Goal: Task Accomplishment & Management: Manage account settings

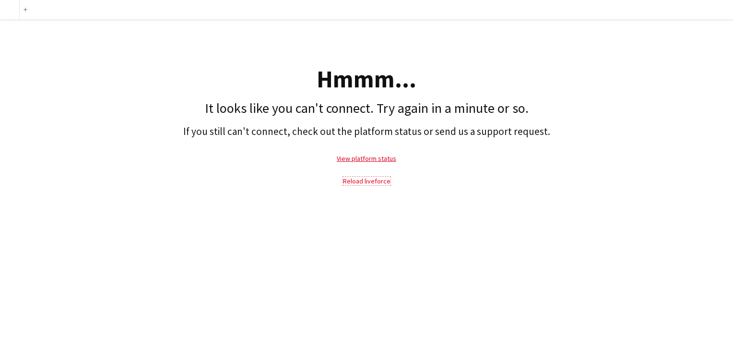
click at [363, 182] on link "Reload liveforce" at bounding box center [367, 181] width 48 height 9
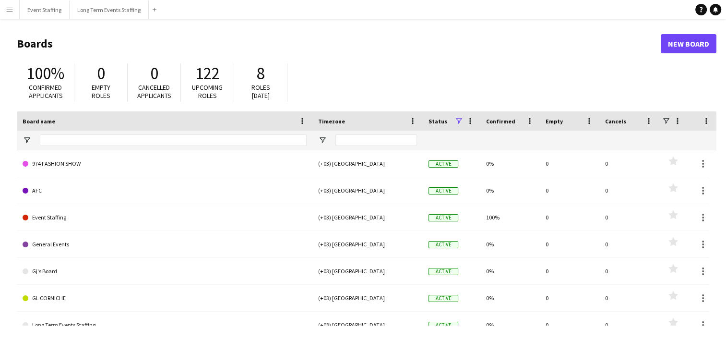
click at [0, 6] on html "Menu Boards Boards Boards All jobs Status Workforce Workforce My Workforce Recr…" at bounding box center [363, 183] width 726 height 366
click at [7, 12] on app-icon "Menu" at bounding box center [10, 10] width 8 height 8
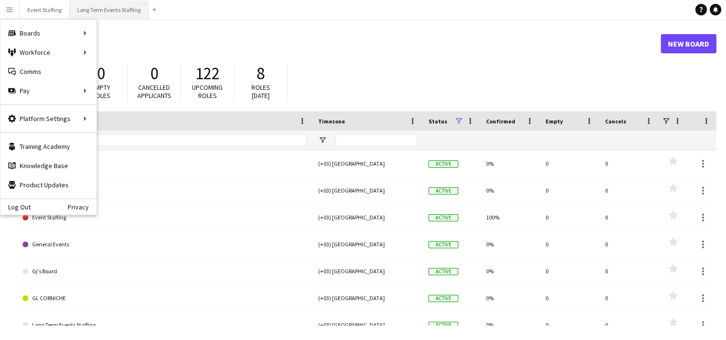
click at [100, 12] on button "Long Term Events Staffing Close" at bounding box center [109, 9] width 79 height 19
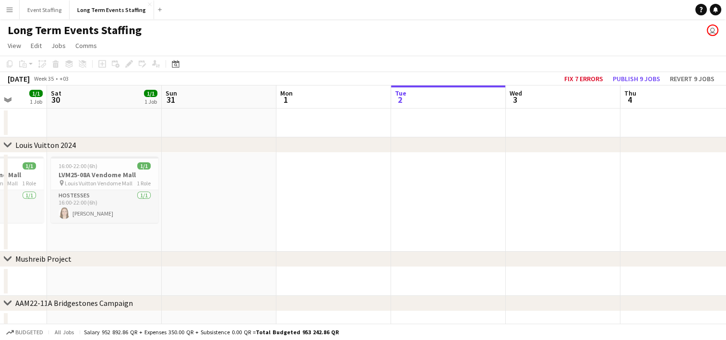
scroll to position [0, 293]
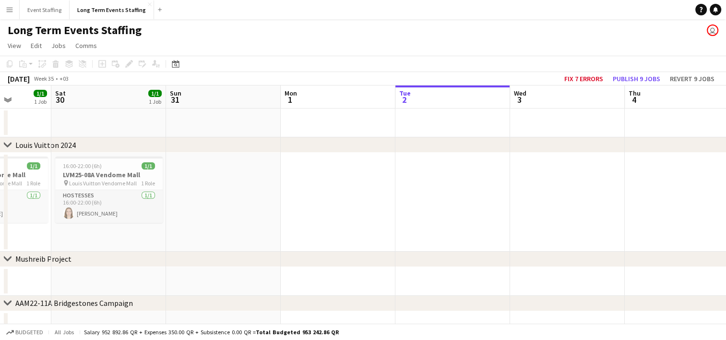
drag, startPoint x: 114, startPoint y: 202, endPoint x: 509, endPoint y: 223, distance: 396.0
click at [509, 223] on app-calendar-viewport "Wed 27 Thu 28 1/1 1 Job Fri 29 1/1 1 Job Sat 30 1/1 1 Job Sun 31 Mon 1 Tue 2 We…" at bounding box center [363, 234] width 726 height 298
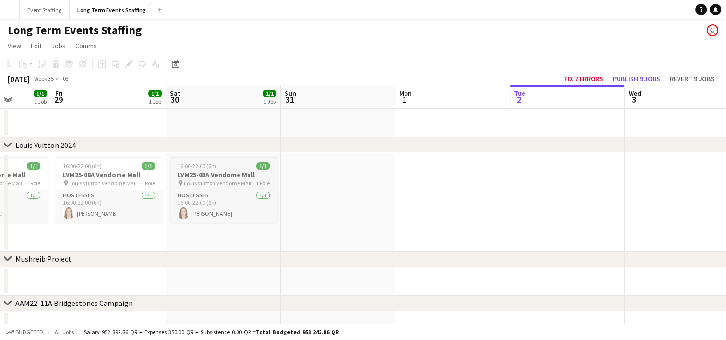
click at [228, 167] on div "16:00-22:00 (6h) 1/1" at bounding box center [223, 165] width 107 height 7
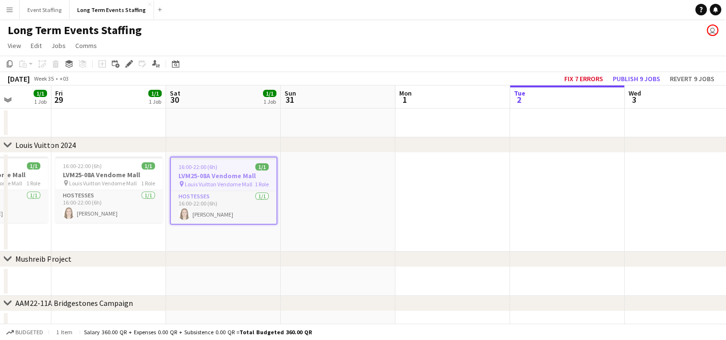
click at [322, 179] on app-date-cell at bounding box center [338, 202] width 115 height 99
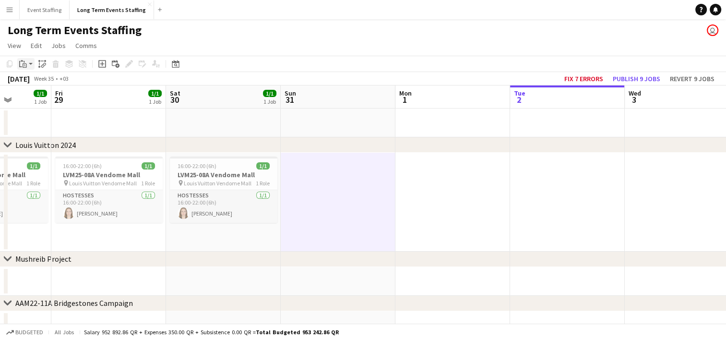
click at [24, 65] on icon "Paste" at bounding box center [23, 64] width 8 height 8
click at [46, 98] on link "Paste with crew Ctrl+Shift+V" at bounding box center [70, 98] width 90 height 9
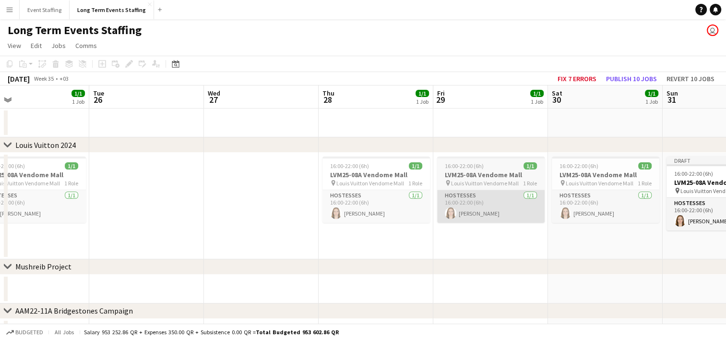
drag, startPoint x: 113, startPoint y: 241, endPoint x: 495, endPoint y: 207, distance: 383.4
click at [495, 207] on app-calendar-viewport "Sat 23 Sun 24 Mon 25 1/1 1 Job Tue 26 Wed 27 Thu 28 1/1 1 Job Fri 29 1/1 1 Job …" at bounding box center [363, 238] width 726 height 306
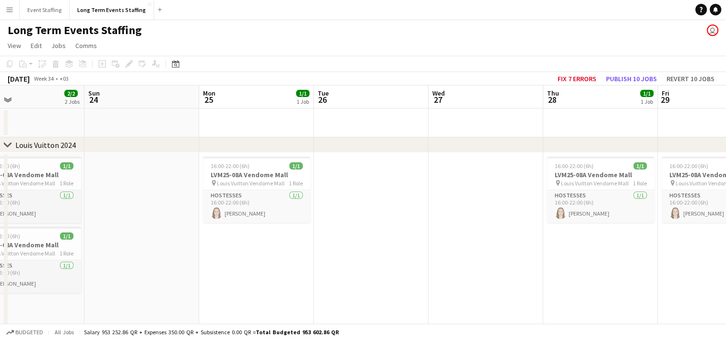
drag, startPoint x: 144, startPoint y: 202, endPoint x: 376, endPoint y: 242, distance: 235.2
click at [376, 242] on app-calendar-viewport "Thu 21 Fri 22 2/2 2 Jobs Sat 23 2/2 2 Jobs Sun 24 Mon 25 1/1 1 Job Tue 26 Wed 2…" at bounding box center [363, 274] width 726 height 378
drag, startPoint x: 149, startPoint y: 270, endPoint x: 373, endPoint y: 299, distance: 226.0
click at [373, 299] on app-calendar-viewport "Thu 21 1/1 1 Job Fri 22 2/2 2 Jobs Sat 23 2/2 2 Jobs Sun 24 Mon 25 1/1 1 Job Tu…" at bounding box center [363, 274] width 726 height 378
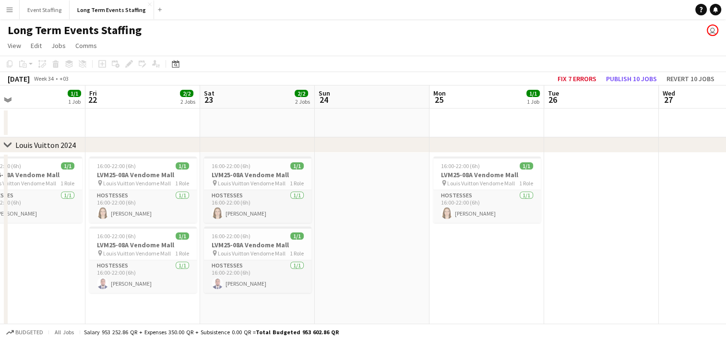
scroll to position [0, 258]
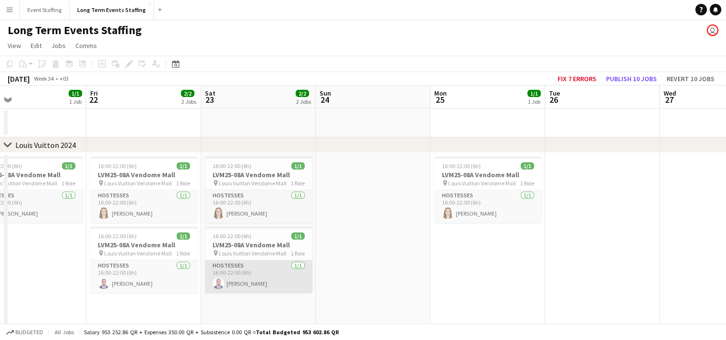
click at [241, 283] on app-card-role "Hostesses [DATE] 16:00-22:00 (6h) [PERSON_NAME]" at bounding box center [258, 276] width 107 height 33
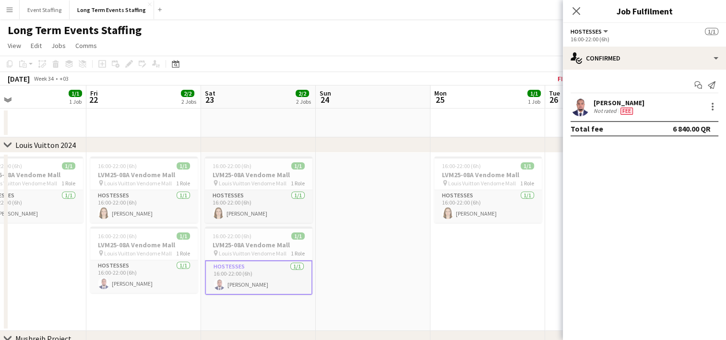
click at [580, 106] on app-user-avatar at bounding box center [580, 106] width 19 height 19
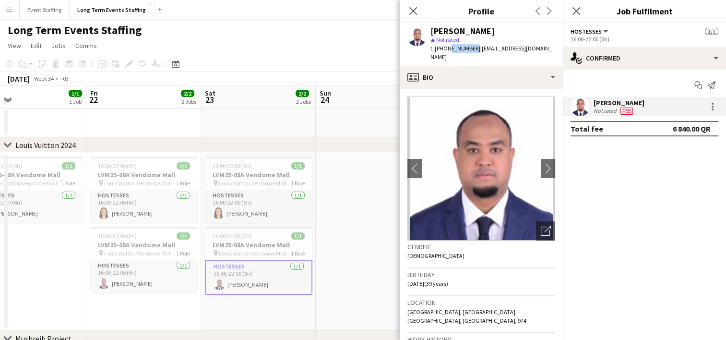
drag, startPoint x: 470, startPoint y: 50, endPoint x: 445, endPoint y: 50, distance: 24.5
click at [445, 50] on span "t. [PHONE_NUMBER]" at bounding box center [455, 48] width 50 height 7
copy span "33451645"
click at [412, 15] on icon "Close pop-in" at bounding box center [412, 10] width 9 height 9
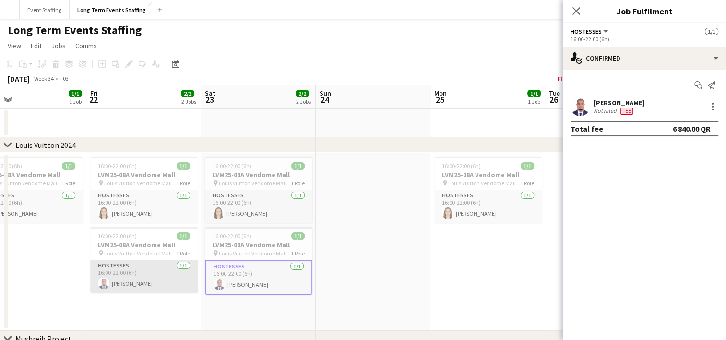
click at [149, 265] on app-card-role "Hostesses [DATE] 16:00-22:00 (6h) [PERSON_NAME]" at bounding box center [143, 276] width 107 height 33
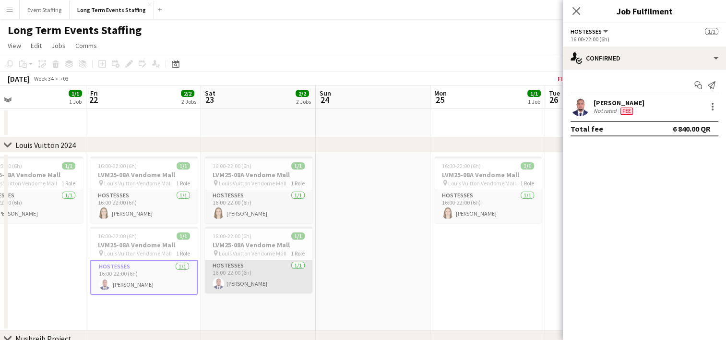
click at [261, 279] on app-card-role "Hostesses [DATE] 16:00-22:00 (6h) [PERSON_NAME]" at bounding box center [258, 276] width 107 height 33
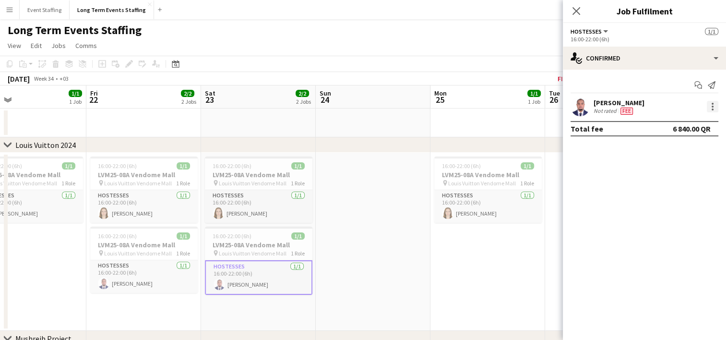
click at [714, 104] on div at bounding box center [713, 107] width 12 height 12
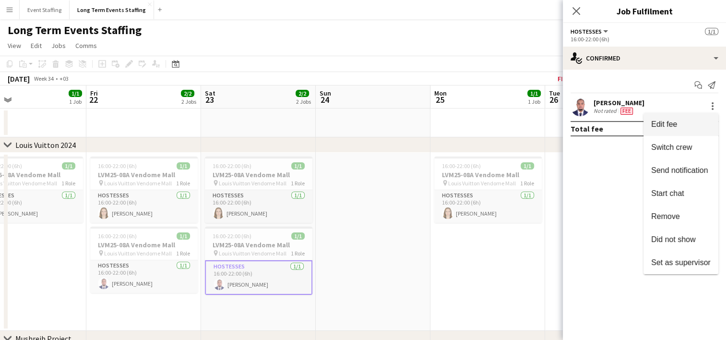
click at [680, 123] on span "Edit fee" at bounding box center [680, 124] width 59 height 9
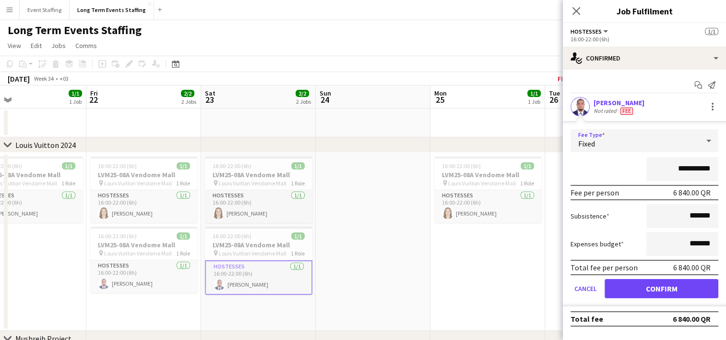
click at [670, 145] on div "Fixed" at bounding box center [635, 140] width 129 height 23
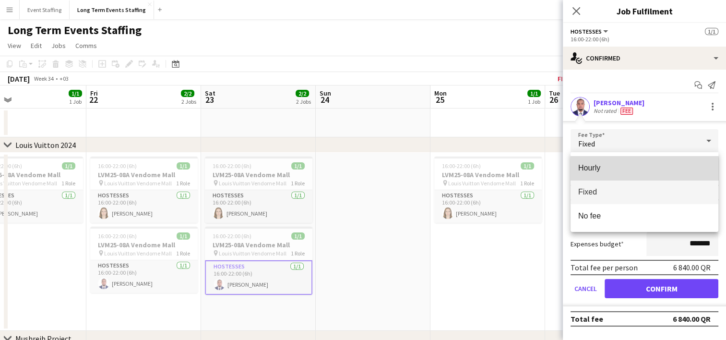
click at [624, 172] on span "Hourly" at bounding box center [644, 167] width 132 height 9
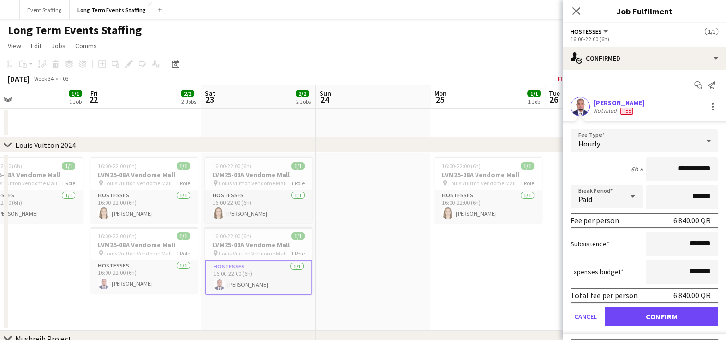
drag, startPoint x: 662, startPoint y: 169, endPoint x: 681, endPoint y: 169, distance: 19.2
click at [681, 169] on input "**********" at bounding box center [682, 169] width 72 height 24
type input "********"
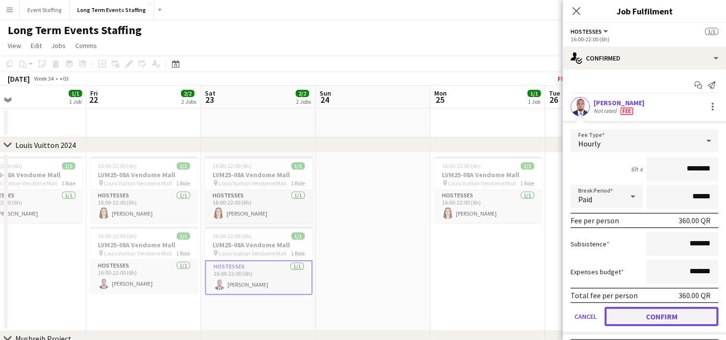
click at [664, 315] on button "Confirm" at bounding box center [662, 316] width 114 height 19
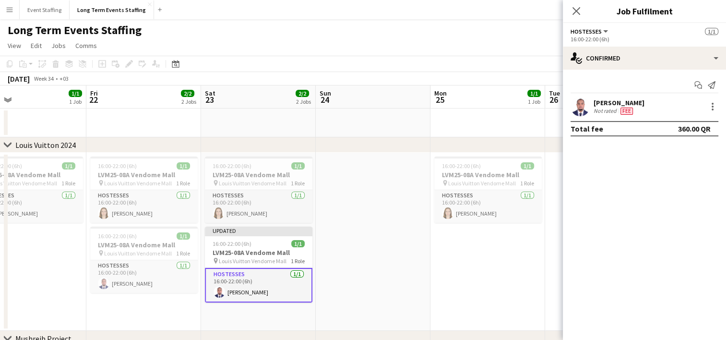
click at [579, 2] on div "Close pop-in" at bounding box center [576, 11] width 27 height 22
click at [577, 11] on icon "Close pop-in" at bounding box center [575, 10] width 9 height 9
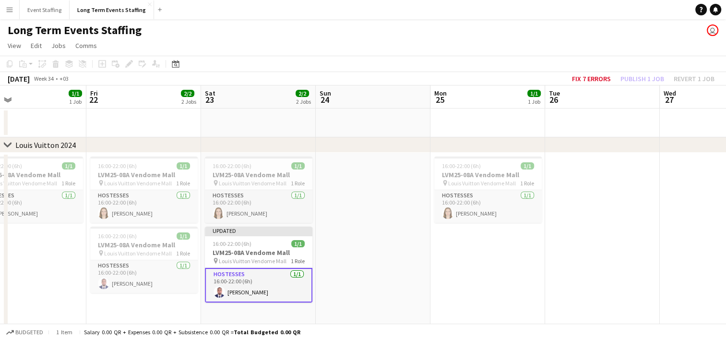
click at [369, 281] on app-date-cell at bounding box center [373, 242] width 115 height 178
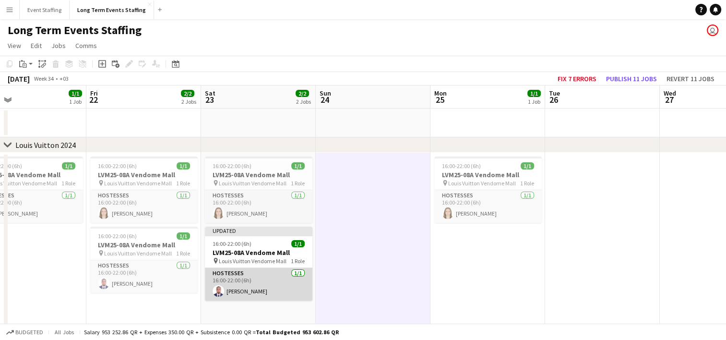
click at [228, 291] on app-card-role "Hostesses [DATE] 16:00-22:00 (6h) [PERSON_NAME]" at bounding box center [258, 284] width 107 height 33
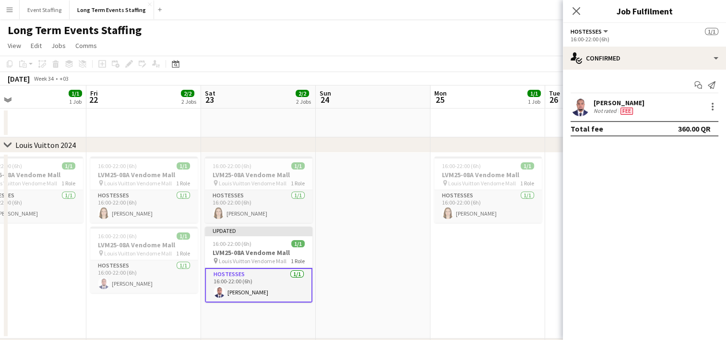
click at [583, 106] on app-user-avatar at bounding box center [580, 106] width 19 height 19
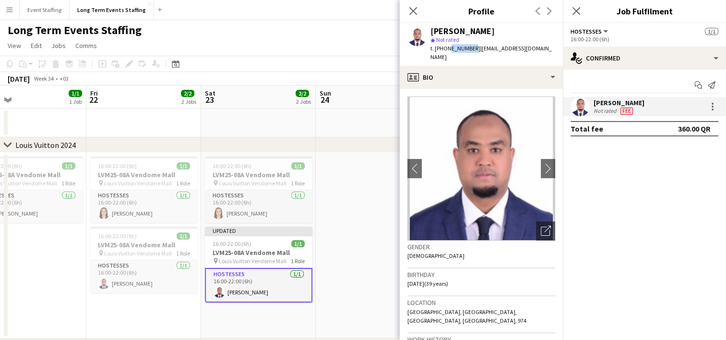
drag, startPoint x: 469, startPoint y: 45, endPoint x: 445, endPoint y: 49, distance: 23.8
click at [445, 49] on span "t. [PHONE_NUMBER]" at bounding box center [455, 48] width 50 height 7
copy span "33451645"
click at [410, 10] on icon "Close pop-in" at bounding box center [412, 10] width 9 height 9
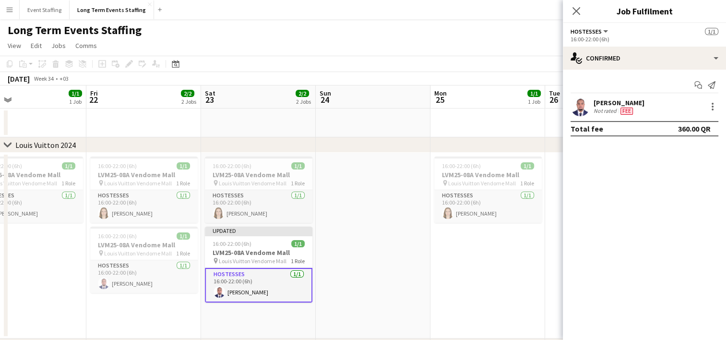
click at [570, 14] on div "Close pop-in" at bounding box center [576, 11] width 27 height 22
click at [573, 13] on icon at bounding box center [575, 10] width 9 height 9
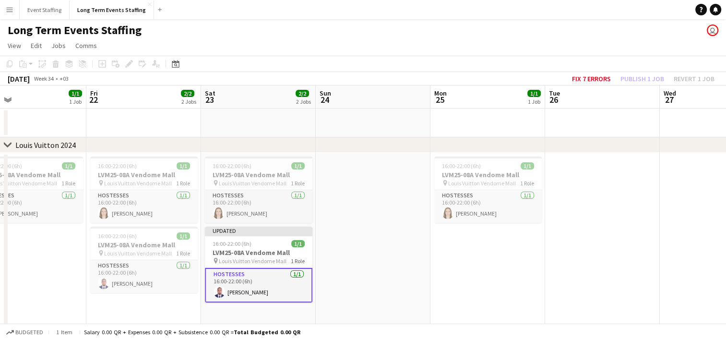
click at [589, 45] on app-page-menu "View Day view expanded Day view collapsed Month view Date picker Jump to [DATE]…" at bounding box center [363, 46] width 726 height 18
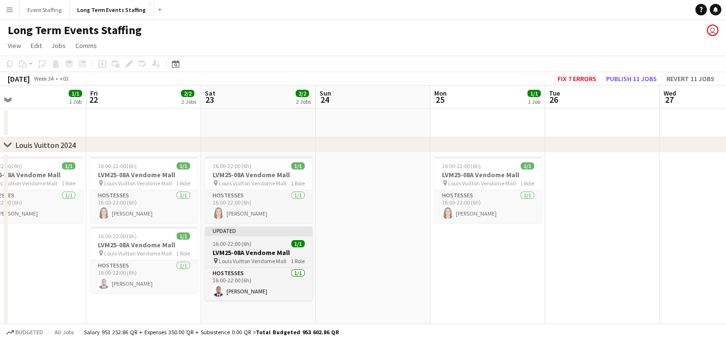
click at [265, 238] on app-job-card "Updated 16:00-22:00 (6h) 1/1 LVM25-08A Vendome Mall pin Louis Vuitton Vendome M…" at bounding box center [258, 263] width 107 height 74
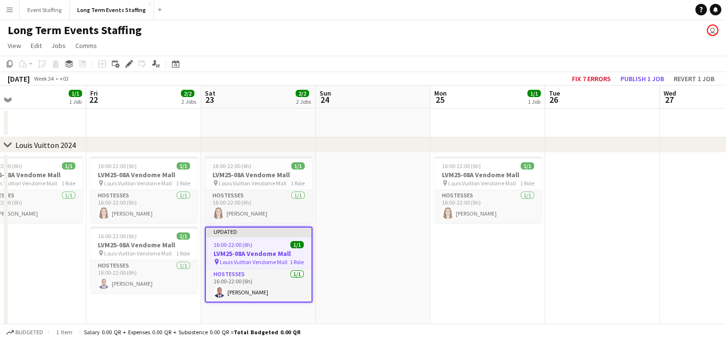
click at [597, 247] on app-date-cell at bounding box center [602, 246] width 115 height 186
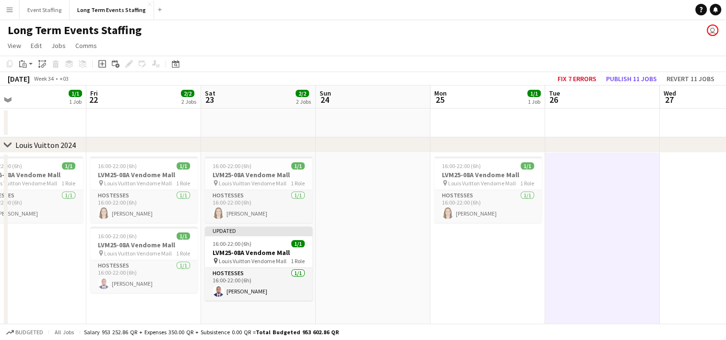
click at [689, 237] on app-date-cell at bounding box center [717, 246] width 115 height 186
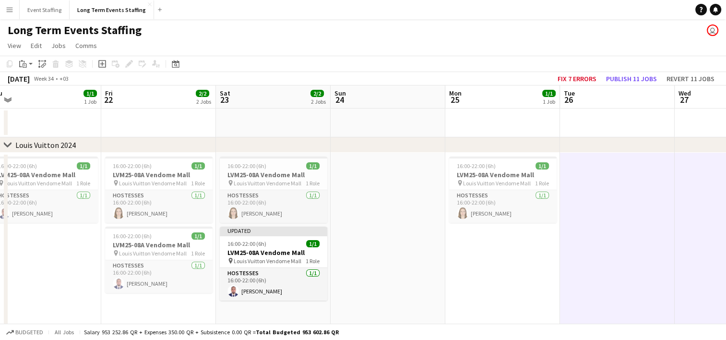
scroll to position [0, 246]
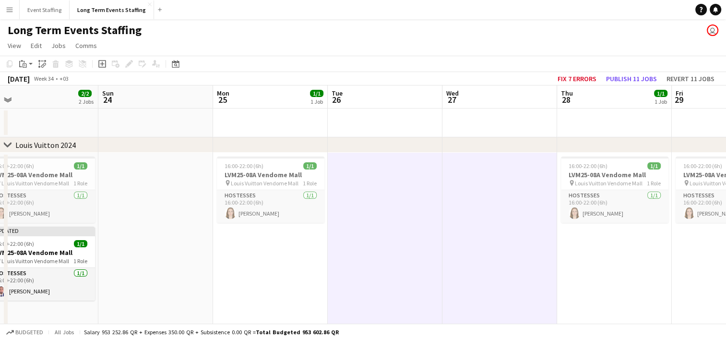
drag, startPoint x: 714, startPoint y: 255, endPoint x: 497, endPoint y: 241, distance: 217.3
click at [497, 241] on app-calendar-viewport "Thu 21 1/1 1 Job Fri 22 2/2 2 Jobs Sat 23 2/2 2 Jobs Sun 24 Mon 25 1/1 1 Job Tu…" at bounding box center [363, 277] width 726 height 385
click at [605, 252] on app-date-cell "16:00-22:00 (6h) 1/1 LVM25-08A Vendome Mall pin Louis Vuitton Vendome Mall 1 Ro…" at bounding box center [614, 246] width 115 height 186
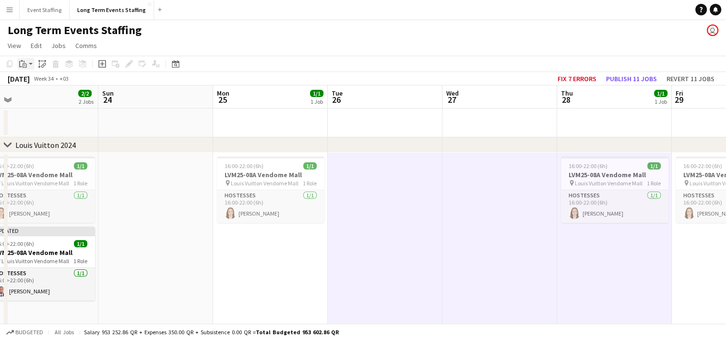
click at [24, 66] on icon at bounding box center [25, 66] width 2 height 0
click at [36, 98] on link "Paste with crew Ctrl+Shift+V" at bounding box center [70, 98] width 90 height 9
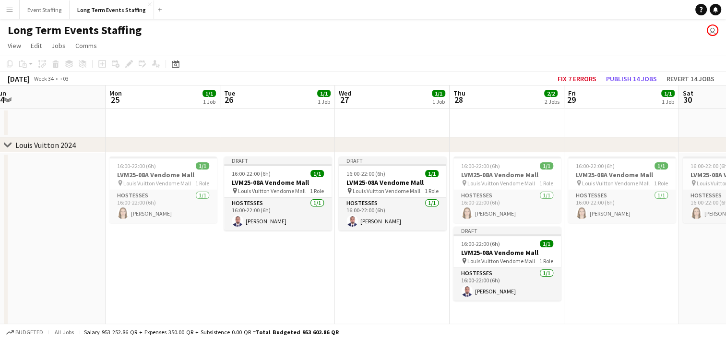
drag, startPoint x: 511, startPoint y: 280, endPoint x: 398, endPoint y: 259, distance: 114.8
click at [398, 259] on app-calendar-viewport "Thu 21 1/1 1 Job Fri 22 2/2 2 Jobs Sat 23 2/2 2 Jobs Sun 24 Mon 25 1/1 1 Job Tu…" at bounding box center [363, 277] width 726 height 385
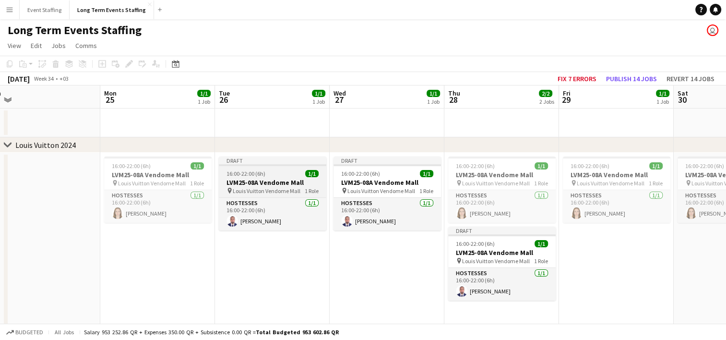
click at [269, 168] on app-job-card "Draft 16:00-22:00 (6h) 1/1 LVM25-08A Vendome Mall pin Louis Vuitton Vendome Mal…" at bounding box center [272, 193] width 107 height 74
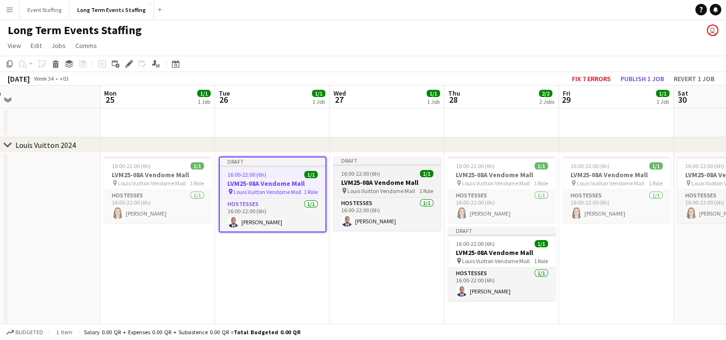
click at [367, 174] on span "16:00-22:00 (6h)" at bounding box center [360, 173] width 39 height 7
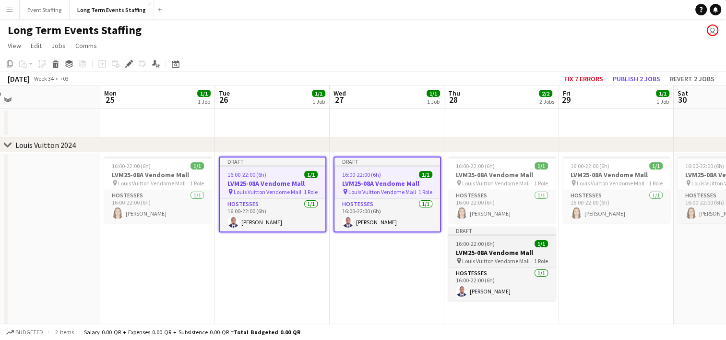
click at [472, 246] on span "16:00-22:00 (6h)" at bounding box center [475, 243] width 39 height 7
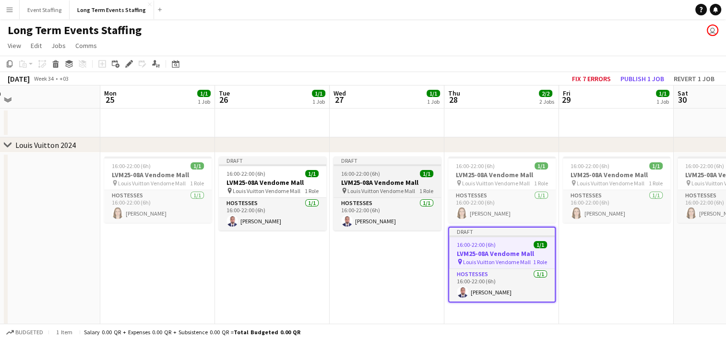
click at [356, 195] on app-job-card "Draft 16:00-22:00 (6h) 1/1 LVM25-08A Vendome Mall pin Louis Vuitton Vendome Mal…" at bounding box center [386, 193] width 107 height 74
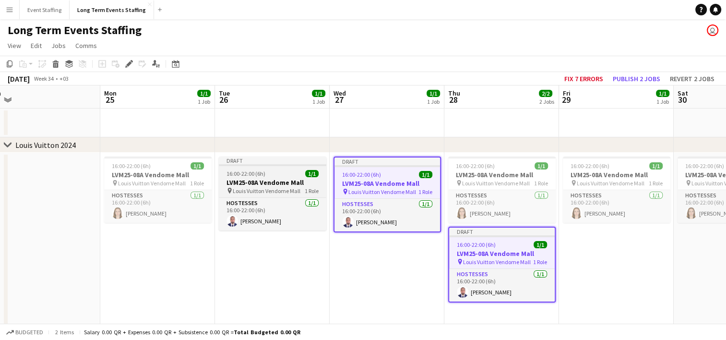
click at [259, 185] on h3 "LVM25-08A Vendome Mall" at bounding box center [272, 182] width 107 height 9
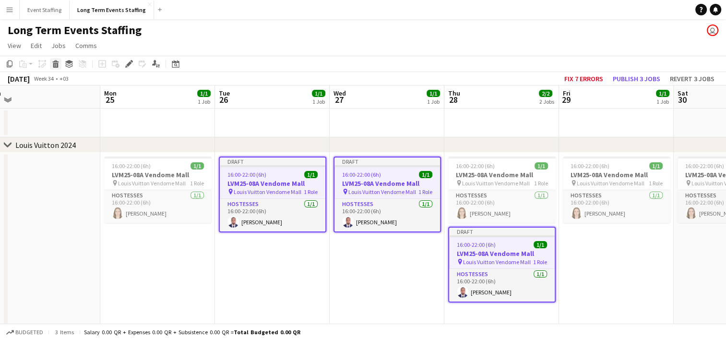
click at [55, 69] on div "Delete" at bounding box center [56, 64] width 12 height 12
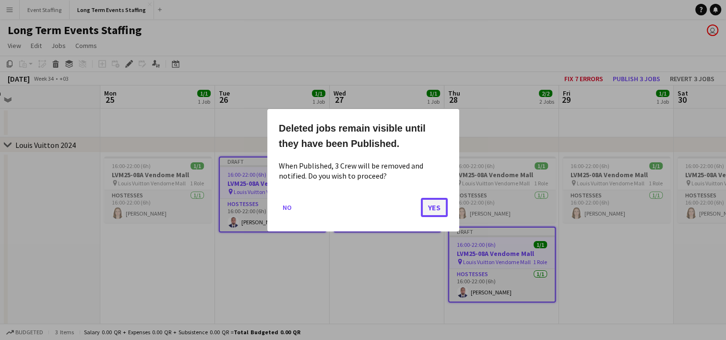
click at [434, 209] on button "Yes" at bounding box center [434, 206] width 27 height 19
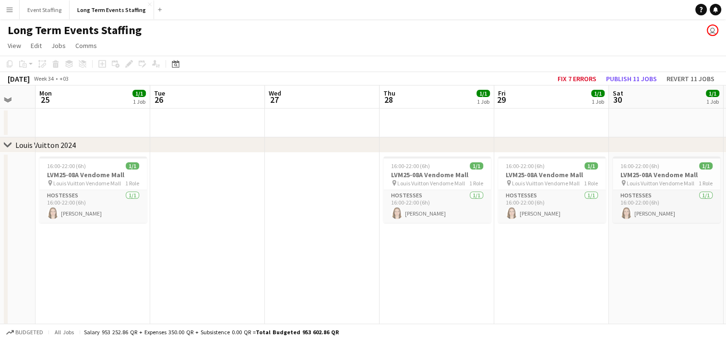
drag, startPoint x: 434, startPoint y: 209, endPoint x: 342, endPoint y: 278, distance: 115.4
click at [342, 278] on app-calendar-viewport "Thu 21 1/1 1 Job Fri 22 2/2 2 Jobs Sat 23 2/2 2 Jobs Sun 24 Mon 25 1/1 1 Job Tu…" at bounding box center [363, 277] width 726 height 385
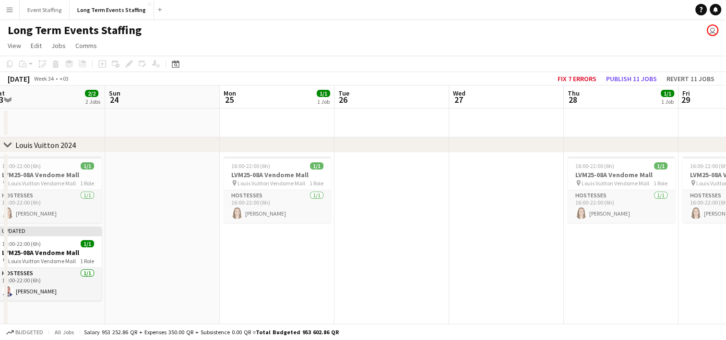
drag, startPoint x: 184, startPoint y: 266, endPoint x: 395, endPoint y: 221, distance: 215.9
click at [395, 221] on app-calendar-viewport "Thu 21 1/1 1 Job Fri 22 2/2 2 Jobs Sat 23 2/2 2 Jobs Sun 24 Mon 25 1/1 1 Job Tu…" at bounding box center [363, 277] width 726 height 385
click at [63, 241] on div "16:00-22:00 (6h) 1/1" at bounding box center [49, 243] width 107 height 7
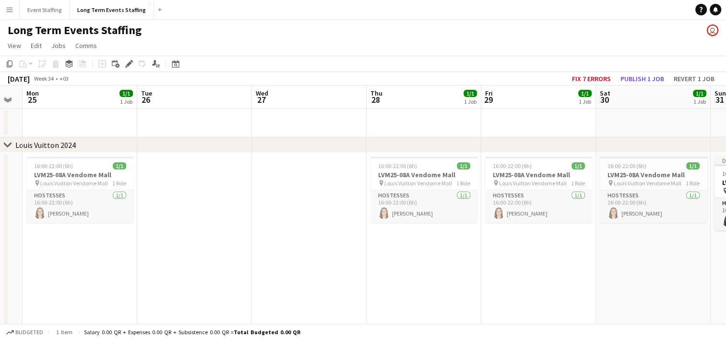
drag, startPoint x: 475, startPoint y: 284, endPoint x: 277, endPoint y: 254, distance: 199.8
click at [277, 254] on app-calendar-viewport "Thu 21 1/1 1 Job Fri 22 2/2 2 Jobs Sat 23 2/2 2 Jobs Sun 24 Mon 25 1/1 1 Job Tu…" at bounding box center [363, 277] width 726 height 385
click at [511, 254] on app-date-cell "16:00-22:00 (6h) 1/1 LVM25-08A Vendome Mall pin Louis Vuitton Vendome Mall 1 Ro…" at bounding box center [539, 246] width 115 height 186
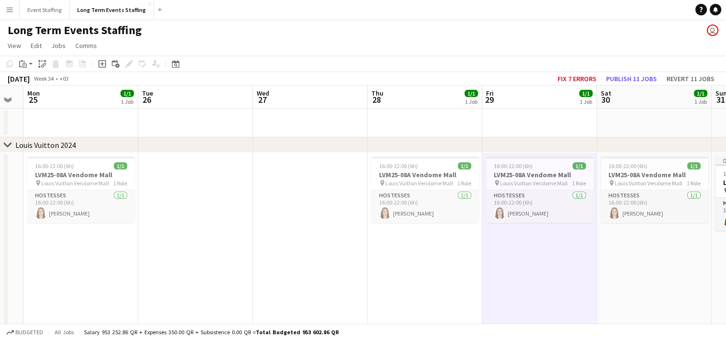
click at [622, 255] on app-date-cell "16:00-22:00 (6h) 1/1 LVM25-08A Vendome Mall pin Louis Vuitton Vendome Mall 1 Ro…" at bounding box center [654, 246] width 115 height 186
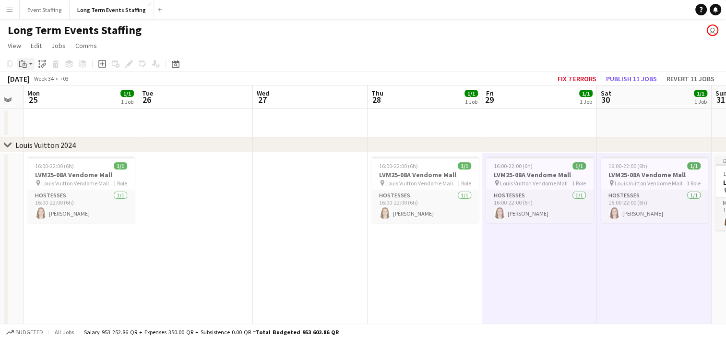
click at [26, 67] on icon at bounding box center [25, 65] width 4 height 4
click at [33, 94] on div "Paste Ctrl+V Paste with crew Ctrl+Shift+V" at bounding box center [71, 90] width 106 height 40
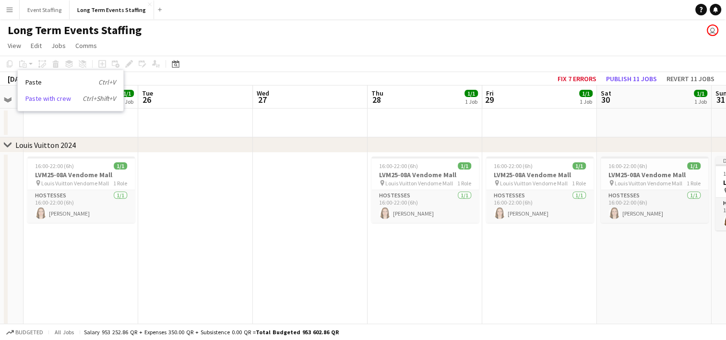
click at [34, 99] on link "Paste with crew Ctrl+Shift+V" at bounding box center [70, 98] width 90 height 9
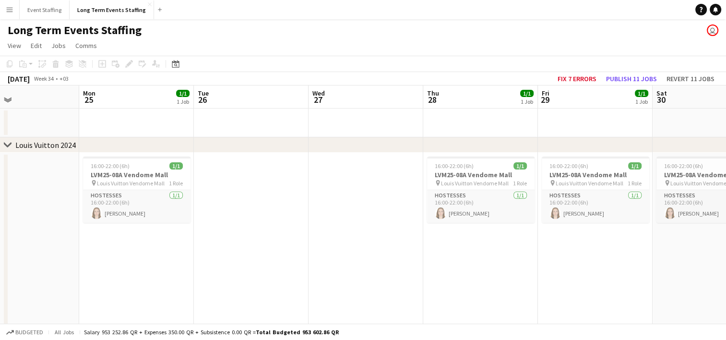
scroll to position [0, 303]
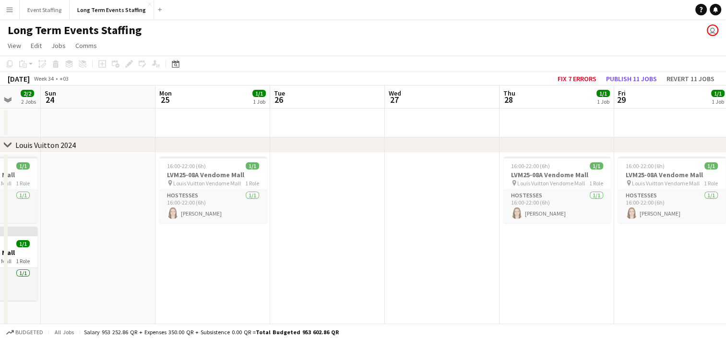
drag, startPoint x: 535, startPoint y: 289, endPoint x: 733, endPoint y: 269, distance: 198.3
click at [726, 269] on html "Menu Boards Boards Boards All jobs Status Workforce Workforce My Workforce Recr…" at bounding box center [363, 243] width 726 height 487
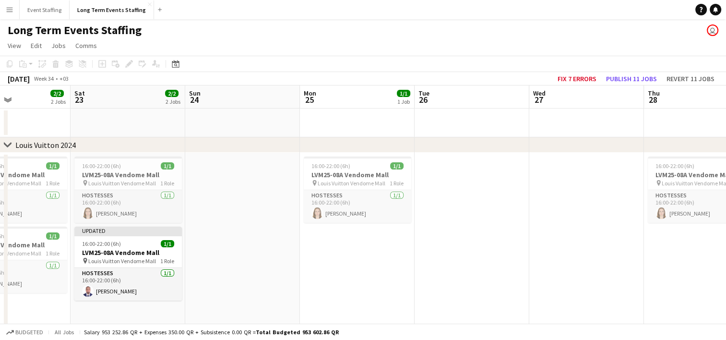
drag, startPoint x: 173, startPoint y: 288, endPoint x: 322, endPoint y: 273, distance: 150.5
click at [322, 273] on app-calendar-viewport "Wed 20 1/1 1 Job Thu 21 1/1 1 Job Fri 22 2/2 2 Jobs Sat 23 2/2 2 Jobs Sun 24 Mo…" at bounding box center [363, 277] width 726 height 385
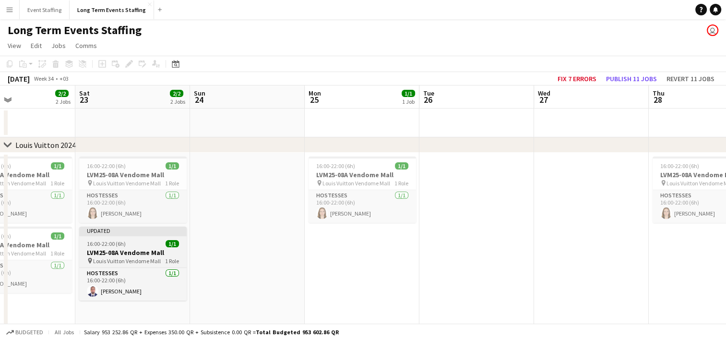
click at [123, 253] on h3 "LVM25-08A Vendome Mall" at bounding box center [132, 252] width 107 height 9
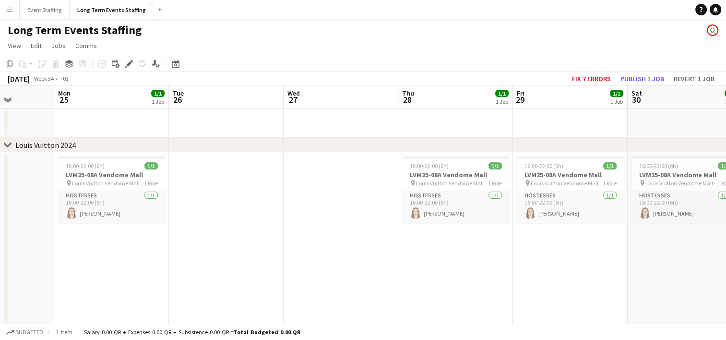
drag, startPoint x: 568, startPoint y: 298, endPoint x: 287, endPoint y: 280, distance: 281.7
click at [287, 280] on app-calendar-viewport "Fri 22 2/2 2 Jobs Sat 23 2/2 2 Jobs Sun 24 Mon 25 1/1 1 Job Tue 26 Wed 27 Thu 2…" at bounding box center [363, 277] width 726 height 385
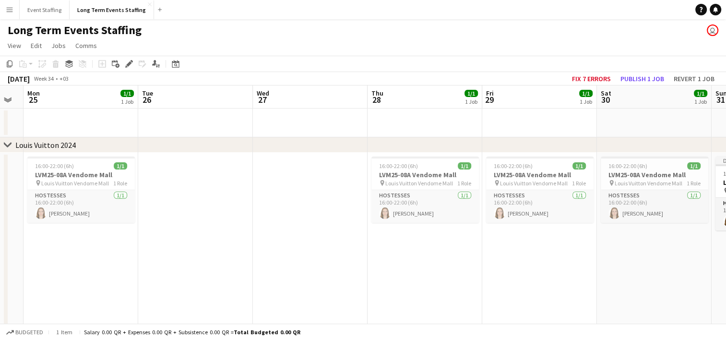
click at [535, 279] on app-date-cell "16:00-22:00 (6h) 1/1 LVM25-08A Vendome Mall pin Louis Vuitton Vendome Mall 1 Ro…" at bounding box center [539, 246] width 115 height 186
click at [539, 267] on app-date-cell "16:00-22:00 (6h) 1/1 LVM25-08A Vendome Mall pin Louis Vuitton Vendome Mall 1 Ro…" at bounding box center [539, 246] width 115 height 186
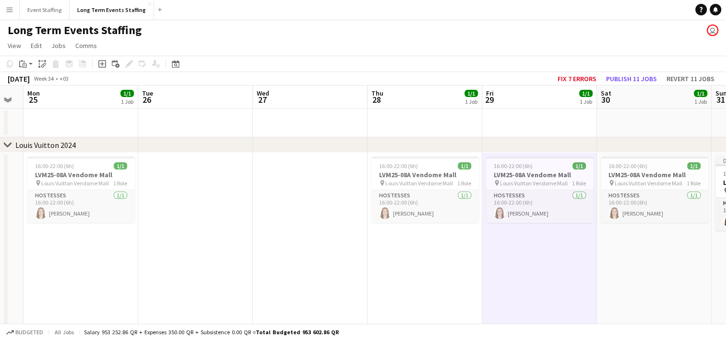
click at [654, 247] on app-date-cell "16:00-22:00 (6h) 1/1 LVM25-08A Vendome Mall pin Louis Vuitton Vendome Mall 1 Ro…" at bounding box center [654, 246] width 115 height 186
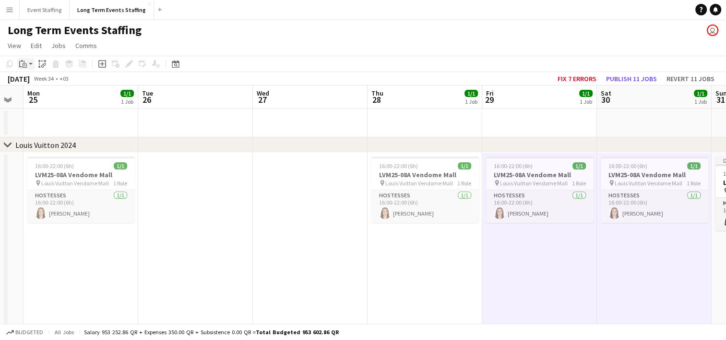
click at [21, 69] on div "Paste" at bounding box center [23, 64] width 12 height 12
click at [42, 94] on div "Paste Ctrl+V Paste with crew Ctrl+Shift+V" at bounding box center [71, 90] width 106 height 40
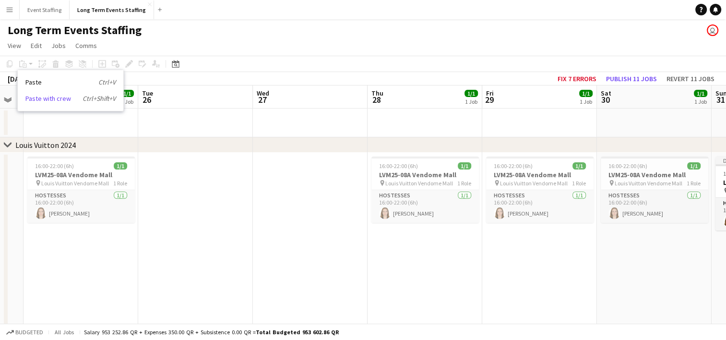
click at [42, 99] on link "Paste with crew Ctrl+Shift+V" at bounding box center [70, 98] width 90 height 9
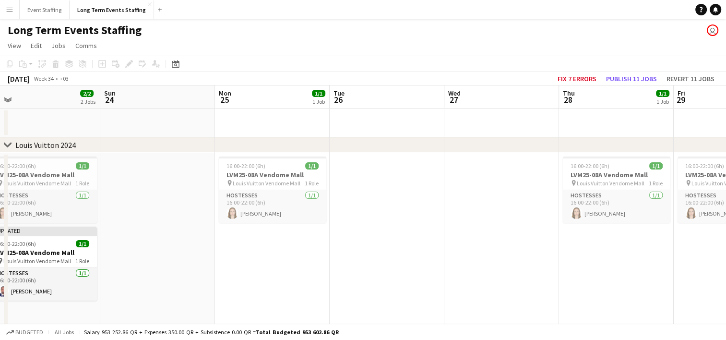
drag, startPoint x: 271, startPoint y: 271, endPoint x: 462, endPoint y: 215, distance: 198.9
click at [462, 215] on app-calendar-viewport "Thu 21 1/1 1 Job Fri 22 2/2 2 Jobs Sat 23 2/2 2 Jobs Sun 24 Mon 25 1/1 1 Job Tu…" at bounding box center [363, 277] width 726 height 385
click at [51, 229] on div "Updated" at bounding box center [42, 230] width 107 height 8
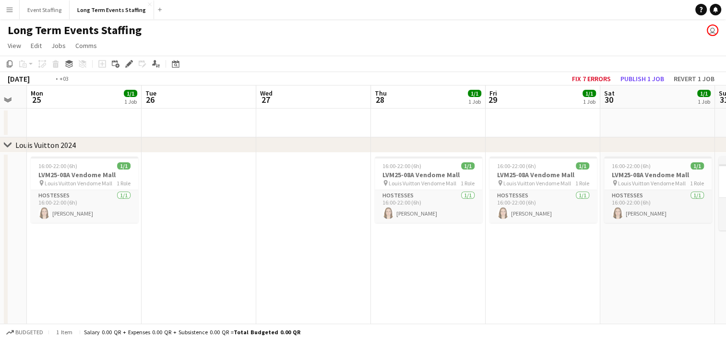
scroll to position [0, 275]
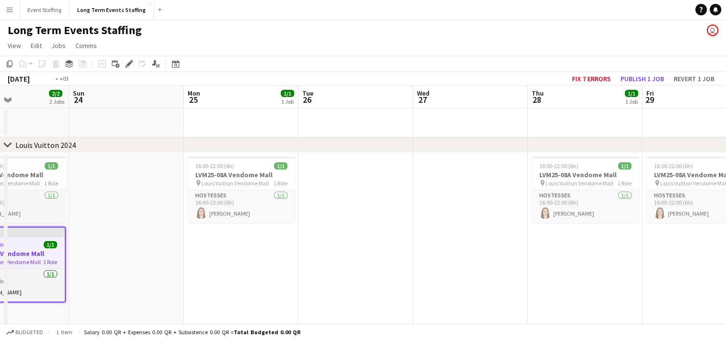
drag, startPoint x: 548, startPoint y: 303, endPoint x: 288, endPoint y: 252, distance: 265.5
click at [288, 252] on app-calendar-viewport "Thu 21 1/1 1 Job Fri 22 2/2 2 Jobs Sat 23 2/2 2 Jobs Sun 24 Mon 25 1/1 1 Job Tu…" at bounding box center [363, 277] width 726 height 385
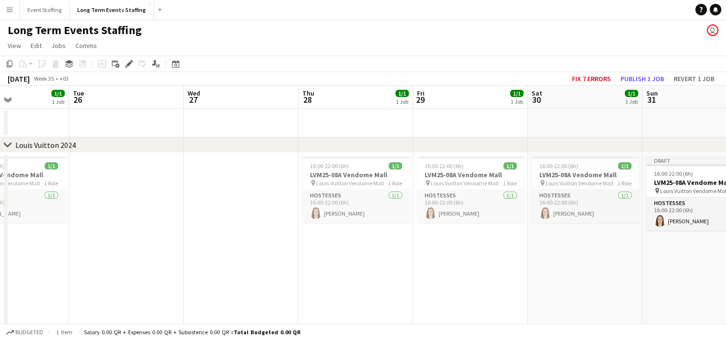
click at [442, 242] on app-date-cell "16:00-22:00 (6h) 1/1 LVM25-08A Vendome Mall pin Louis Vuitton Vendome Mall 1 Ro…" at bounding box center [470, 246] width 115 height 186
click at [466, 253] on app-date-cell "16:00-22:00 (6h) 1/1 LVM25-08A Vendome Mall pin Louis Vuitton Vendome Mall 1 Ro…" at bounding box center [470, 246] width 115 height 186
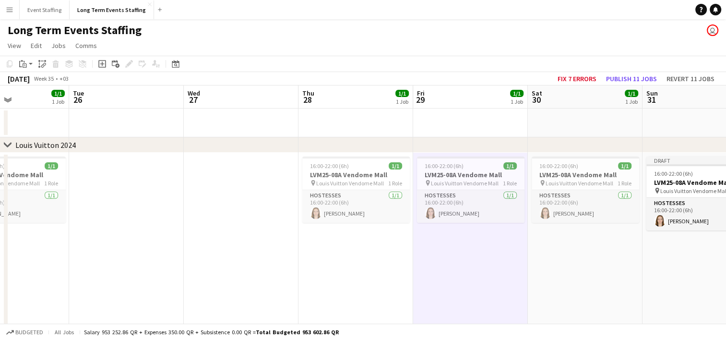
click at [586, 254] on app-date-cell "16:00-22:00 (6h) 1/1 LVM25-08A Vendome Mall pin Louis Vuitton Vendome Mall 1 Ro…" at bounding box center [585, 246] width 115 height 186
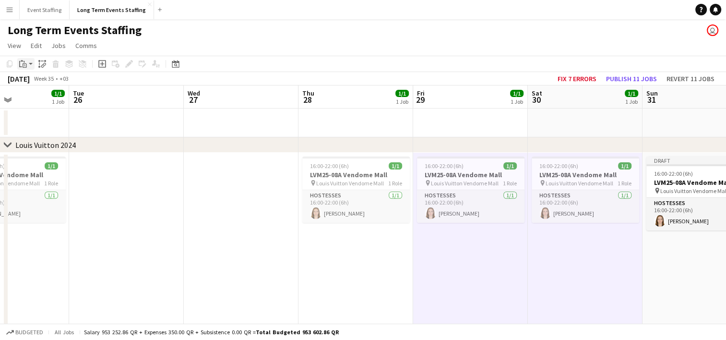
click at [26, 68] on div "Paste" at bounding box center [23, 64] width 12 height 12
click at [36, 98] on link "Paste with crew Ctrl+Shift+V" at bounding box center [70, 98] width 90 height 9
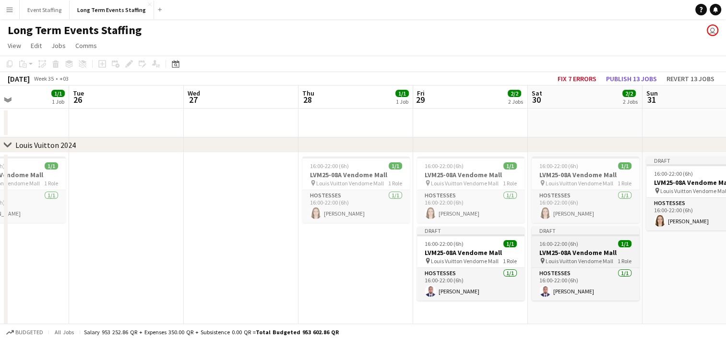
click at [573, 238] on app-job-card "Draft 16:00-22:00 (6h) 1/1 LVM25-08A Vendome Mall pin Louis Vuitton Vendome Mal…" at bounding box center [585, 263] width 107 height 74
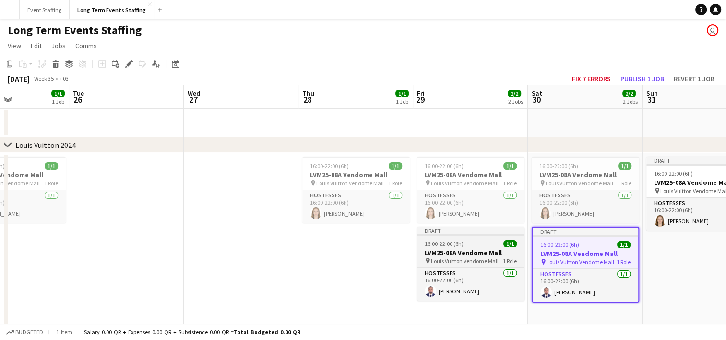
click at [453, 241] on span "16:00-22:00 (6h)" at bounding box center [444, 243] width 39 height 7
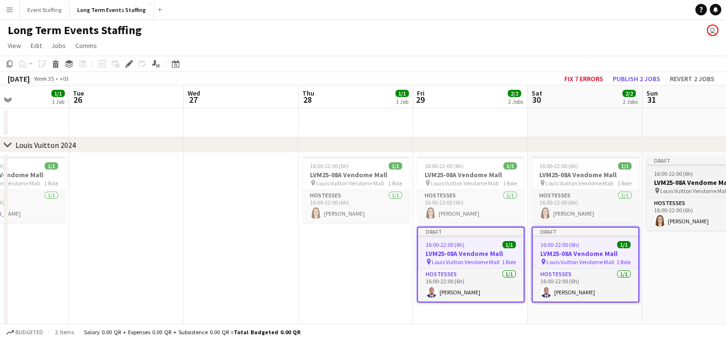
click at [671, 173] on span "16:00-22:00 (6h)" at bounding box center [673, 173] width 39 height 7
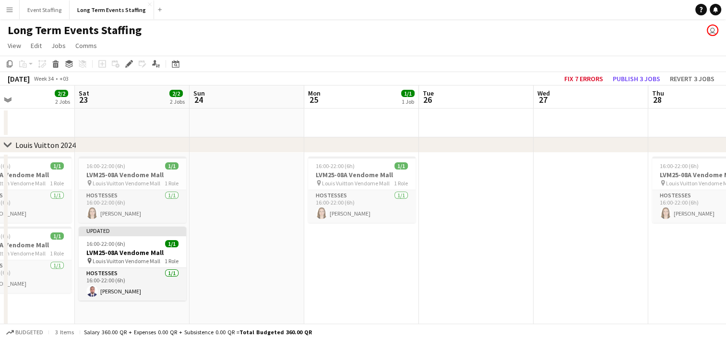
drag, startPoint x: 183, startPoint y: 270, endPoint x: 538, endPoint y: 243, distance: 356.1
click at [538, 243] on app-calendar-viewport "Wed 20 1/1 1 Job Thu 21 1/1 1 Job Fri 22 2/2 2 Jobs Sat 23 2/2 2 Jobs Sun 24 Mo…" at bounding box center [363, 277] width 726 height 385
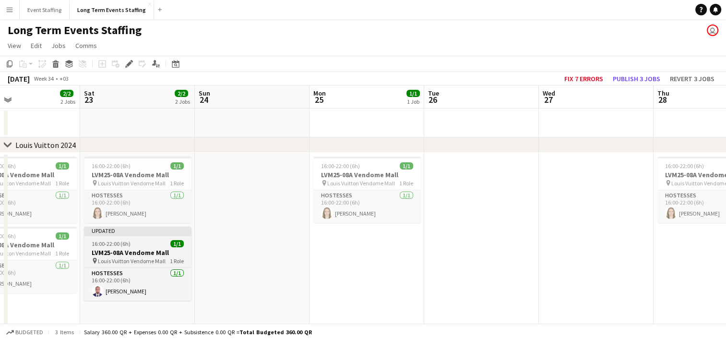
click at [128, 260] on span "Louis Vuitton Vendome Mall" at bounding box center [132, 260] width 68 height 7
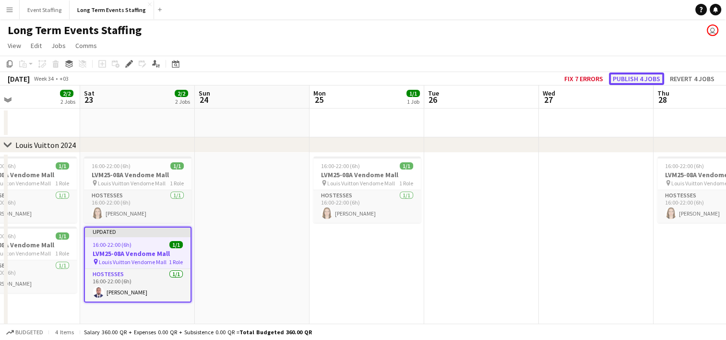
click at [637, 77] on button "Publish 4 jobs" at bounding box center [636, 78] width 55 height 12
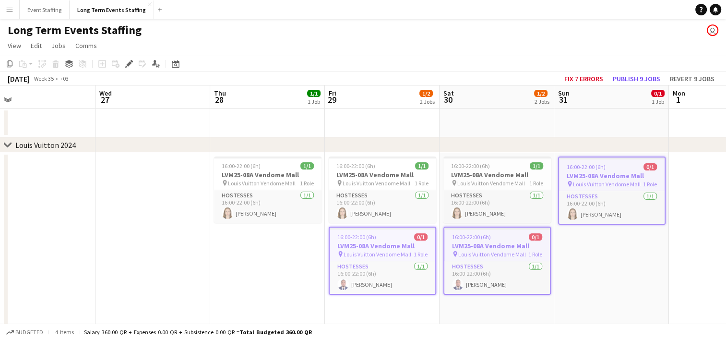
scroll to position [0, 250]
drag, startPoint x: 507, startPoint y: 251, endPoint x: 62, endPoint y: 211, distance: 446.6
click at [62, 211] on app-calendar-viewport "Sun 24 Mon 25 1/1 1 Job Tue 26 Wed 27 Thu 28 1/1 1 Job Fri 29 1/2 2 Jobs Sat 30…" at bounding box center [363, 277] width 726 height 385
click at [284, 297] on app-date-cell "16:00-22:00 (6h) 1/1 LVM25-08A Vendome Mall pin Louis Vuitton Vendome Mall 1 Ro…" at bounding box center [266, 246] width 115 height 186
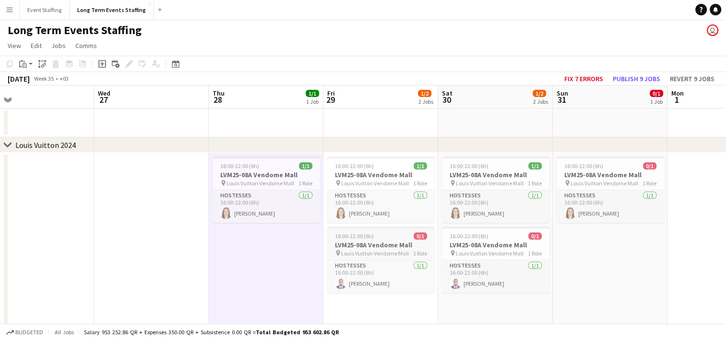
click at [366, 250] on span "Louis Vuitton Vendome Mall" at bounding box center [375, 253] width 68 height 7
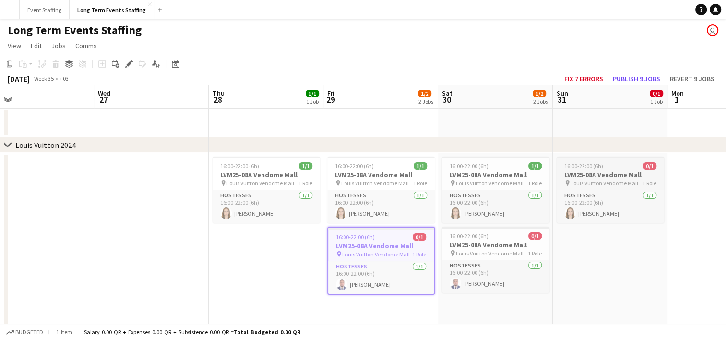
click at [585, 165] on span "16:00-22:00 (6h)" at bounding box center [583, 165] width 39 height 7
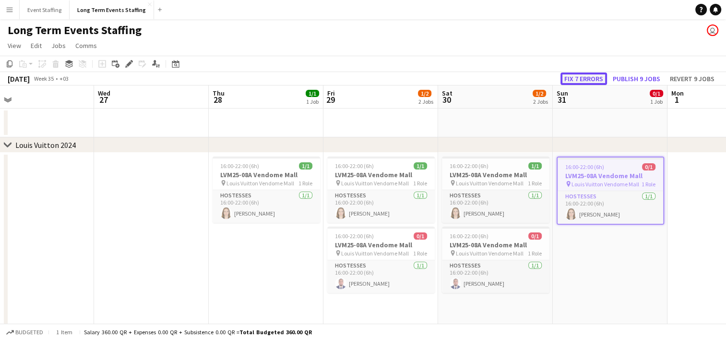
click at [577, 78] on button "Fix 7 errors" at bounding box center [583, 78] width 47 height 12
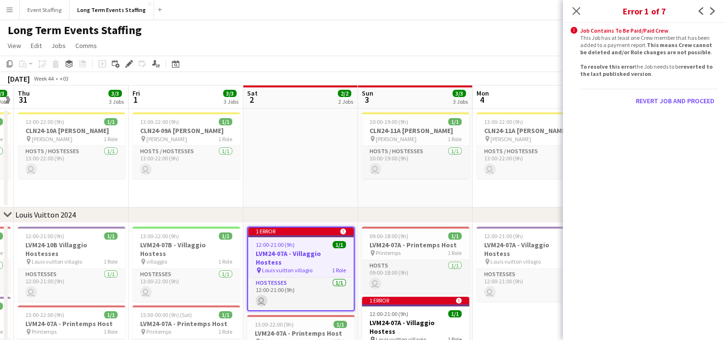
scroll to position [137, 0]
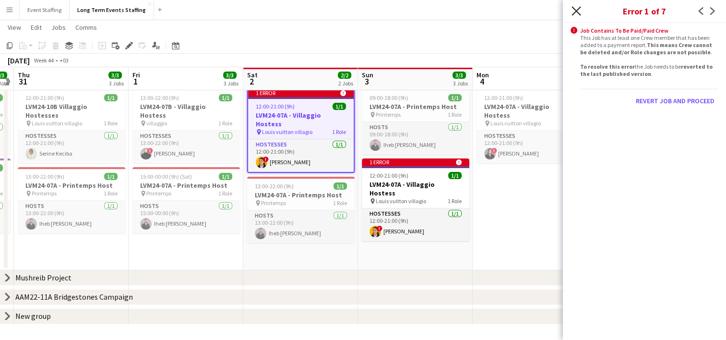
click at [575, 13] on icon "Close pop-in" at bounding box center [575, 10] width 9 height 9
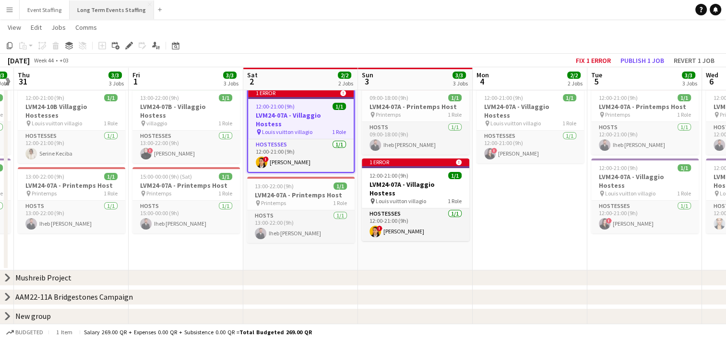
click at [88, 8] on button "Long Term Events Staffing Close" at bounding box center [112, 9] width 84 height 19
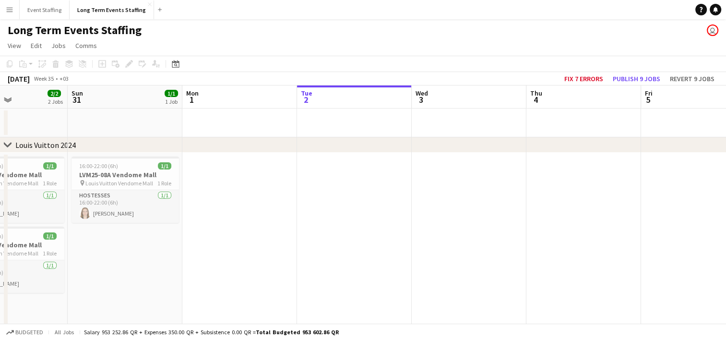
scroll to position [0, 261]
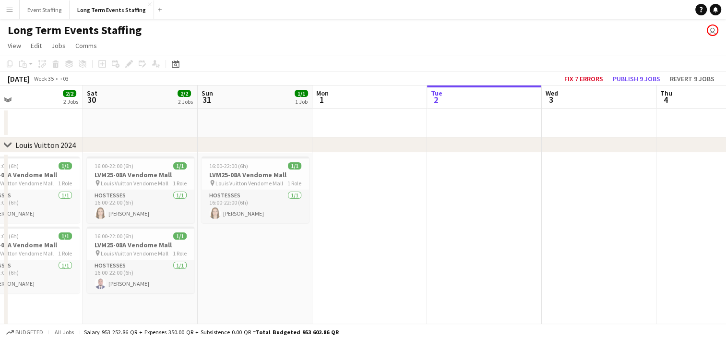
drag, startPoint x: 128, startPoint y: 210, endPoint x: 472, endPoint y: 137, distance: 352.1
click at [472, 137] on div "chevron-right Louis Vuitton 2024 chevron-right Mushreib Project chevron-right A…" at bounding box center [363, 274] width 726 height 378
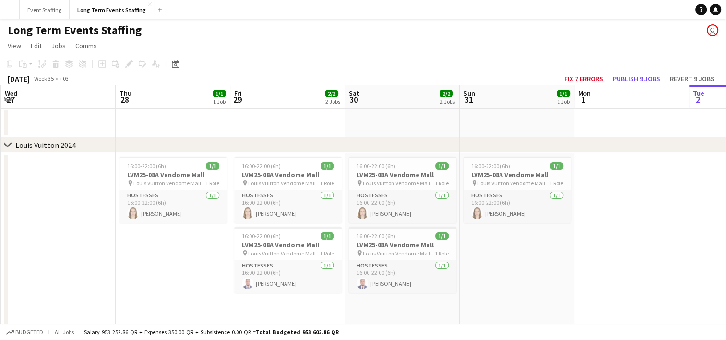
scroll to position [0, 228]
drag, startPoint x: 448, startPoint y: 180, endPoint x: 733, endPoint y: 179, distance: 284.5
click at [726, 179] on html "Menu Boards Boards Boards All jobs Status Workforce Workforce My Workforce Recr…" at bounding box center [363, 239] width 726 height 479
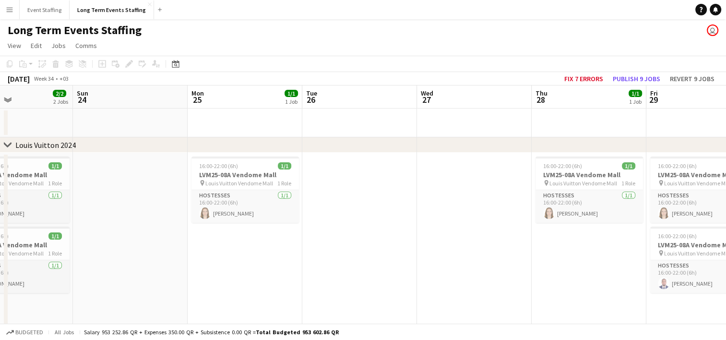
drag, startPoint x: 104, startPoint y: 272, endPoint x: 557, endPoint y: 209, distance: 457.3
click at [557, 209] on app-calendar-viewport "Thu 21 1/1 1 Job Fri 22 2/2 2 Jobs Sat 23 2/2 2 Jobs Sun 24 Mon 25 1/1 1 Job Tu…" at bounding box center [363, 274] width 726 height 378
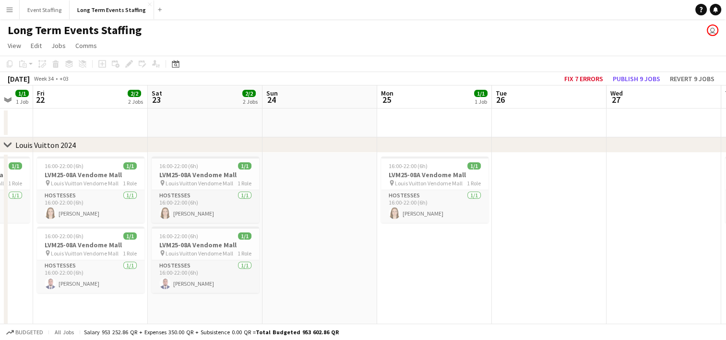
scroll to position [0, 195]
drag, startPoint x: 326, startPoint y: 243, endPoint x: 480, endPoint y: 234, distance: 154.3
click at [480, 234] on app-calendar-viewport "Wed 20 1/1 1 Job Thu 21 1/1 1 Job Fri 22 2/2 2 Jobs Sat 23 2/2 2 Jobs Sun 24 Mo…" at bounding box center [363, 274] width 726 height 378
click at [195, 241] on h3 "LVM25-08A Vendome Mall" at bounding box center [206, 244] width 107 height 9
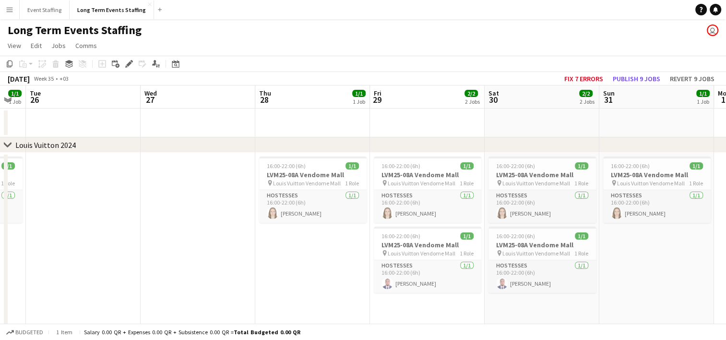
scroll to position [0, 416]
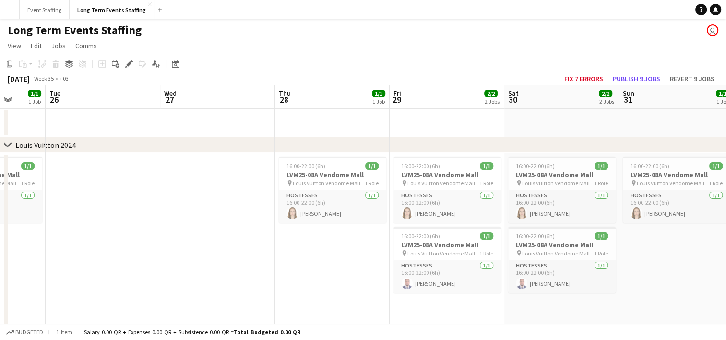
drag, startPoint x: 484, startPoint y: 267, endPoint x: 34, endPoint y: 253, distance: 449.8
click at [34, 253] on app-calendar-viewport "Fri 22 2/2 2 Jobs Sat 23 2/2 2 Jobs Sun 24 Mon 25 1/1 1 Job Tue 26 Wed 27 Thu 2…" at bounding box center [363, 274] width 726 height 378
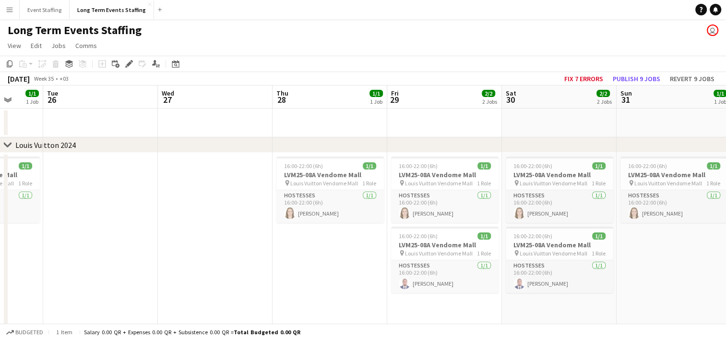
click at [678, 261] on app-date-cell "16:00-22:00 (6h) 1/1 LVM25-08A Vendome Mall pin Louis Vuitton Vendome Mall 1 Ro…" at bounding box center [674, 242] width 115 height 178
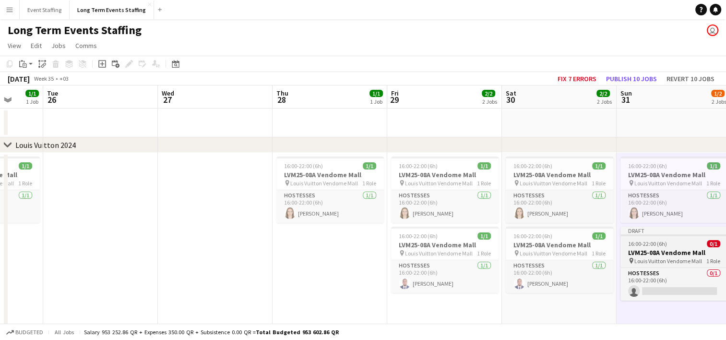
click at [656, 252] on h3 "LVM25-08A Vendome Mall" at bounding box center [673, 252] width 107 height 9
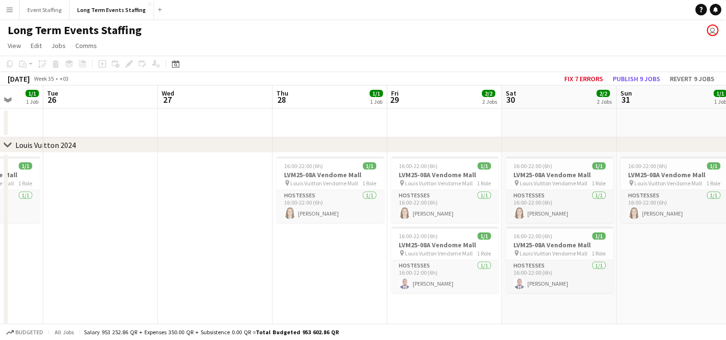
click at [190, 225] on app-date-cell at bounding box center [215, 242] width 115 height 178
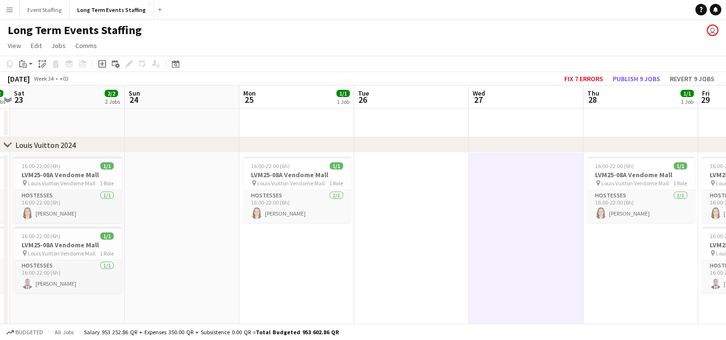
scroll to position [0, 215]
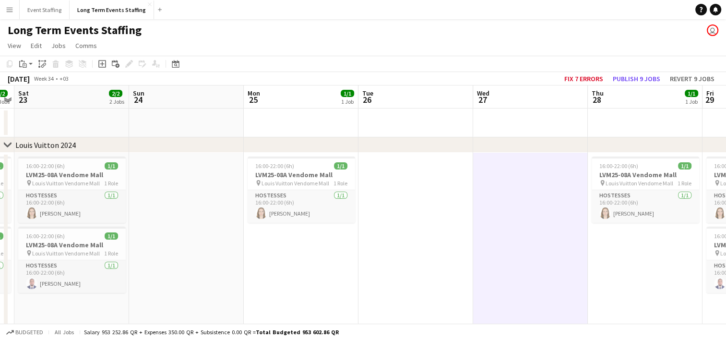
drag, startPoint x: 61, startPoint y: 280, endPoint x: 377, endPoint y: 197, distance: 326.1
click at [377, 197] on app-calendar-viewport "Thu 21 1/1 1 Job Fri 22 2/2 2 Jobs Sat 23 2/2 2 Jobs Sun 24 Mon 25 1/1 1 Job Tu…" at bounding box center [363, 274] width 726 height 378
click at [81, 243] on h3 "LVM25-08A Vendome Mall" at bounding box center [71, 244] width 107 height 9
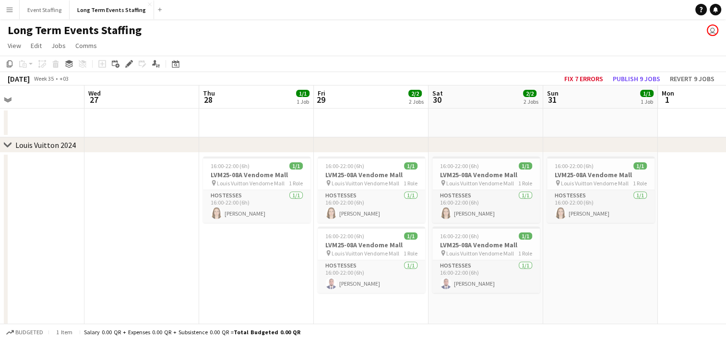
drag, startPoint x: 603, startPoint y: 259, endPoint x: 213, endPoint y: 261, distance: 389.6
click at [213, 261] on app-calendar-viewport "Sat 23 2/2 2 Jobs Sun 24 Mon 25 1/1 1 Job Tue 26 Wed 27 Thu 28 1/1 1 Job Fri 29…" at bounding box center [363, 274] width 726 height 378
click at [574, 262] on app-date-cell "16:00-22:00 (6h) 1/1 LVM25-08A Vendome Mall pin Louis Vuitton Vendome Mall 1 Ro…" at bounding box center [599, 242] width 115 height 178
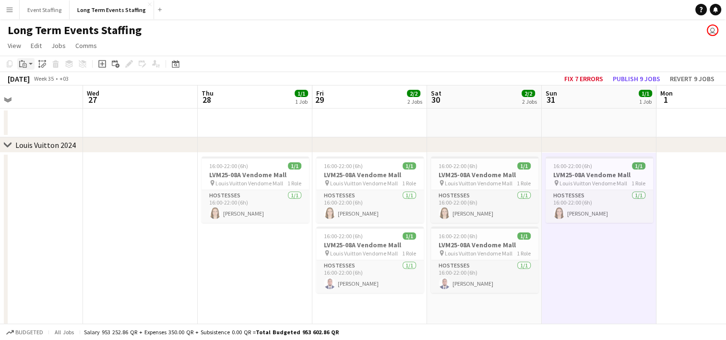
click at [30, 62] on app-action-btn "Paste" at bounding box center [25, 64] width 17 height 12
click at [35, 101] on link "Paste with crew Ctrl+Shift+V" at bounding box center [70, 98] width 90 height 9
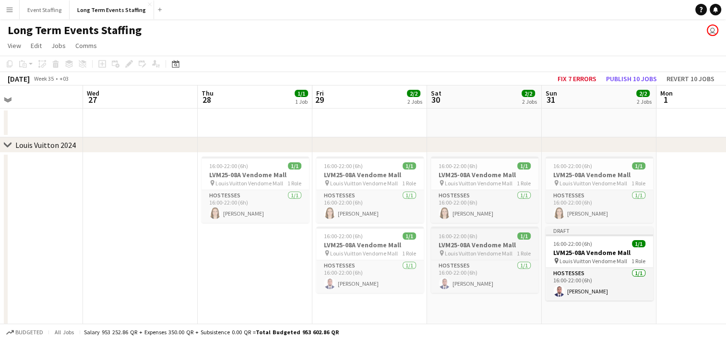
click at [470, 241] on h3 "LVM25-08A Vendome Mall" at bounding box center [484, 244] width 107 height 9
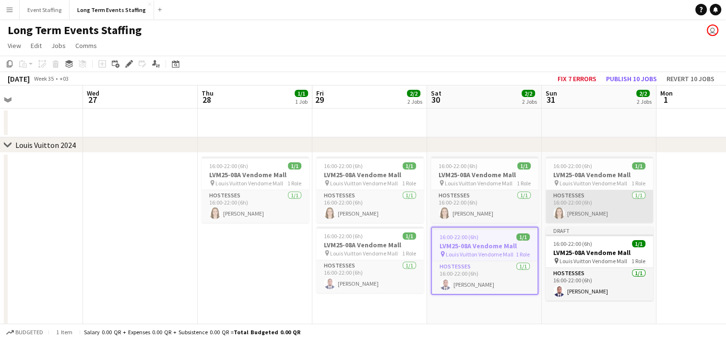
click at [602, 211] on app-card-role "Hostesses [DATE] 16:00-22:00 (6h) [PERSON_NAME]" at bounding box center [599, 206] width 107 height 33
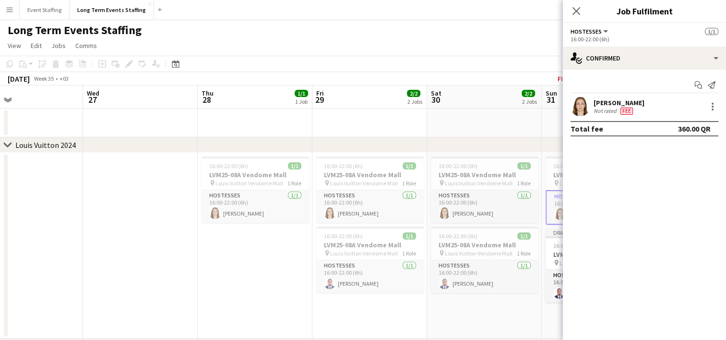
click at [584, 12] on div "Close pop-in" at bounding box center [576, 11] width 27 height 22
click at [577, 12] on icon "Close pop-in" at bounding box center [575, 10] width 9 height 9
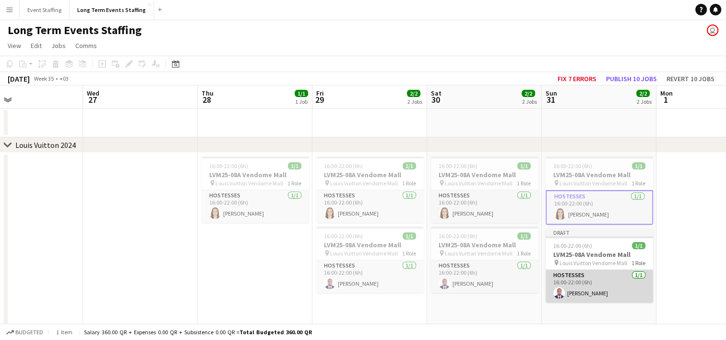
click at [605, 291] on app-card-role "Hostesses [DATE] 16:00-22:00 (6h) [PERSON_NAME]" at bounding box center [599, 286] width 107 height 33
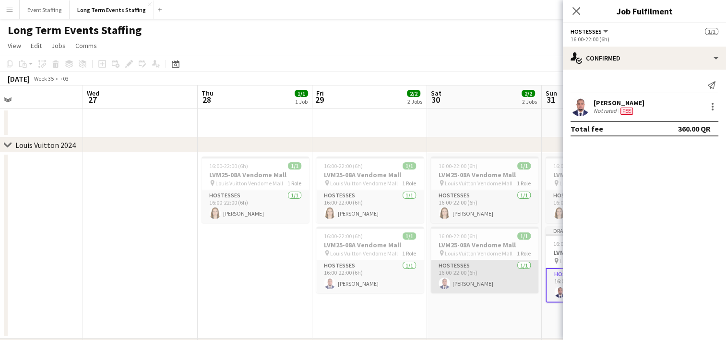
click at [507, 282] on app-card-role "Hostesses [DATE] 16:00-22:00 (6h) [PERSON_NAME]" at bounding box center [484, 276] width 107 height 33
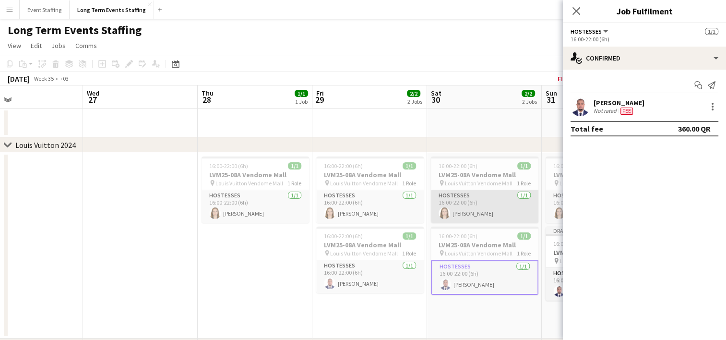
click at [489, 211] on app-card-role "Hostesses [DATE] 16:00-22:00 (6h) [PERSON_NAME]" at bounding box center [484, 206] width 107 height 33
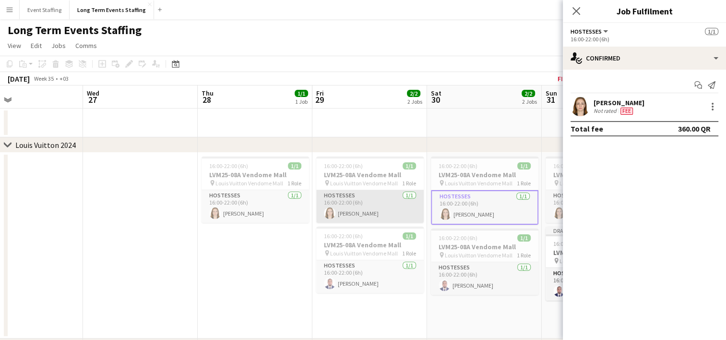
click at [403, 216] on app-card-role "Hostesses [DATE] 16:00-22:00 (6h) [PERSON_NAME]" at bounding box center [369, 206] width 107 height 33
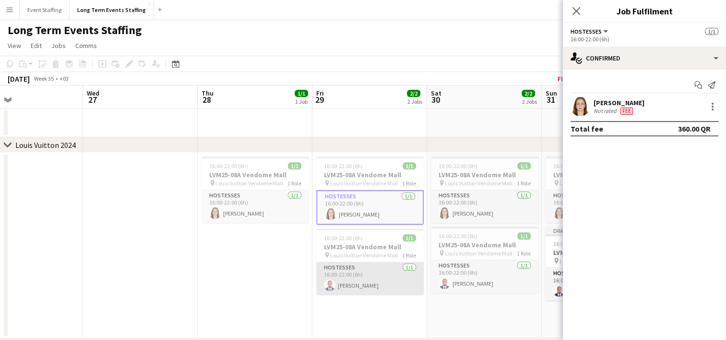
click at [382, 282] on app-card-role "Hostesses [DATE] 16:00-22:00 (6h) [PERSON_NAME]" at bounding box center [369, 278] width 107 height 33
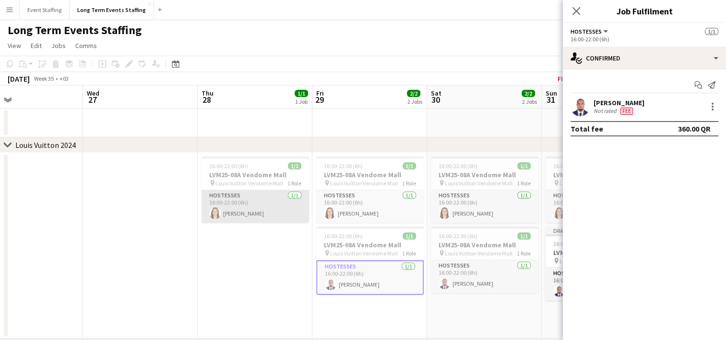
click at [287, 209] on app-card-role "Hostesses [DATE] 16:00-22:00 (6h) [PERSON_NAME]" at bounding box center [255, 206] width 107 height 33
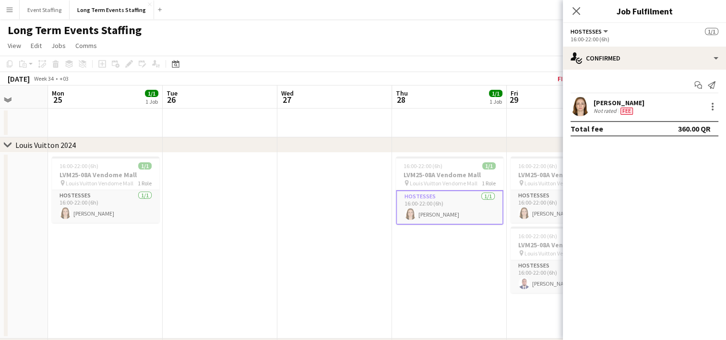
drag, startPoint x: 213, startPoint y: 259, endPoint x: 500, endPoint y: 222, distance: 289.8
click at [500, 222] on app-calendar-viewport "Fri 22 2/2 2 Jobs Sat 23 2/2 2 Jobs Sun 24 Mon 25 1/1 1 Job Tue 26 Wed 27 Thu 2…" at bounding box center [363, 277] width 726 height 385
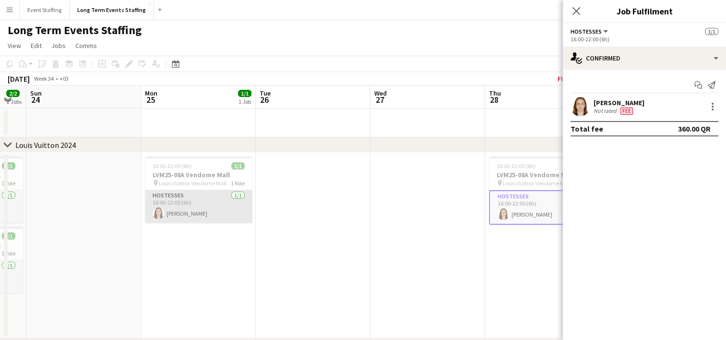
click at [224, 205] on app-card-role "Hostesses [DATE] 16:00-22:00 (6h) [PERSON_NAME]" at bounding box center [198, 206] width 107 height 33
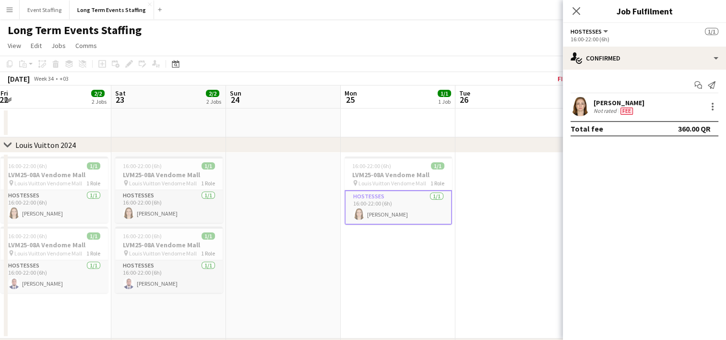
drag, startPoint x: 183, startPoint y: 286, endPoint x: 386, endPoint y: 261, distance: 204.1
click at [386, 261] on app-calendar-viewport "Wed 20 1/1 1 Job Thu 21 1/1 1 Job Fri 22 2/2 2 Jobs Sat 23 2/2 2 Jobs Sun 24 Mo…" at bounding box center [363, 277] width 726 height 385
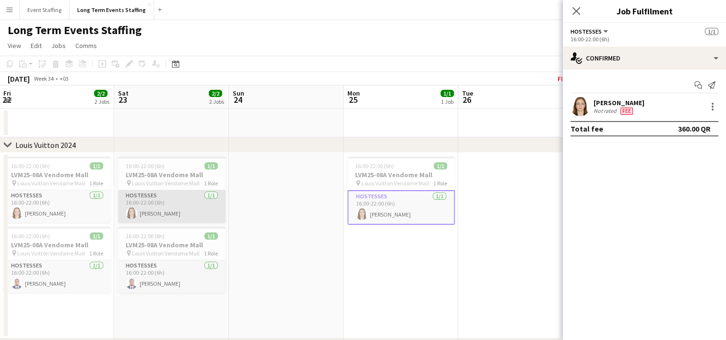
click at [178, 205] on app-card-role "Hostesses [DATE] 16:00-22:00 (6h) [PERSON_NAME]" at bounding box center [171, 206] width 107 height 33
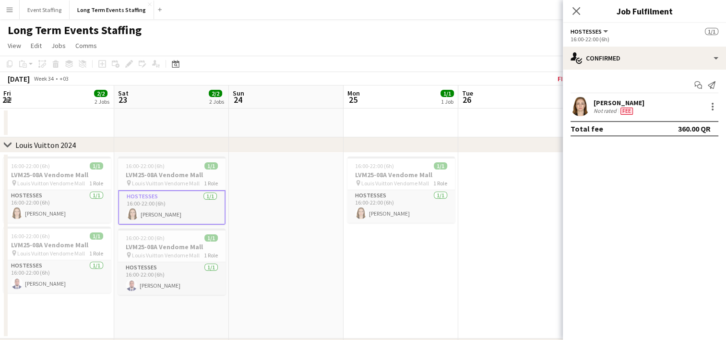
click at [171, 210] on app-card-role "Hostesses [DATE] 16:00-22:00 (6h) [PERSON_NAME]" at bounding box center [171, 207] width 107 height 35
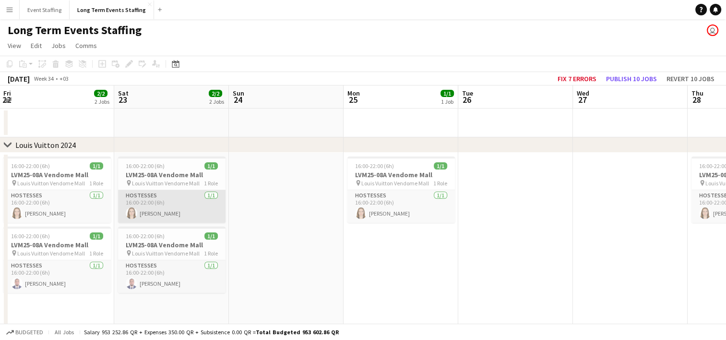
click at [178, 215] on app-card-role "Hostesses [DATE] 16:00-22:00 (6h) [PERSON_NAME]" at bounding box center [171, 206] width 107 height 33
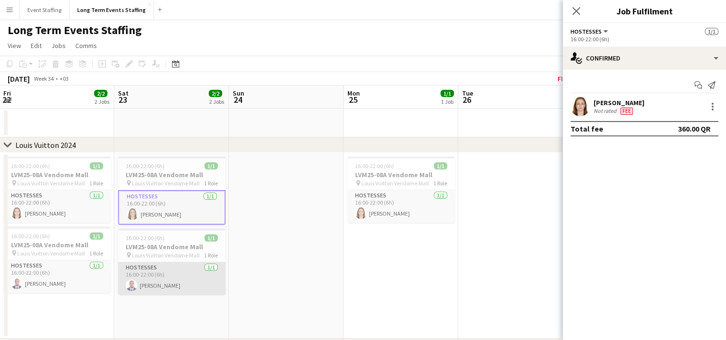
click at [172, 265] on app-card-role "Hostesses [DATE] 16:00-22:00 (6h) [PERSON_NAME]" at bounding box center [171, 278] width 107 height 33
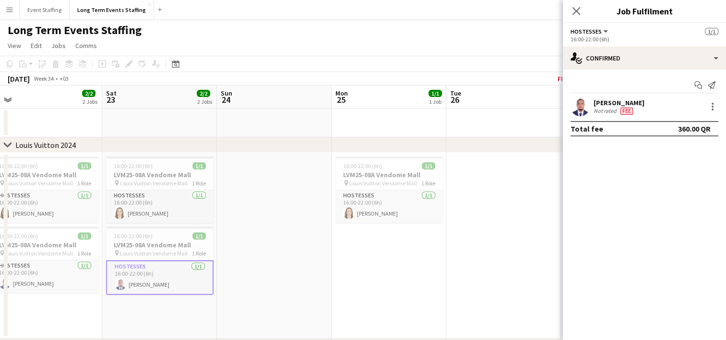
drag, startPoint x: 138, startPoint y: 316, endPoint x: 265, endPoint y: 301, distance: 128.1
click at [265, 301] on app-calendar-viewport "Wed 20 1/1 1 Job Thu 21 1/1 1 Job Fri 22 2/2 2 Jobs Sat 23 2/2 2 Jobs Sun 24 Mo…" at bounding box center [363, 277] width 726 height 385
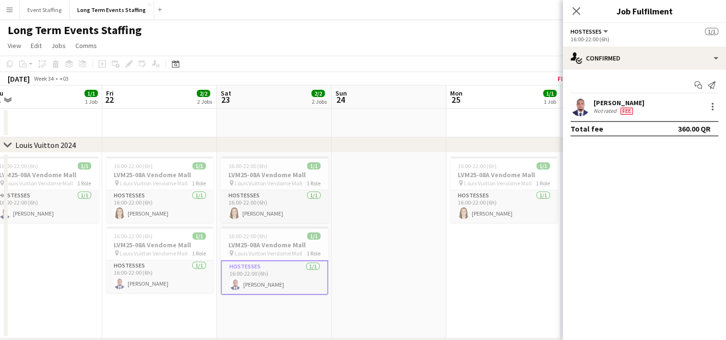
scroll to position [0, 217]
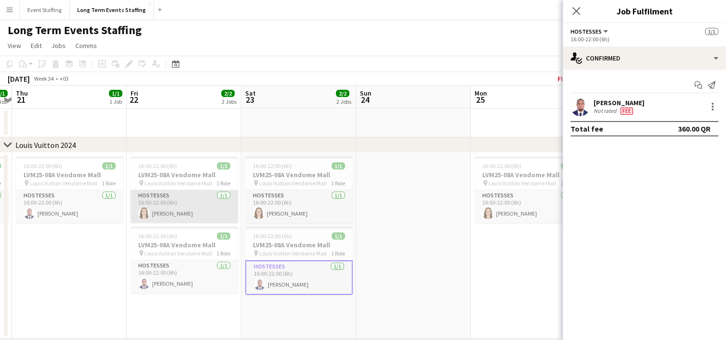
click at [187, 210] on app-card-role "Hostesses [DATE] 16:00-22:00 (6h) [PERSON_NAME]" at bounding box center [184, 206] width 107 height 33
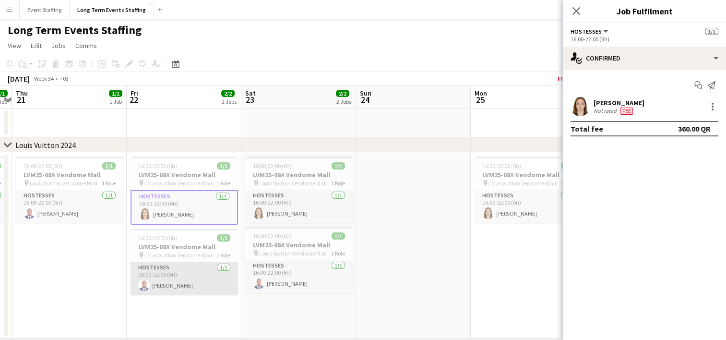
click at [190, 280] on app-card-role "Hostesses [DATE] 16:00-22:00 (6h) [PERSON_NAME]" at bounding box center [184, 278] width 107 height 33
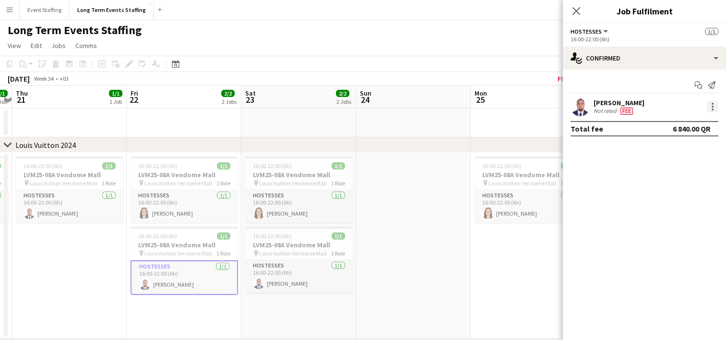
click at [713, 107] on div at bounding box center [713, 107] width 12 height 12
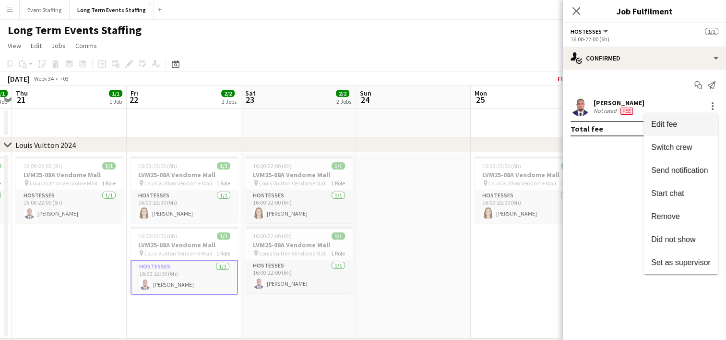
click at [660, 121] on span "Edit fee" at bounding box center [664, 124] width 26 height 8
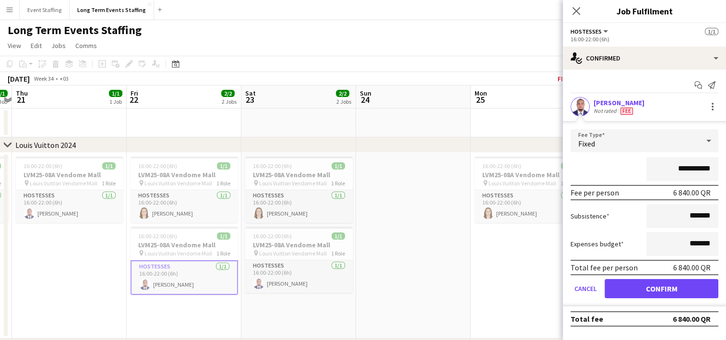
click at [618, 141] on div "Fixed" at bounding box center [635, 140] width 129 height 23
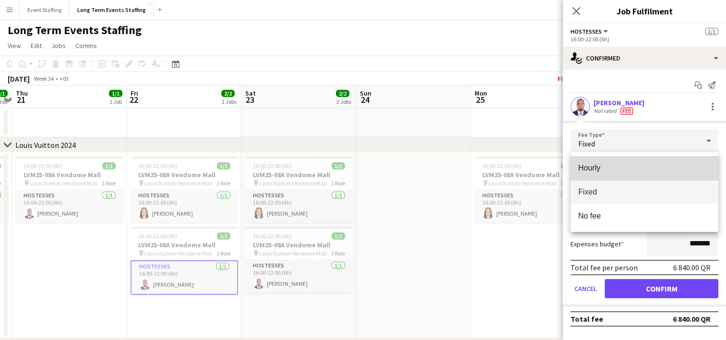
click at [605, 167] on span "Hourly" at bounding box center [644, 167] width 132 height 9
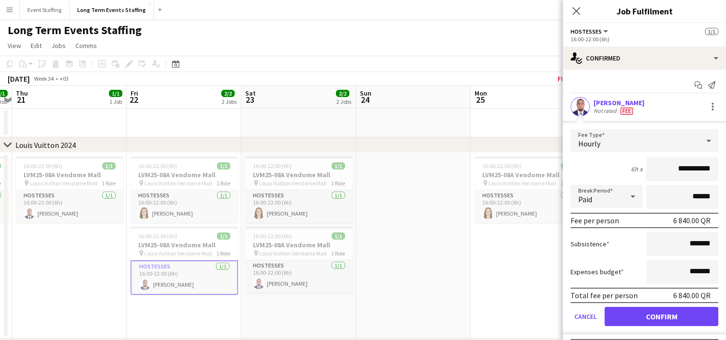
drag, startPoint x: 660, startPoint y: 165, endPoint x: 681, endPoint y: 166, distance: 21.2
click at [681, 166] on input "**********" at bounding box center [682, 169] width 72 height 24
type input "********"
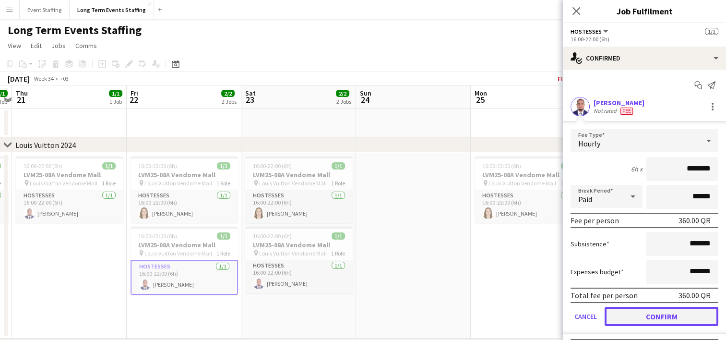
click at [652, 308] on button "Confirm" at bounding box center [662, 316] width 114 height 19
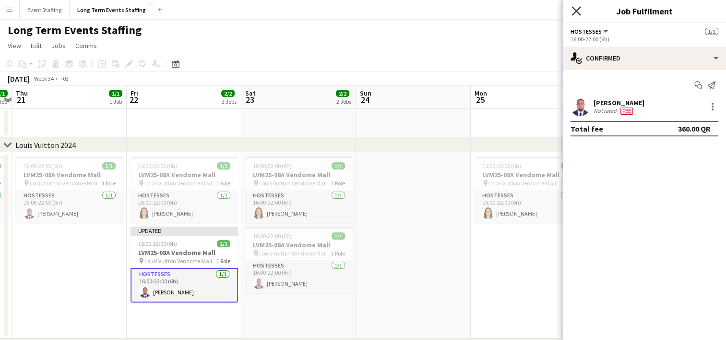
click at [578, 10] on icon at bounding box center [575, 10] width 9 height 9
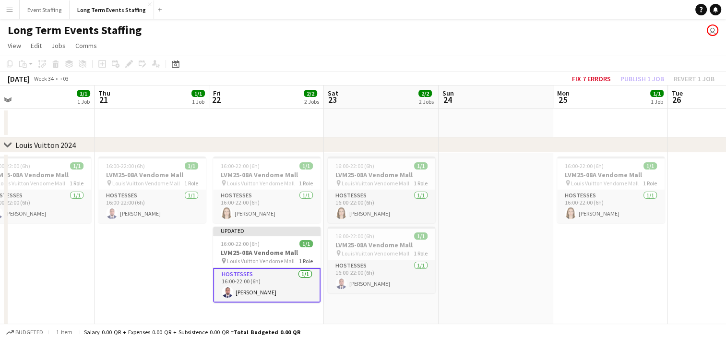
drag, startPoint x: 65, startPoint y: 276, endPoint x: 153, endPoint y: 259, distance: 89.5
click at [153, 259] on app-calendar-viewport "Mon 18 Tue 19 1/1 1 Job Wed 20 1/1 1 Job Thu 21 1/1 1 Job Fri 22 2/2 2 Jobs Sat…" at bounding box center [363, 277] width 726 height 385
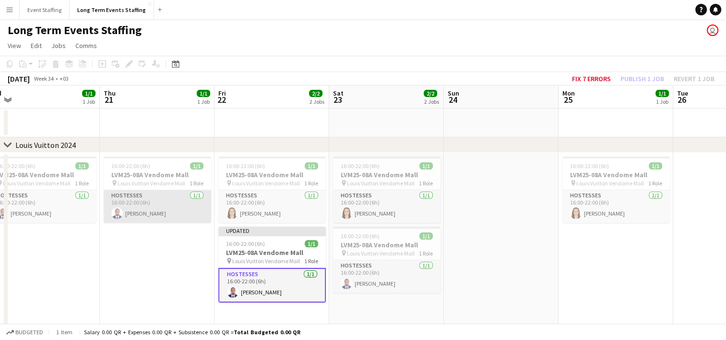
click at [162, 212] on app-card-role "Hostesses [DATE] 16:00-22:00 (6h) [PERSON_NAME]" at bounding box center [157, 206] width 107 height 33
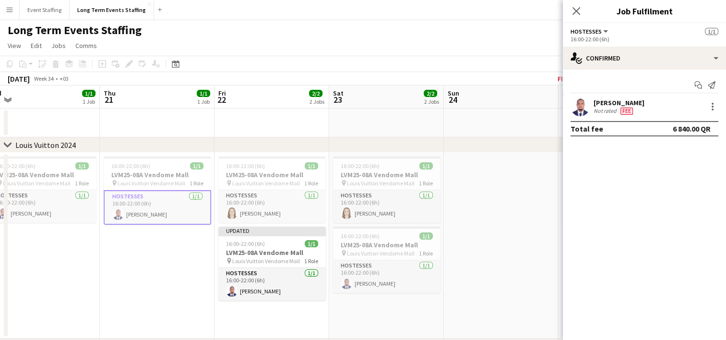
click at [718, 107] on div at bounding box center [713, 107] width 12 height 12
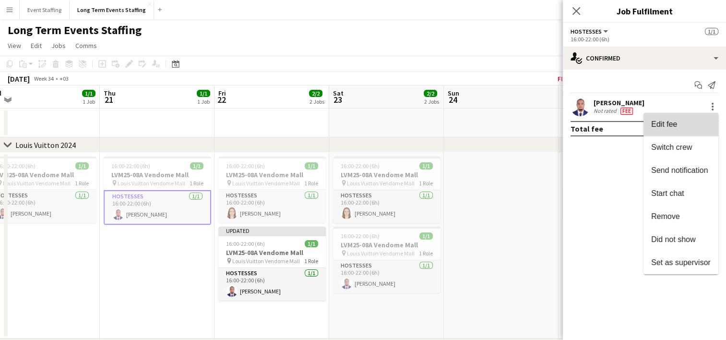
click at [669, 127] on span "Edit fee" at bounding box center [664, 124] width 26 height 8
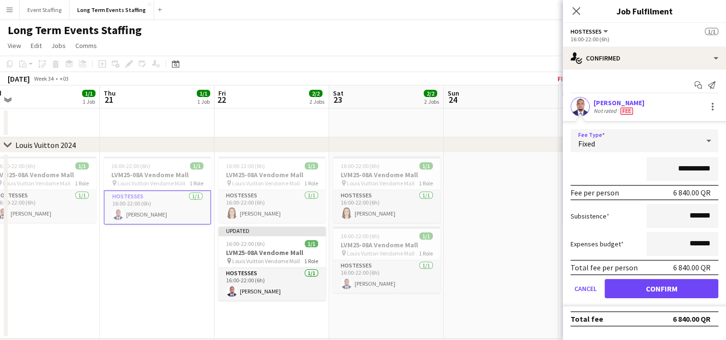
click at [650, 136] on div "Fixed" at bounding box center [635, 140] width 129 height 23
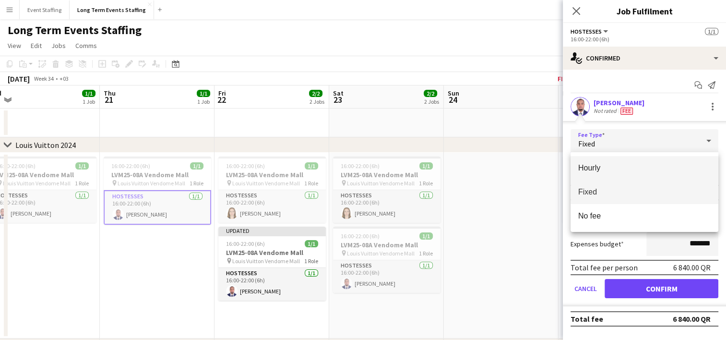
click at [616, 164] on span "Hourly" at bounding box center [644, 167] width 132 height 9
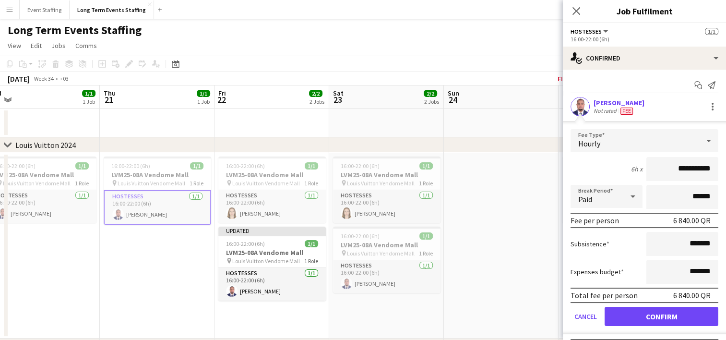
drag, startPoint x: 664, startPoint y: 167, endPoint x: 681, endPoint y: 169, distance: 17.4
click at [681, 169] on input "**********" at bounding box center [682, 169] width 72 height 24
type input "********"
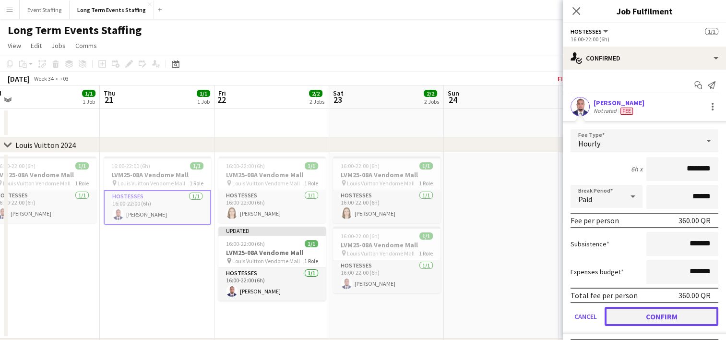
click at [642, 310] on button "Confirm" at bounding box center [662, 316] width 114 height 19
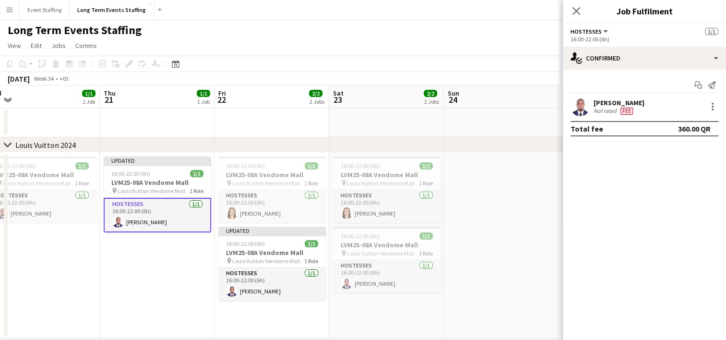
click at [584, 8] on div "Close pop-in" at bounding box center [576, 11] width 27 height 22
click at [582, 8] on div "Close pop-in" at bounding box center [576, 11] width 27 height 22
click at [577, 9] on icon at bounding box center [575, 10] width 9 height 9
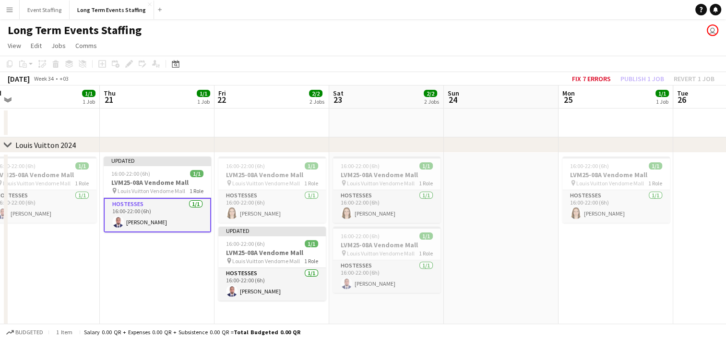
click at [70, 309] on app-date-cell "16:00-22:00 (6h) 1/1 LVM25-08A Vendome Mall pin Louis Vuitton Vendome Mall 1 Ro…" at bounding box center [42, 246] width 115 height 186
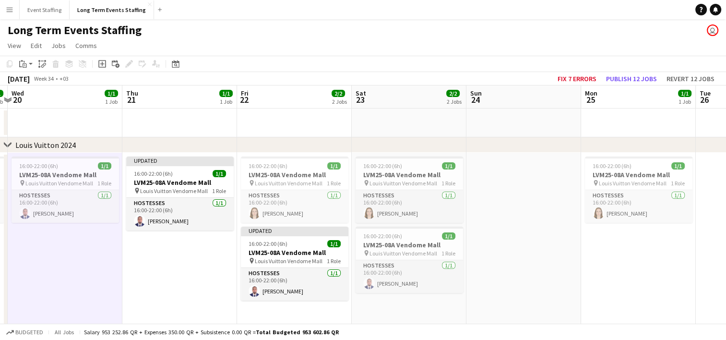
drag, startPoint x: 70, startPoint y: 309, endPoint x: 212, endPoint y: 289, distance: 143.5
click at [212, 289] on app-calendar-viewport "Mon 18 1/1 1 Job Tue 19 1/1 1 Job Wed 20 1/1 1 Job Thu 21 1/1 1 Job Fri 22 2/2 …" at bounding box center [363, 277] width 726 height 385
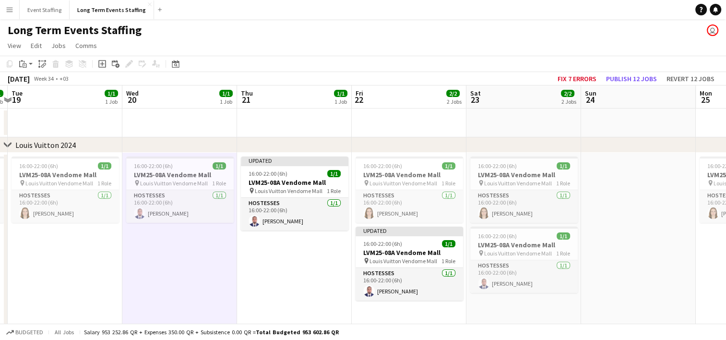
scroll to position [0, 217]
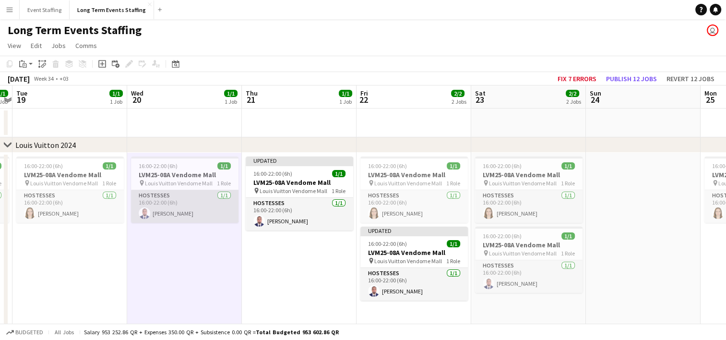
click at [174, 217] on app-card-role "Hostesses [DATE] 16:00-22:00 (6h) [PERSON_NAME]" at bounding box center [184, 206] width 107 height 33
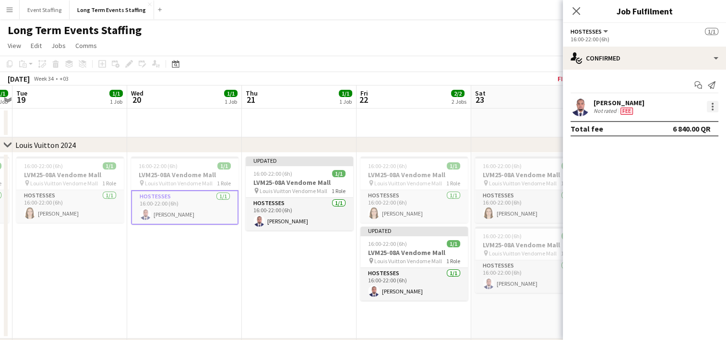
click at [714, 107] on div at bounding box center [713, 107] width 12 height 12
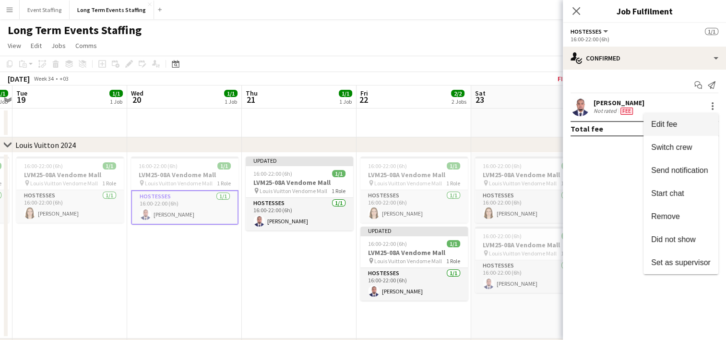
click at [663, 125] on span "Edit fee" at bounding box center [664, 124] width 26 height 8
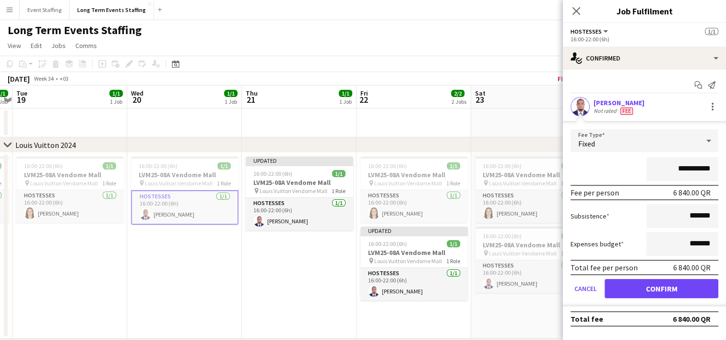
click at [640, 144] on div "Fixed" at bounding box center [635, 140] width 129 height 23
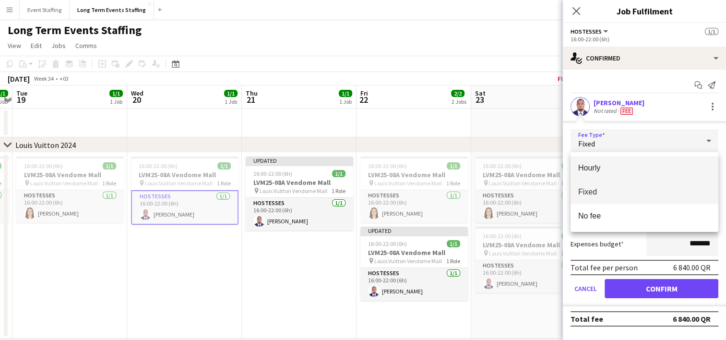
click at [631, 169] on span "Hourly" at bounding box center [644, 167] width 132 height 9
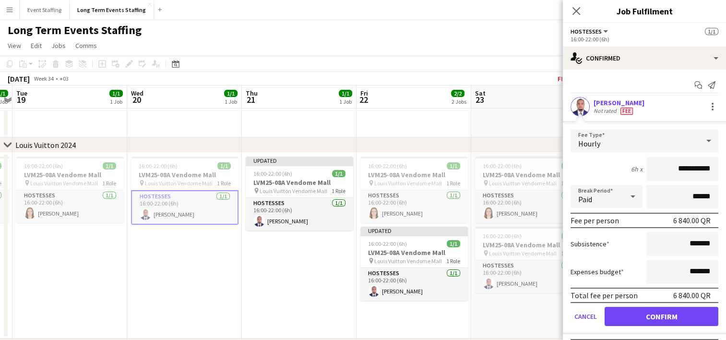
drag, startPoint x: 658, startPoint y: 168, endPoint x: 681, endPoint y: 171, distance: 23.6
click at [681, 171] on input "**********" at bounding box center [682, 169] width 72 height 24
type input "********"
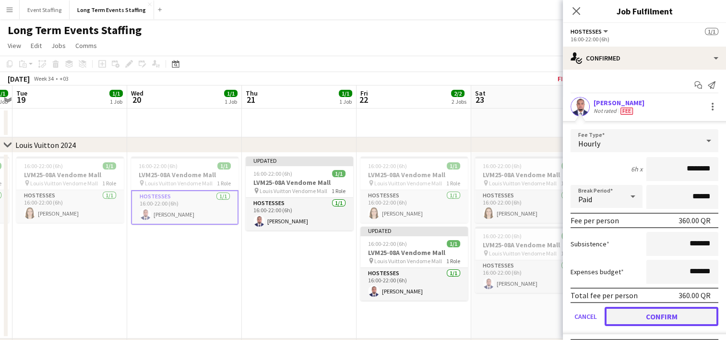
click at [662, 316] on button "Confirm" at bounding box center [662, 316] width 114 height 19
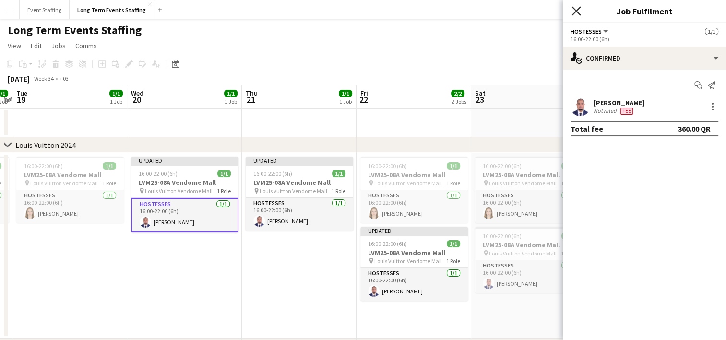
click at [575, 13] on icon "Close pop-in" at bounding box center [575, 10] width 9 height 9
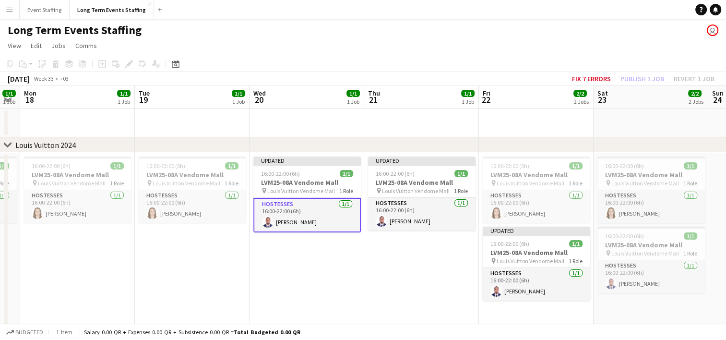
drag, startPoint x: 155, startPoint y: 267, endPoint x: 297, endPoint y: 236, distance: 144.4
click at [297, 236] on app-calendar-viewport "Sat 16 Sun 17 1/1 1 Job Mon 18 1/1 1 Job Tue 19 1/1 1 Job Wed 20 1/1 1 Job Thu …" at bounding box center [363, 277] width 726 height 385
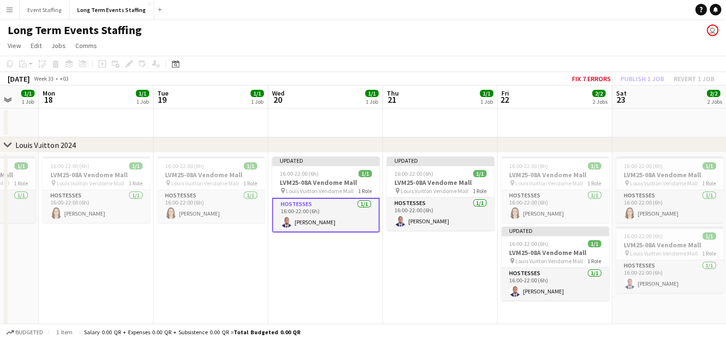
scroll to position [0, 305]
click at [214, 209] on app-card-role "Hostesses [DATE] 16:00-22:00 (6h) [PERSON_NAME]" at bounding box center [210, 206] width 107 height 33
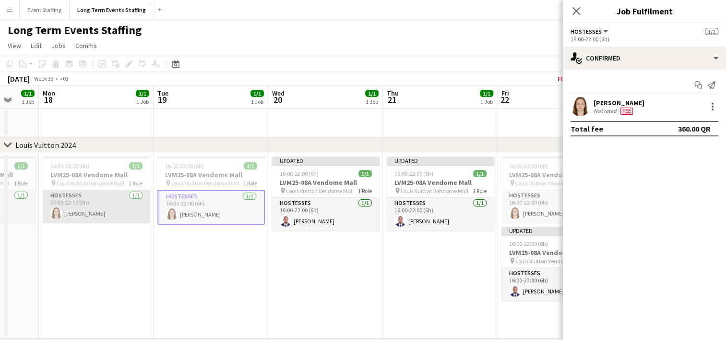
click at [95, 214] on app-card-role "Hostesses [DATE] 16:00-22:00 (6h) [PERSON_NAME]" at bounding box center [96, 206] width 107 height 33
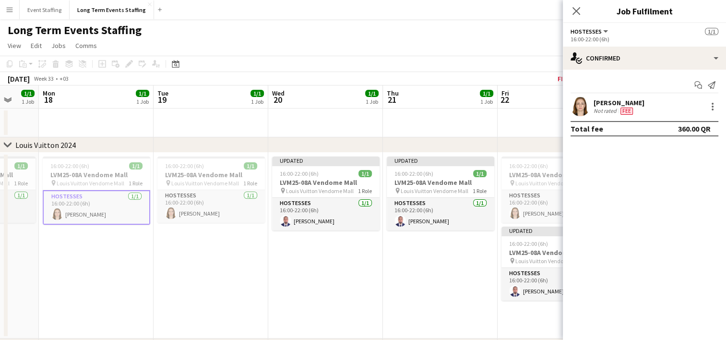
scroll to position [0, 262]
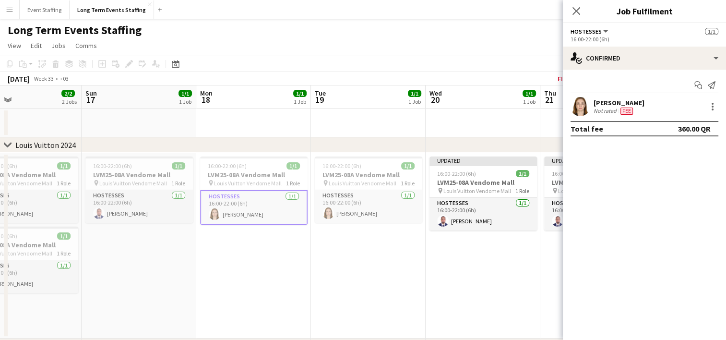
drag, startPoint x: 74, startPoint y: 287, endPoint x: 232, endPoint y: 252, distance: 161.7
click at [232, 252] on app-calendar-viewport "Thu 14 Fri 15 2/2 2 Jobs Sat 16 2/2 2 Jobs Sun 17 1/1 1 Job Mon 18 1/1 1 Job Tu…" at bounding box center [363, 277] width 726 height 385
click at [134, 213] on app-card-role "Hostesses [DATE] 16:00-22:00 (6h) [PERSON_NAME]" at bounding box center [138, 206] width 107 height 33
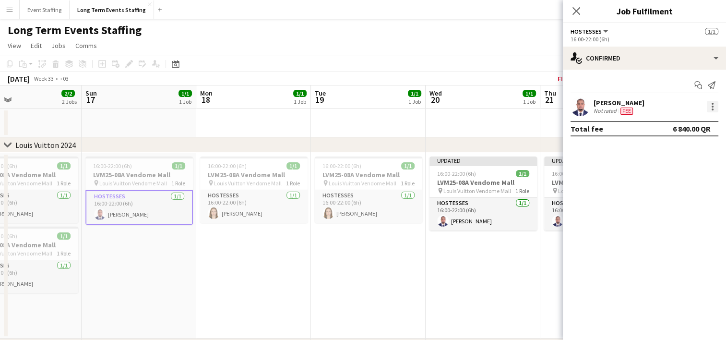
click at [714, 104] on div at bounding box center [713, 107] width 12 height 12
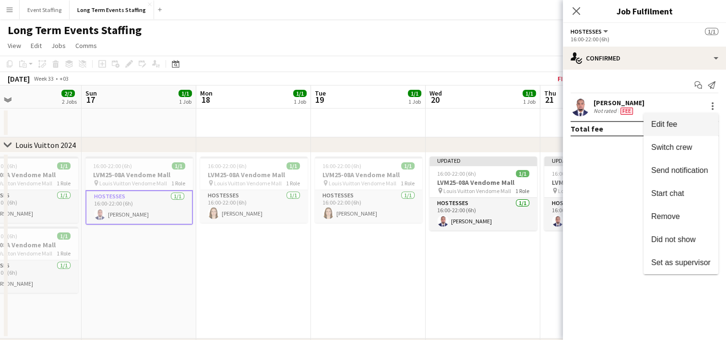
click at [683, 123] on span "Edit fee" at bounding box center [680, 124] width 59 height 9
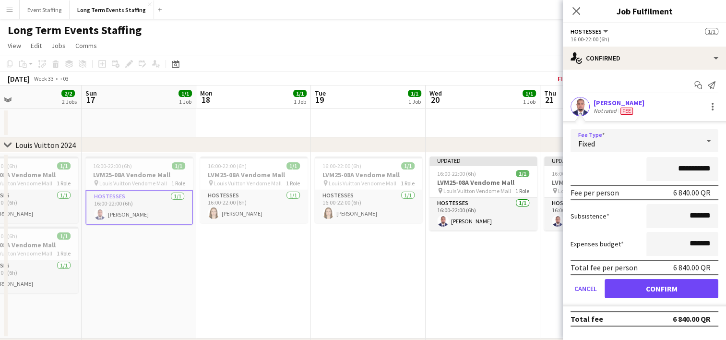
click at [650, 139] on div "Fixed" at bounding box center [635, 140] width 129 height 23
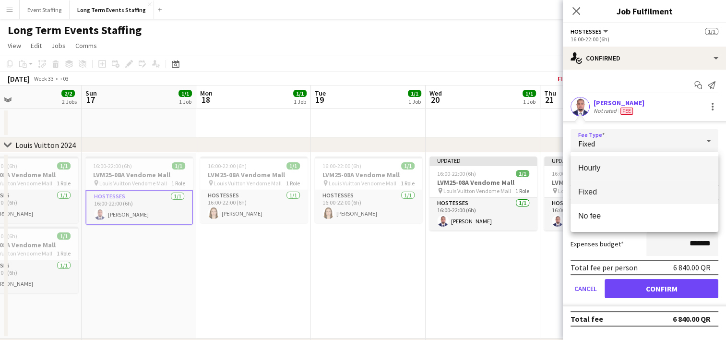
click at [641, 167] on span "Hourly" at bounding box center [644, 167] width 132 height 9
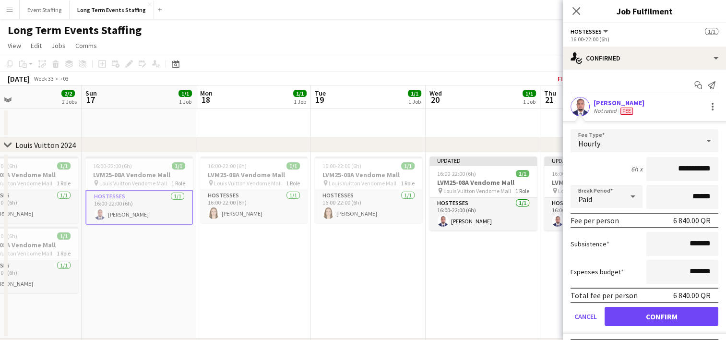
drag, startPoint x: 661, startPoint y: 167, endPoint x: 681, endPoint y: 171, distance: 20.4
click at [681, 171] on input "**********" at bounding box center [682, 169] width 72 height 24
type input "********"
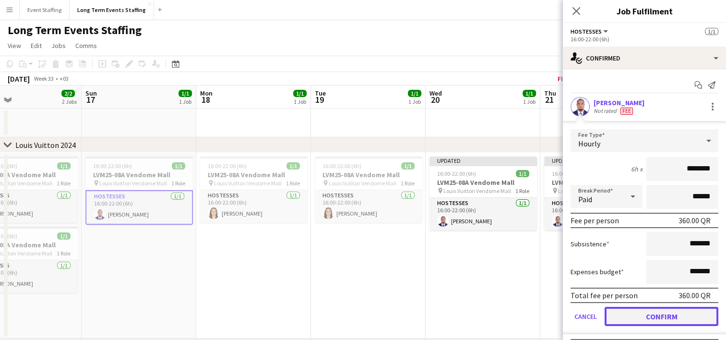
click at [639, 320] on button "Confirm" at bounding box center [662, 316] width 114 height 19
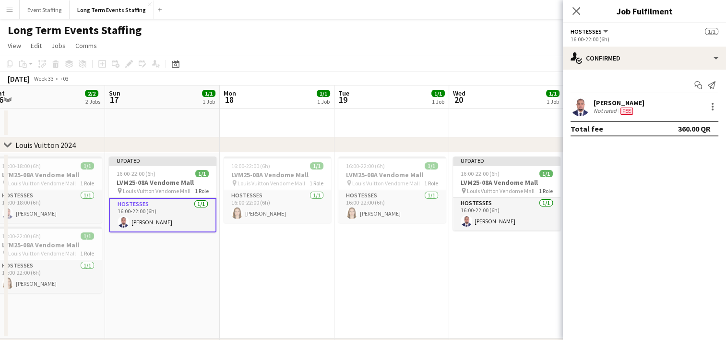
drag, startPoint x: 199, startPoint y: 273, endPoint x: 347, endPoint y: 233, distance: 153.5
click at [347, 233] on app-calendar-viewport "Thu 14 1/1 1 Job Fri 15 2/2 2 Jobs Sat 16 2/2 2 Jobs Sun 17 1/1 1 Job Mon 18 1/…" at bounding box center [363, 277] width 726 height 385
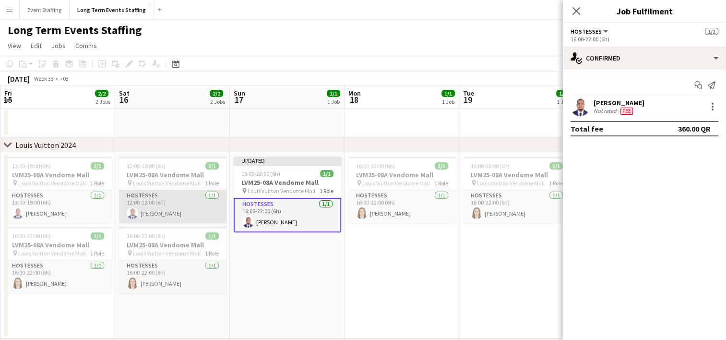
click at [149, 207] on app-card-role "Hostesses [DATE] 12:00-18:00 (6h) [PERSON_NAME]" at bounding box center [172, 206] width 107 height 33
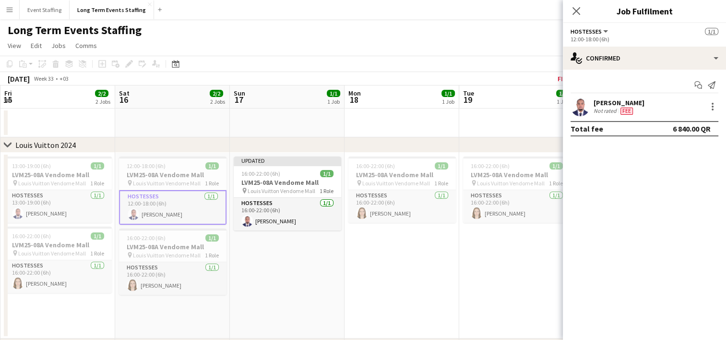
click at [718, 106] on div "[PERSON_NAME] Not rated Fee" at bounding box center [644, 106] width 163 height 19
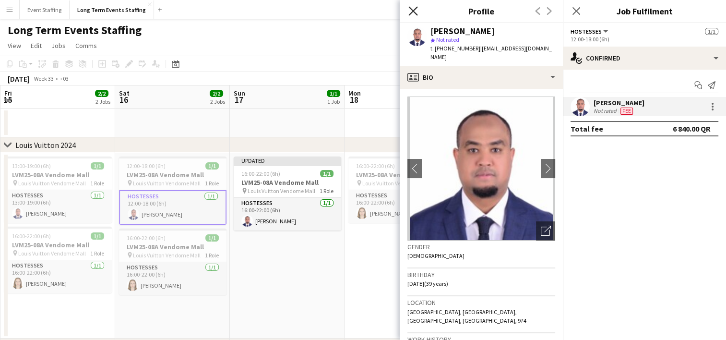
click at [411, 14] on icon "Close pop-in" at bounding box center [412, 10] width 9 height 9
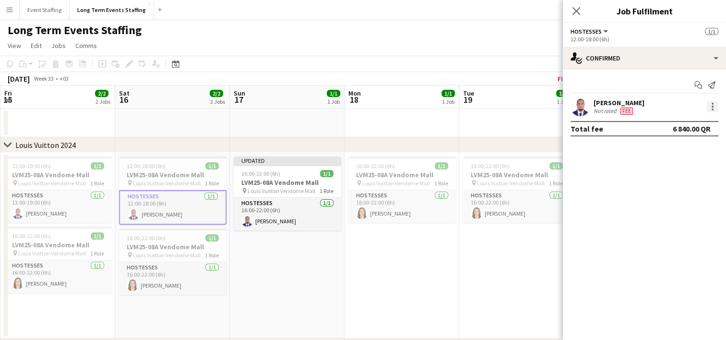
click at [713, 108] on div at bounding box center [713, 107] width 12 height 12
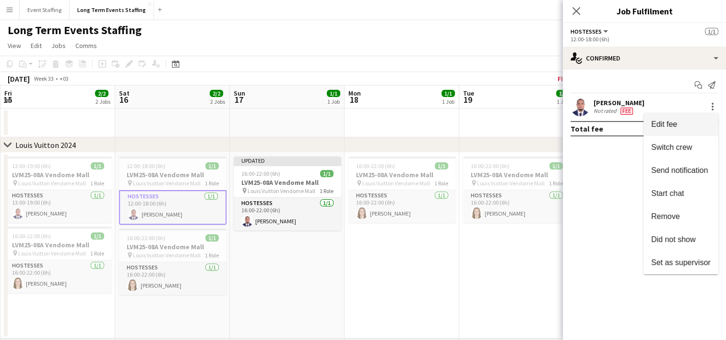
click at [672, 127] on span "Edit fee" at bounding box center [664, 124] width 26 height 8
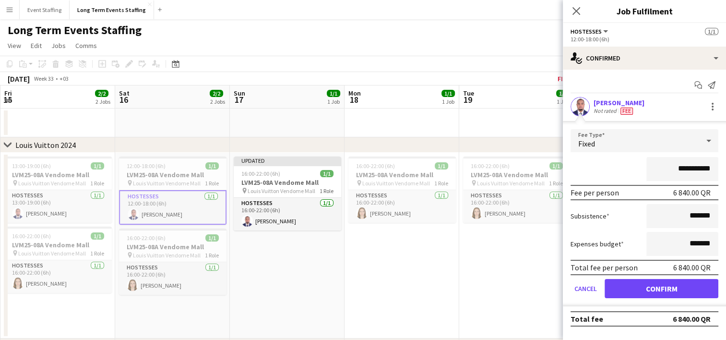
click at [636, 143] on div "Fixed" at bounding box center [635, 140] width 129 height 23
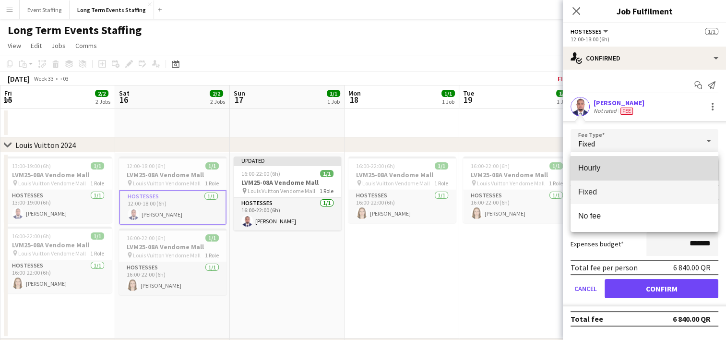
click at [619, 172] on span "Hourly" at bounding box center [644, 167] width 132 height 9
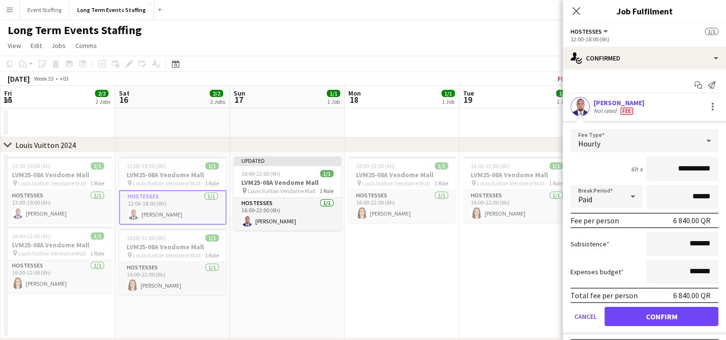
drag, startPoint x: 666, startPoint y: 167, endPoint x: 681, endPoint y: 165, distance: 15.5
click at [681, 165] on input "**********" at bounding box center [682, 169] width 72 height 24
type input "********"
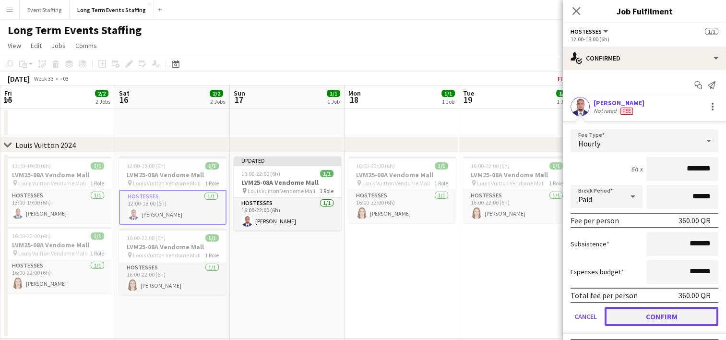
click at [653, 312] on button "Confirm" at bounding box center [662, 316] width 114 height 19
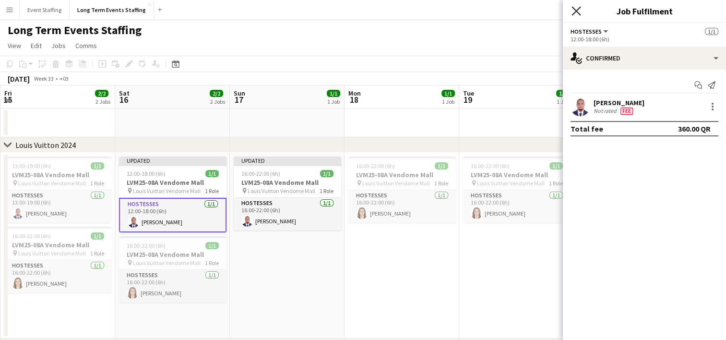
click at [576, 11] on icon at bounding box center [575, 10] width 9 height 9
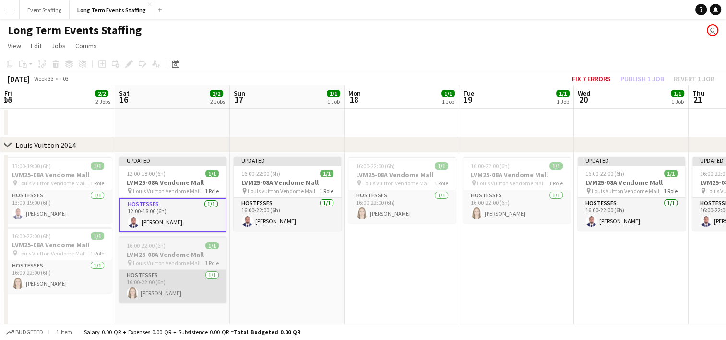
click at [183, 288] on app-card-role "Hostesses [DATE] 16:00-22:00 (6h) [PERSON_NAME]" at bounding box center [172, 286] width 107 height 33
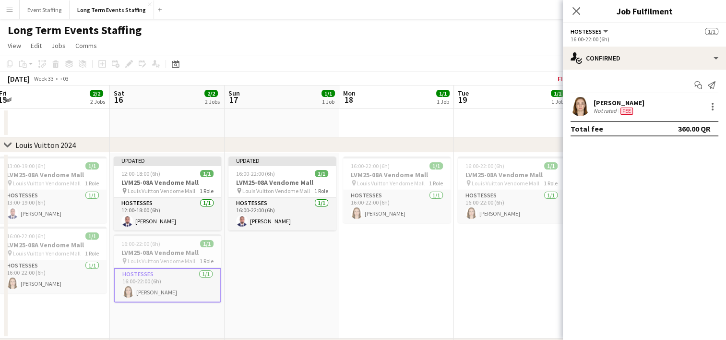
drag, startPoint x: 248, startPoint y: 290, endPoint x: 375, endPoint y: 268, distance: 129.5
click at [375, 268] on app-calendar-viewport "Wed 13 1/1 1 Job Thu 14 1/1 1 Job Fri 15 2/2 2 Jobs Sat 16 2/2 2 Jobs Sun 17 1/…" at bounding box center [363, 277] width 726 height 385
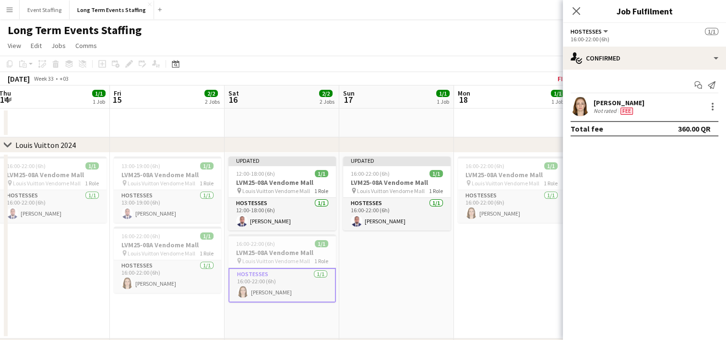
scroll to position [0, 216]
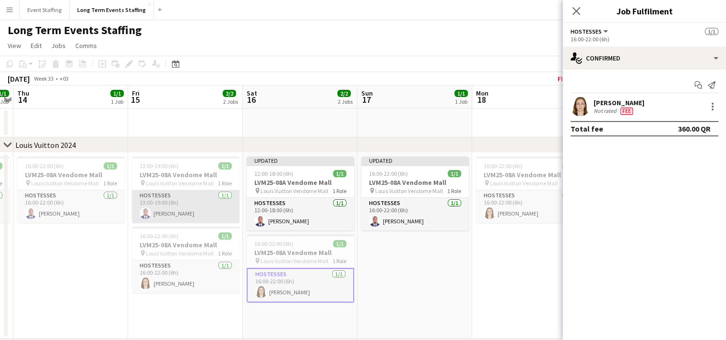
click at [204, 215] on app-card-role "Hostesses [DATE] 13:00-19:00 (6h) [PERSON_NAME]" at bounding box center [185, 206] width 107 height 33
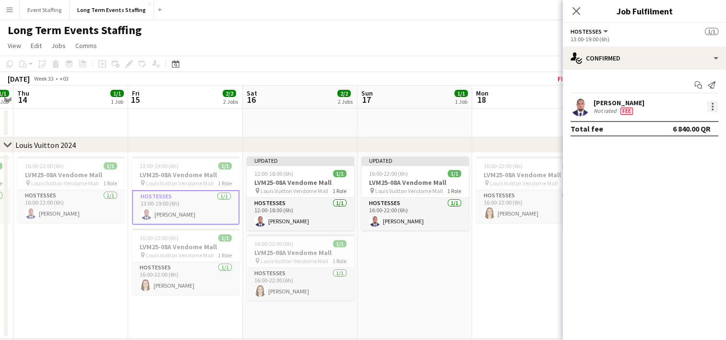
click at [710, 107] on div at bounding box center [713, 107] width 12 height 12
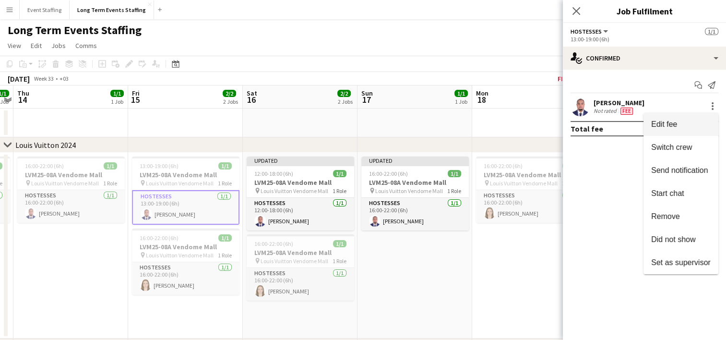
click at [674, 127] on span "Edit fee" at bounding box center [664, 124] width 26 height 8
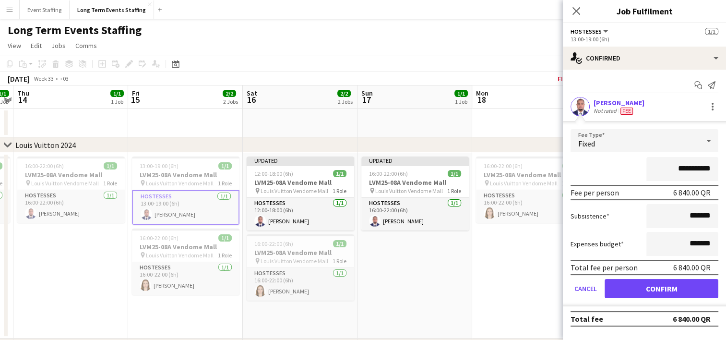
click at [666, 147] on div "Fixed" at bounding box center [635, 140] width 129 height 23
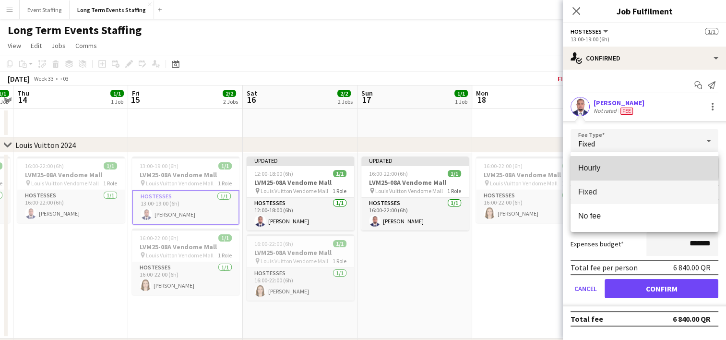
click at [637, 168] on span "Hourly" at bounding box center [644, 167] width 132 height 9
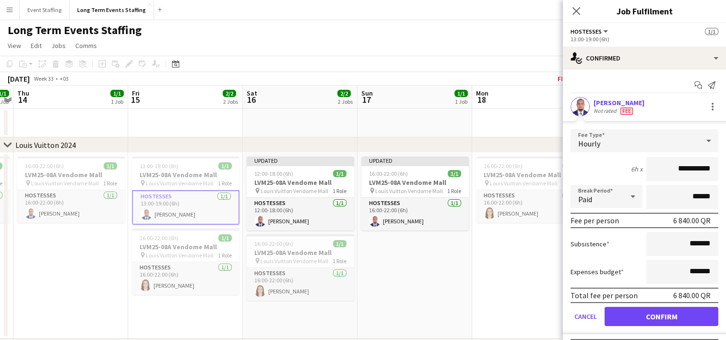
drag, startPoint x: 662, startPoint y: 170, endPoint x: 681, endPoint y: 169, distance: 18.7
click at [681, 169] on input "**********" at bounding box center [682, 169] width 72 height 24
type input "********"
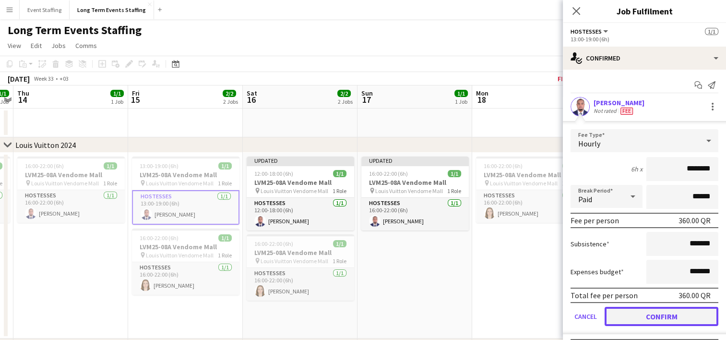
click at [655, 312] on button "Confirm" at bounding box center [662, 316] width 114 height 19
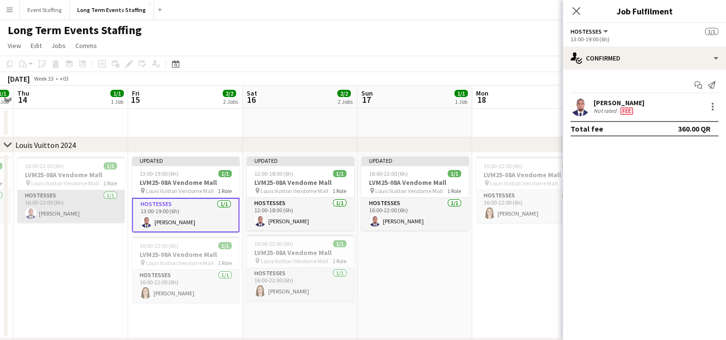
click at [112, 206] on app-card-role "Hostesses [DATE] 16:00-22:00 (6h) [PERSON_NAME]" at bounding box center [70, 206] width 107 height 33
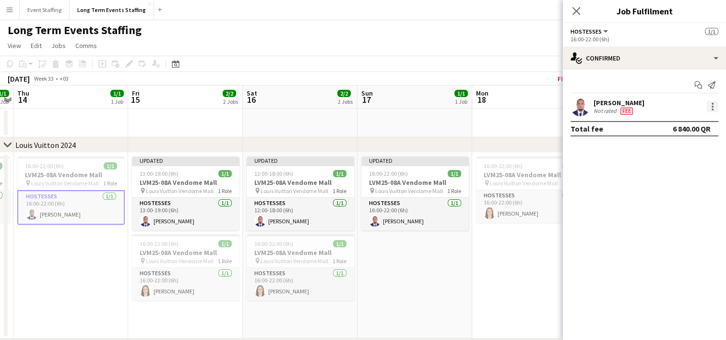
click at [715, 102] on div at bounding box center [713, 107] width 12 height 12
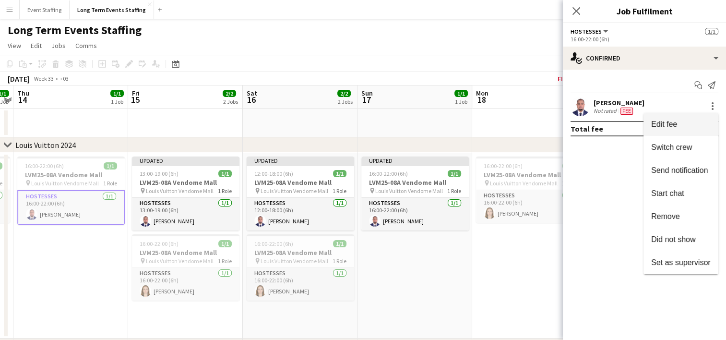
click at [664, 117] on button "Edit fee" at bounding box center [680, 124] width 75 height 23
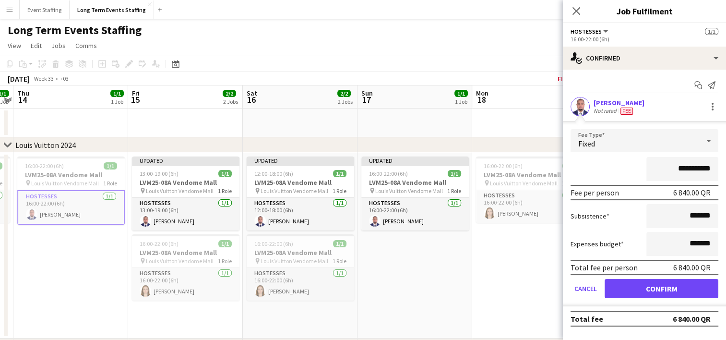
click at [654, 144] on div "Fixed" at bounding box center [635, 140] width 129 height 23
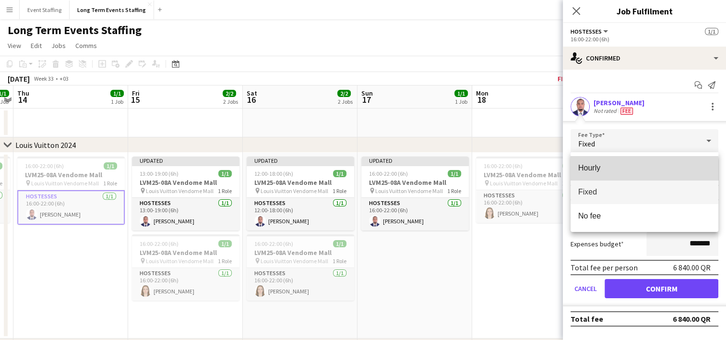
click at [637, 172] on span "Hourly" at bounding box center [644, 167] width 132 height 9
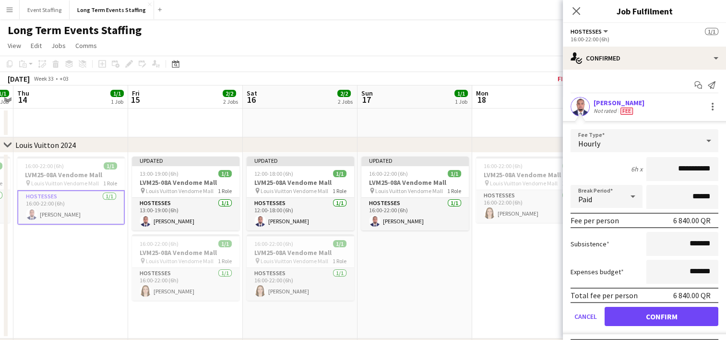
drag, startPoint x: 657, startPoint y: 163, endPoint x: 681, endPoint y: 166, distance: 24.1
click at [681, 166] on input "**********" at bounding box center [682, 169] width 72 height 24
type input "********"
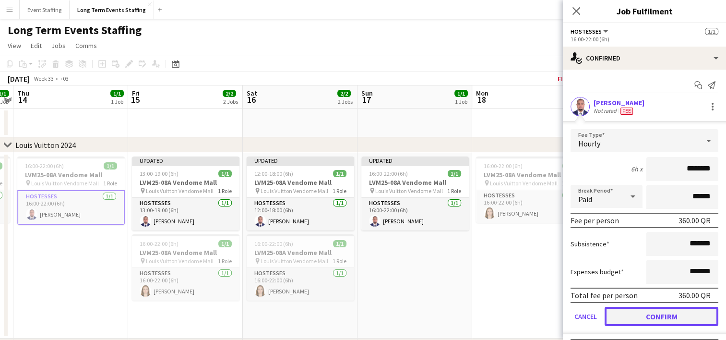
click at [649, 309] on button "Confirm" at bounding box center [662, 316] width 114 height 19
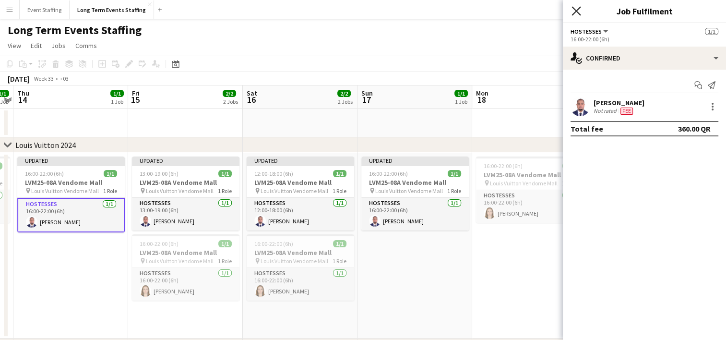
click at [576, 9] on icon "Close pop-in" at bounding box center [575, 10] width 9 height 9
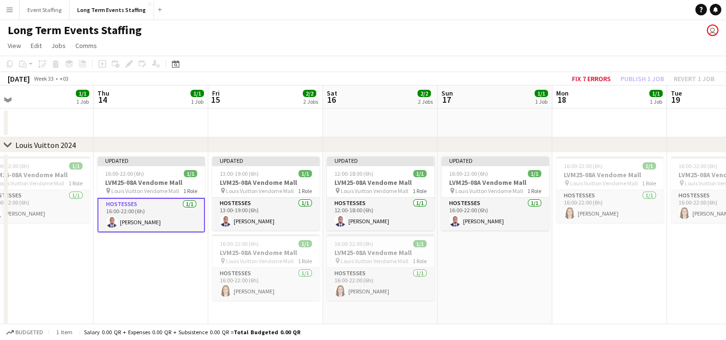
drag, startPoint x: 67, startPoint y: 272, endPoint x: 262, endPoint y: 228, distance: 200.2
click at [262, 228] on app-calendar-viewport "Mon 11 Tue 12 Wed 13 1/1 1 Job Thu 14 1/1 1 Job Fri 15 2/2 2 Jobs Sat 16 2/2 2 …" at bounding box center [363, 277] width 726 height 385
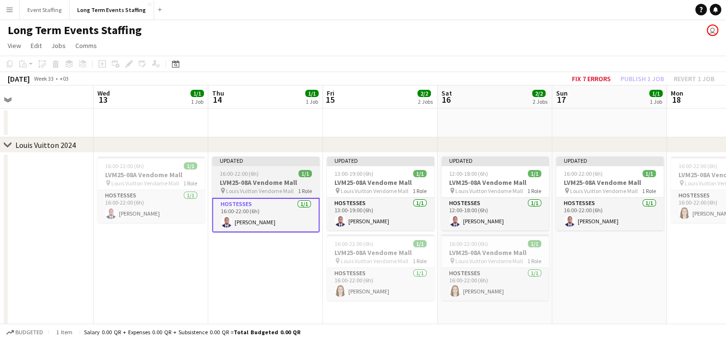
scroll to position [0, 250]
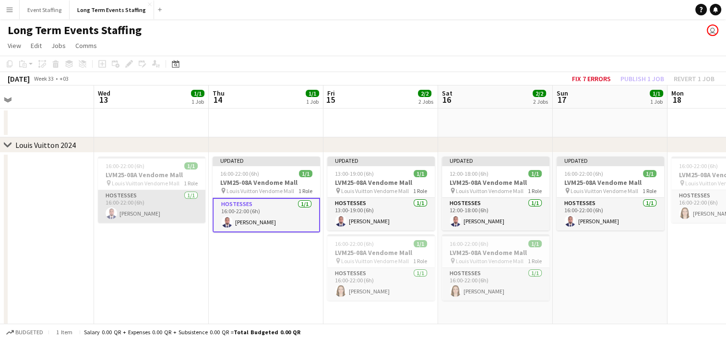
click at [157, 211] on app-card-role "Hostesses [DATE] 16:00-22:00 (6h) [PERSON_NAME]" at bounding box center [151, 206] width 107 height 33
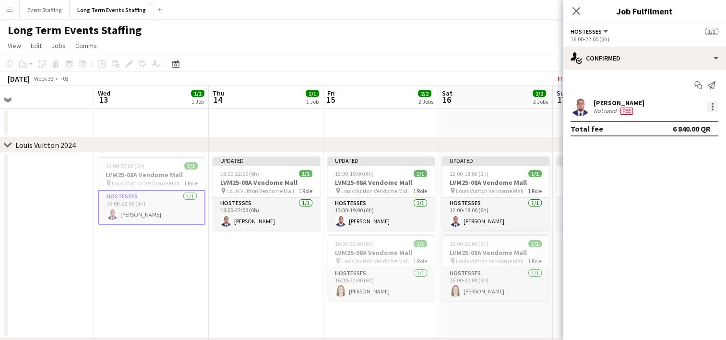
click at [711, 107] on div at bounding box center [713, 107] width 12 height 12
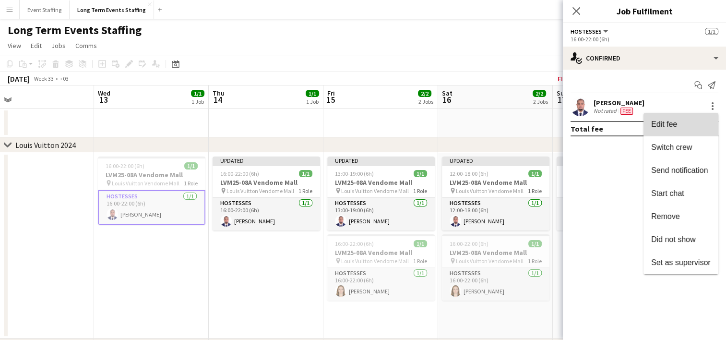
click at [689, 118] on button "Edit fee" at bounding box center [680, 124] width 75 height 23
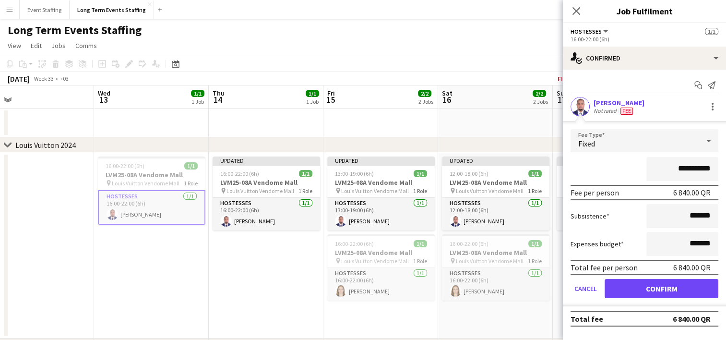
click at [647, 138] on div "Fixed" at bounding box center [635, 140] width 129 height 23
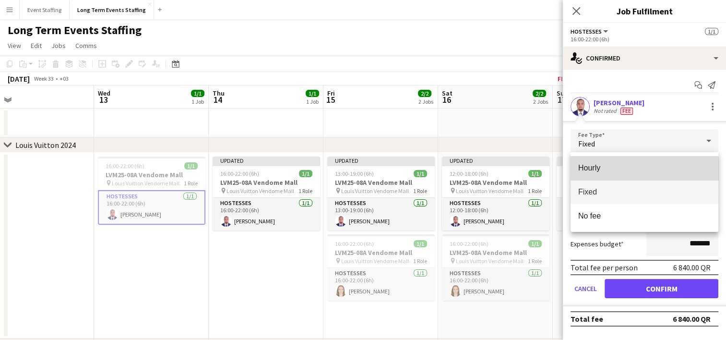
click at [630, 172] on span "Hourly" at bounding box center [644, 167] width 132 height 9
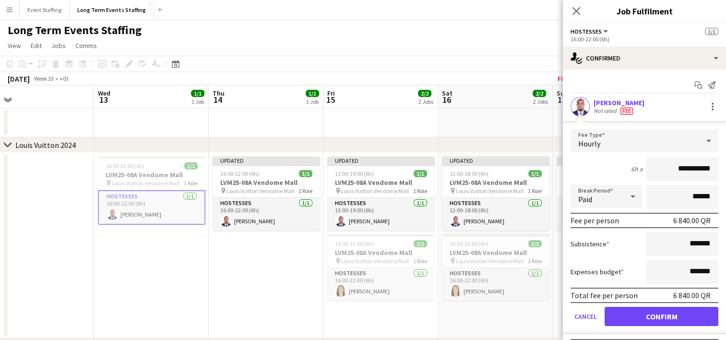
drag, startPoint x: 660, startPoint y: 171, endPoint x: 682, endPoint y: 170, distance: 22.1
click at [682, 170] on input "**********" at bounding box center [682, 169] width 72 height 24
type input "********"
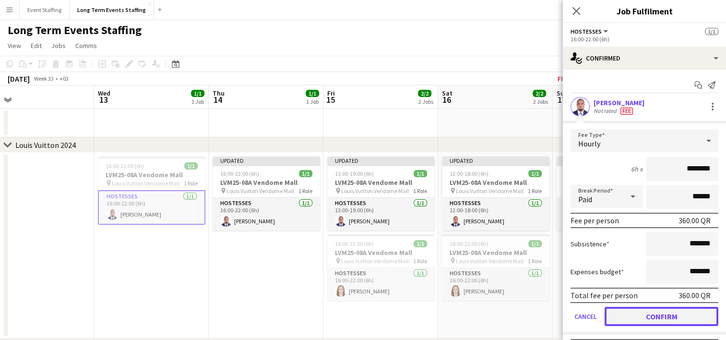
click at [651, 315] on button "Confirm" at bounding box center [662, 316] width 114 height 19
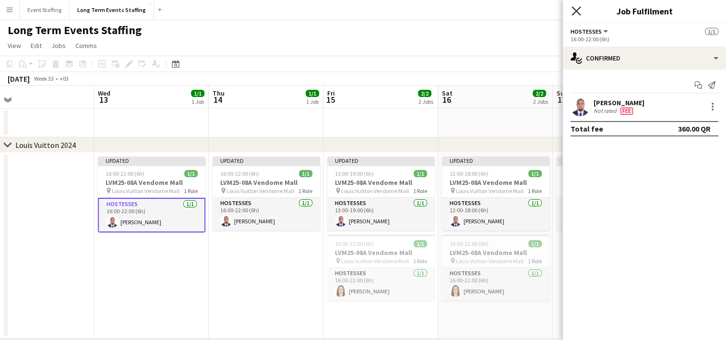
click at [579, 12] on icon "Close pop-in" at bounding box center [575, 10] width 9 height 9
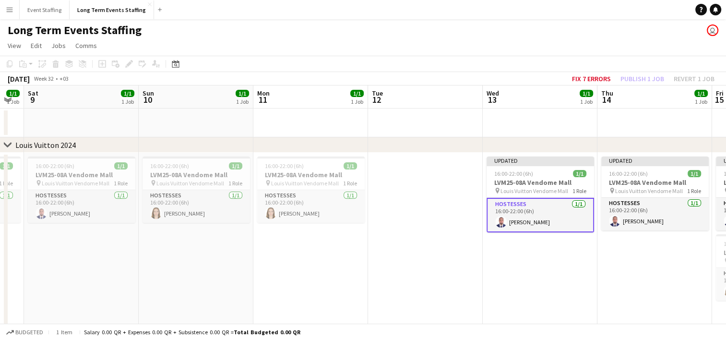
drag, startPoint x: 175, startPoint y: 276, endPoint x: 497, endPoint y: 226, distance: 325.9
click at [497, 226] on app-calendar-viewport "Thu 7 Fri 8 1/1 1 Job Sat 9 1/1 1 Job Sun 10 1/1 1 Job Mon 11 1/1 1 Job Tue 12 …" at bounding box center [363, 277] width 726 height 385
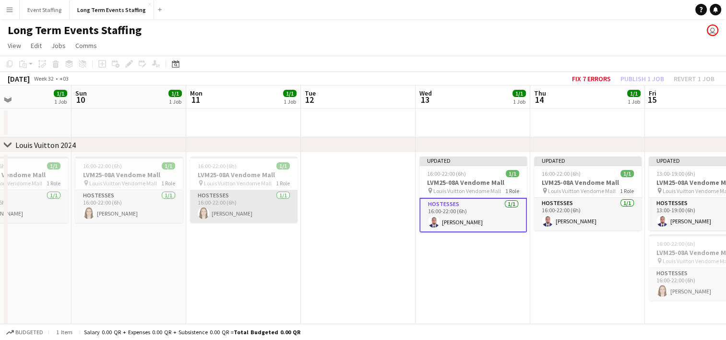
click at [271, 219] on app-card-role "Hostesses [DATE] 16:00-22:00 (6h) [PERSON_NAME]" at bounding box center [243, 206] width 107 height 33
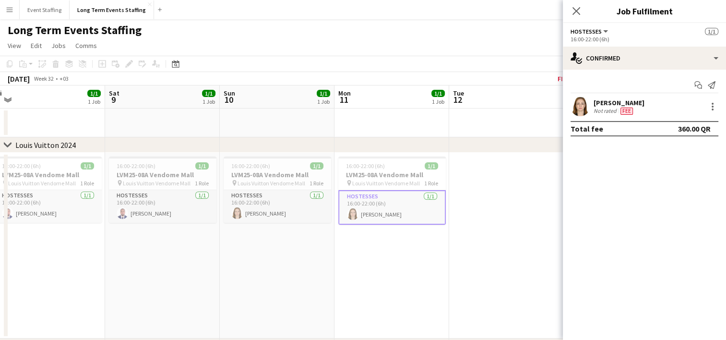
drag, startPoint x: 129, startPoint y: 265, endPoint x: 453, endPoint y: 208, distance: 329.8
click at [453, 208] on app-calendar-viewport "Wed 6 2/2 2 Jobs Thu 7 1/1 1 Job Fri 8 1/1 1 Job Sat 9 1/1 1 Job Sun 10 1/1 1 J…" at bounding box center [363, 277] width 726 height 385
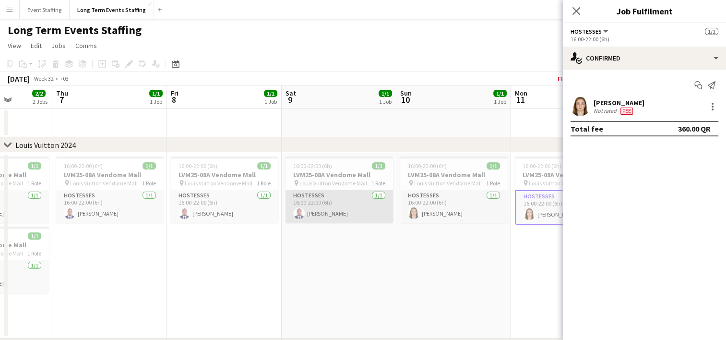
click at [336, 212] on app-card-role "Hostesses [DATE] 16:00-22:00 (6h) [PERSON_NAME]" at bounding box center [338, 206] width 107 height 33
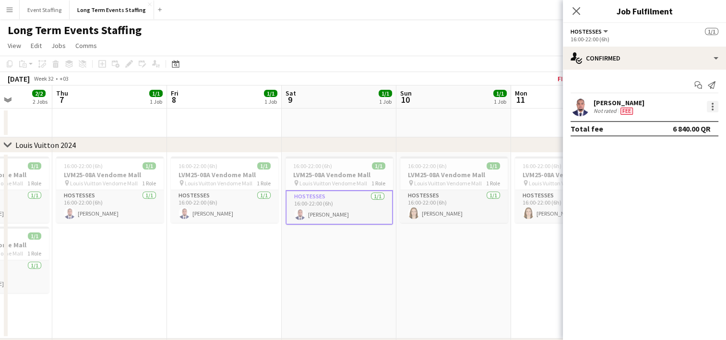
click at [714, 111] on div at bounding box center [713, 107] width 12 height 12
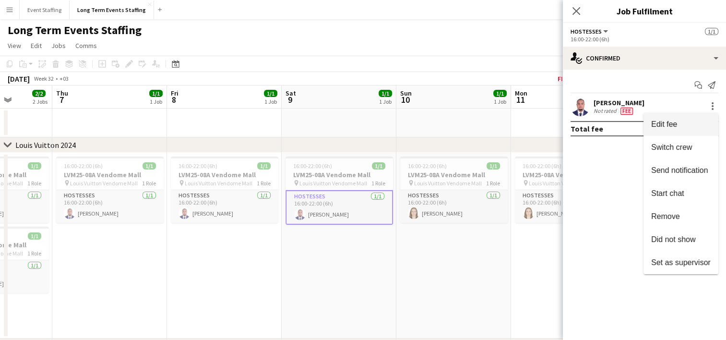
click at [689, 120] on span "Edit fee" at bounding box center [680, 124] width 59 height 9
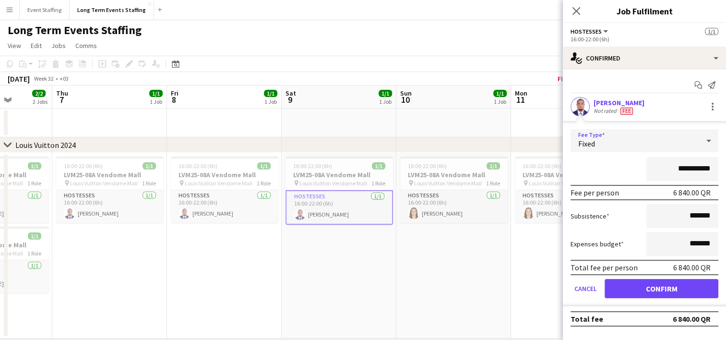
click at [647, 138] on div "Fixed" at bounding box center [635, 140] width 129 height 23
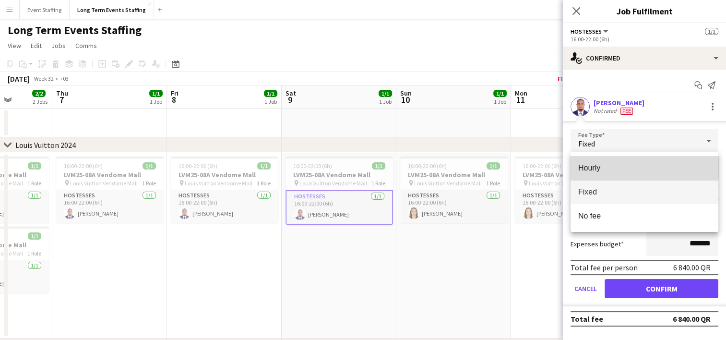
click at [632, 165] on span "Hourly" at bounding box center [644, 167] width 132 height 9
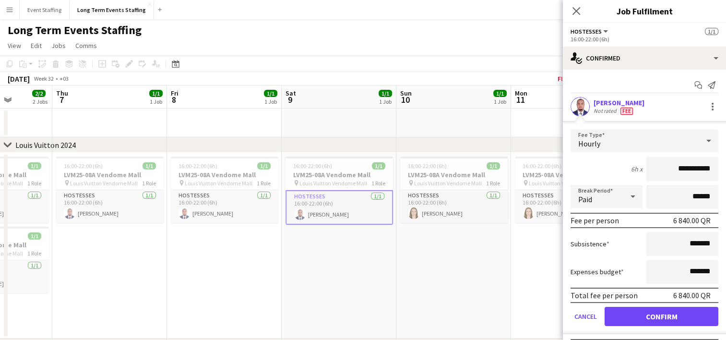
drag, startPoint x: 663, startPoint y: 170, endPoint x: 681, endPoint y: 171, distance: 18.3
click at [681, 171] on input "**********" at bounding box center [682, 169] width 72 height 24
type input "********"
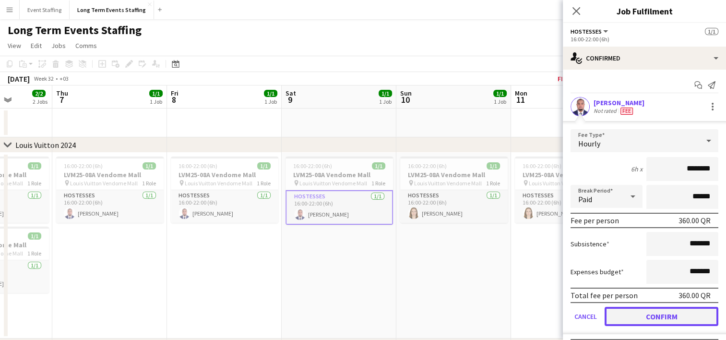
click at [652, 307] on button "Confirm" at bounding box center [662, 316] width 114 height 19
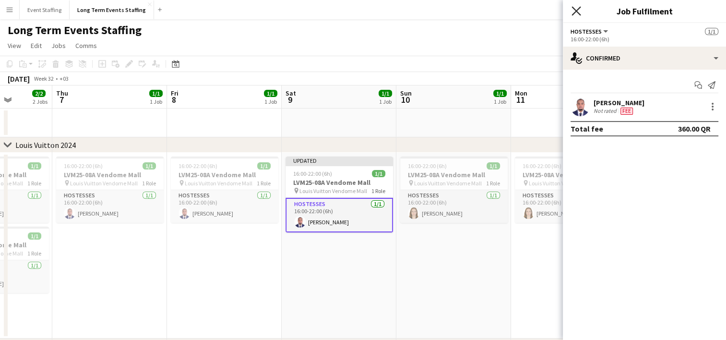
click at [574, 12] on icon at bounding box center [575, 10] width 9 height 9
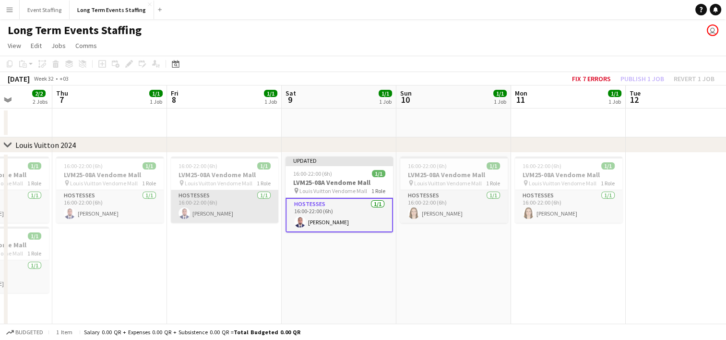
click at [207, 205] on app-card-role "Hostesses [DATE] 16:00-22:00 (6h) [PERSON_NAME]" at bounding box center [224, 206] width 107 height 33
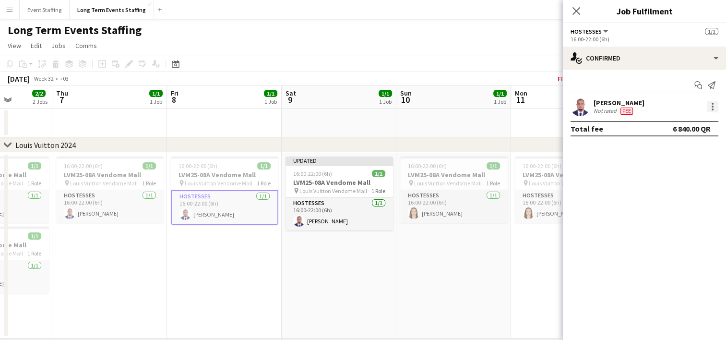
click at [713, 106] on div at bounding box center [713, 107] width 12 height 12
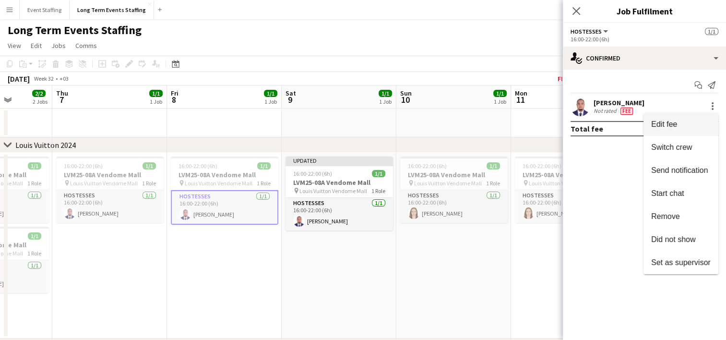
click at [682, 122] on span "Edit fee" at bounding box center [680, 124] width 59 height 9
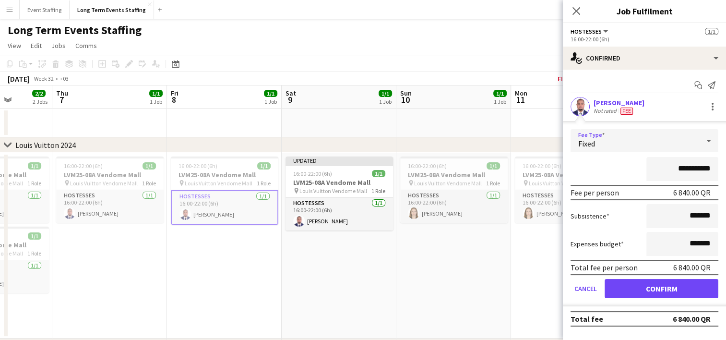
click at [631, 140] on div "Fixed" at bounding box center [635, 140] width 129 height 23
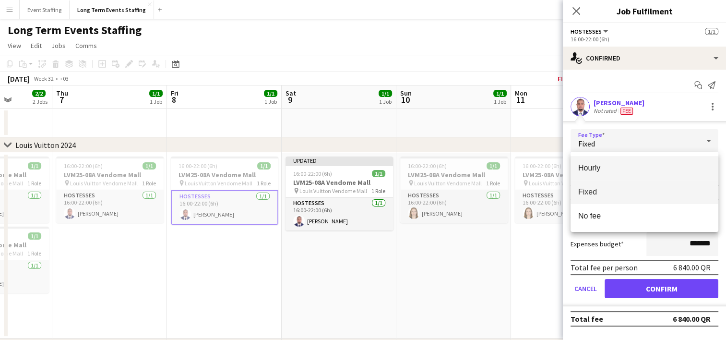
click at [614, 163] on span "Hourly" at bounding box center [644, 167] width 132 height 9
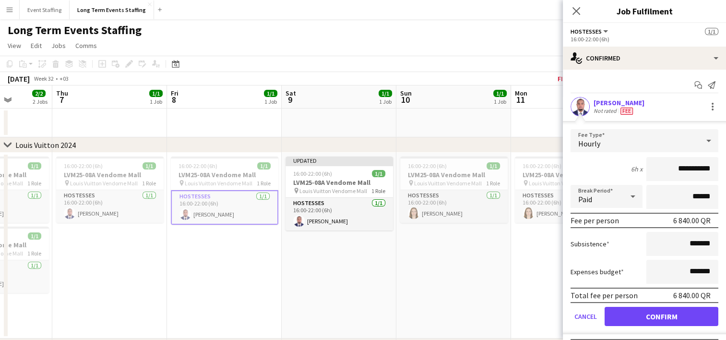
drag, startPoint x: 657, startPoint y: 166, endPoint x: 681, endPoint y: 165, distance: 24.5
click at [681, 165] on input "**********" at bounding box center [682, 169] width 72 height 24
type input "********"
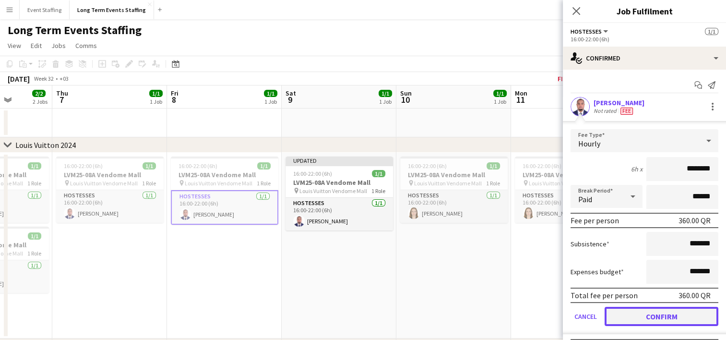
click at [653, 314] on button "Confirm" at bounding box center [662, 316] width 114 height 19
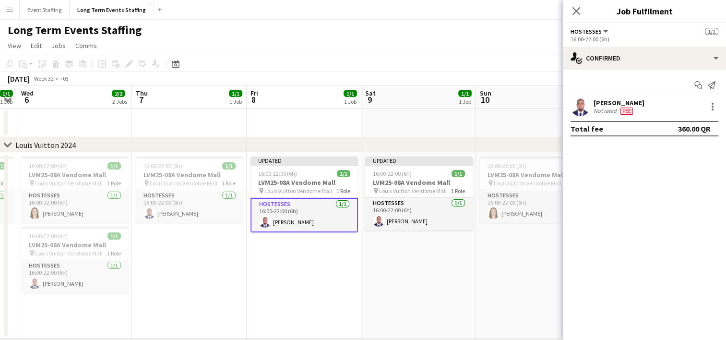
drag, startPoint x: 205, startPoint y: 313, endPoint x: 291, endPoint y: 291, distance: 88.7
click at [291, 291] on app-calendar-viewport "Mon 4 1/1 1 Job Tue 5 1/1 1 Job Wed 6 2/2 2 Jobs Thu 7 1/1 1 Job Fri 8 1/1 1 Jo…" at bounding box center [363, 277] width 726 height 385
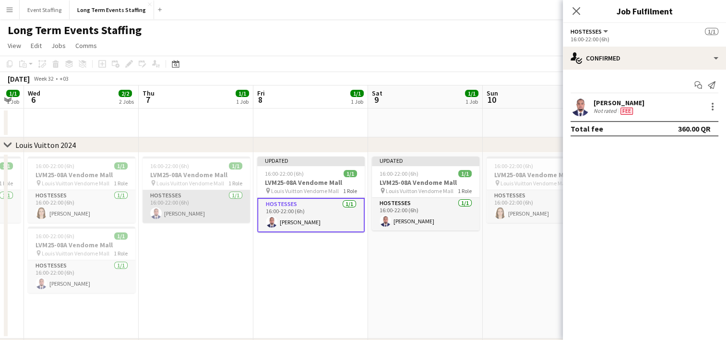
click at [195, 212] on app-card-role "Hostesses [DATE] 16:00-22:00 (6h) [PERSON_NAME]" at bounding box center [196, 206] width 107 height 33
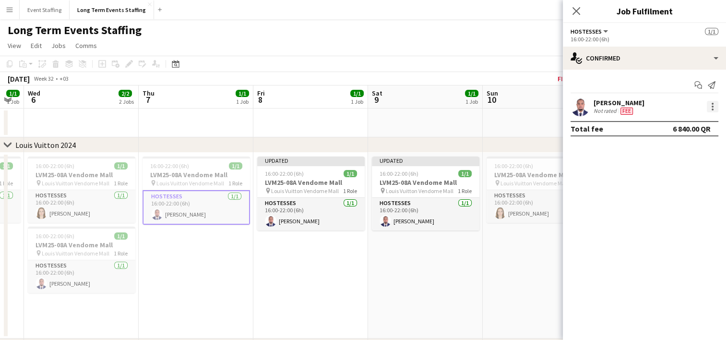
click at [714, 106] on div at bounding box center [713, 107] width 12 height 12
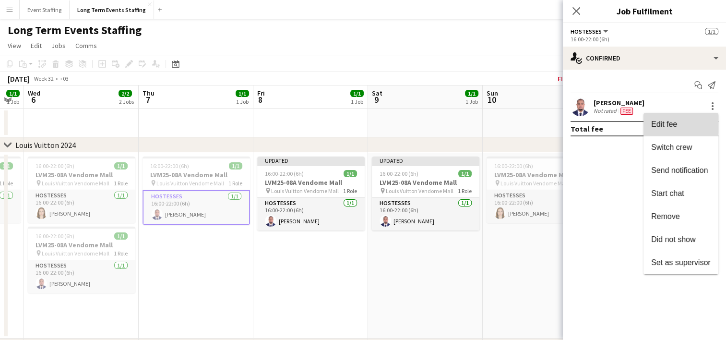
click at [671, 123] on span "Edit fee" at bounding box center [664, 124] width 26 height 8
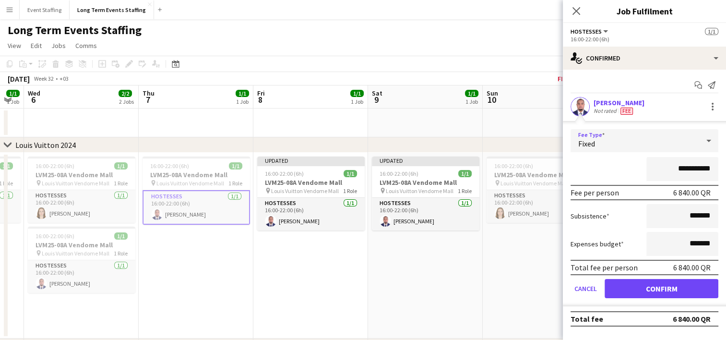
click at [642, 141] on div "Fixed" at bounding box center [635, 140] width 129 height 23
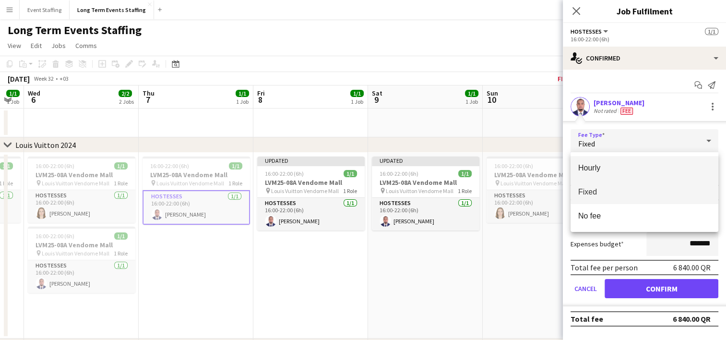
click at [628, 167] on span "Hourly" at bounding box center [644, 167] width 132 height 9
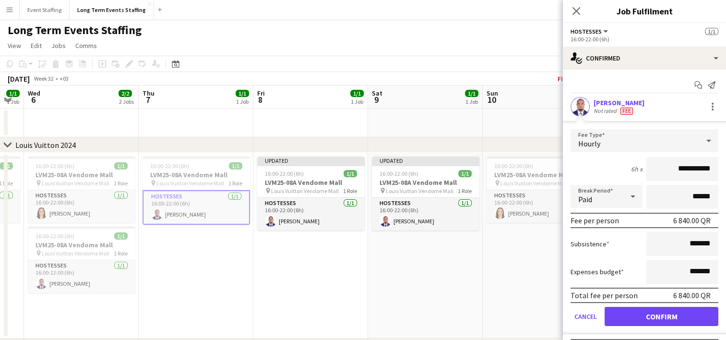
drag, startPoint x: 662, startPoint y: 169, endPoint x: 681, endPoint y: 168, distance: 19.2
click at [681, 168] on input "**********" at bounding box center [682, 169] width 72 height 24
type input "********"
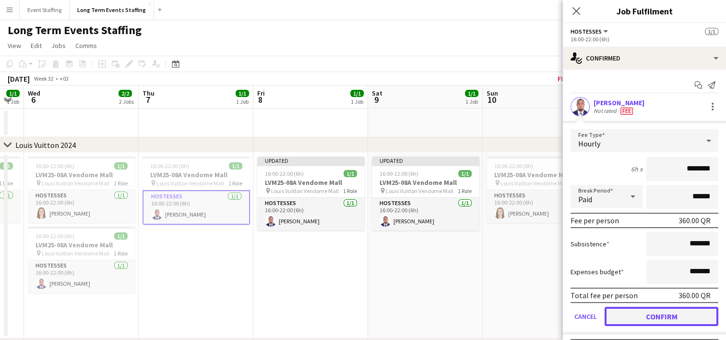
click at [648, 321] on button "Confirm" at bounding box center [662, 316] width 114 height 19
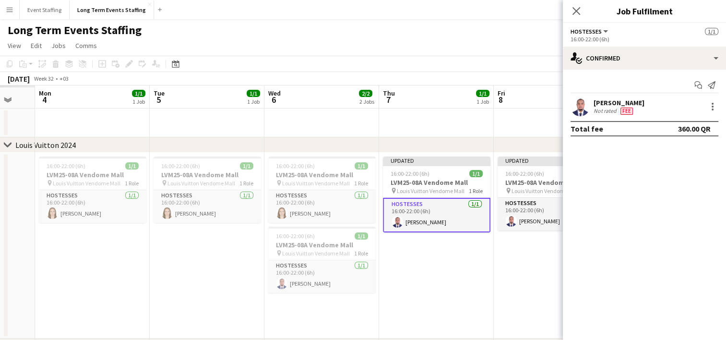
scroll to position [0, 286]
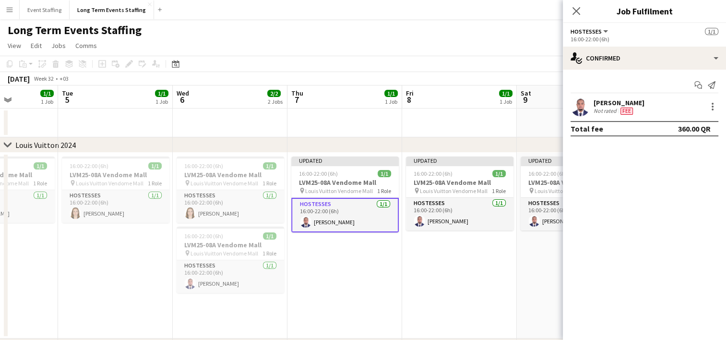
drag, startPoint x: 216, startPoint y: 285, endPoint x: 365, endPoint y: 283, distance: 149.2
click at [365, 283] on app-calendar-viewport "Sat 2 Sun 3 Mon 4 1/1 1 Job Tue 5 1/1 1 Job Wed 6 2/2 2 Jobs Thu 7 1/1 1 Job Fr…" at bounding box center [363, 277] width 726 height 385
click at [236, 217] on app-card-role "Hostesses [DATE] 16:00-22:00 (6h) [PERSON_NAME]" at bounding box center [230, 206] width 107 height 33
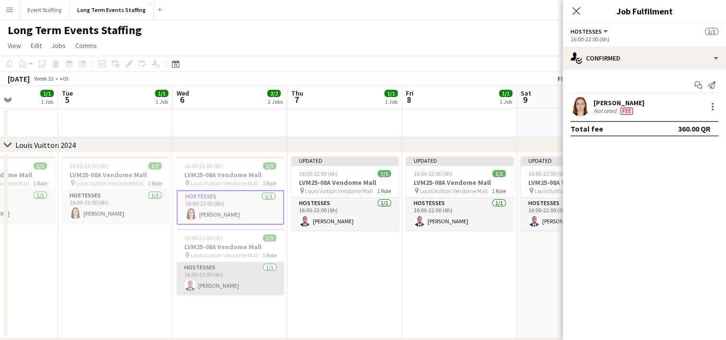
click at [230, 266] on app-card-role "Hostesses [DATE] 16:00-22:00 (6h) [PERSON_NAME]" at bounding box center [230, 278] width 107 height 33
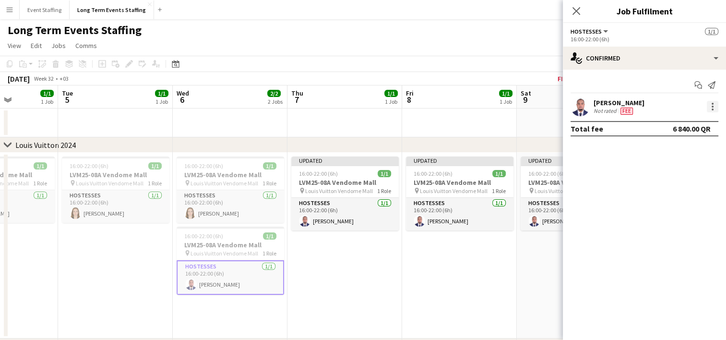
click at [712, 106] on div at bounding box center [713, 107] width 2 height 2
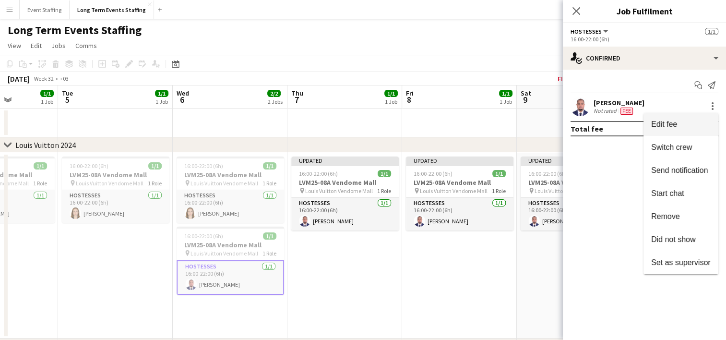
click at [669, 122] on span "Edit fee" at bounding box center [664, 124] width 26 height 8
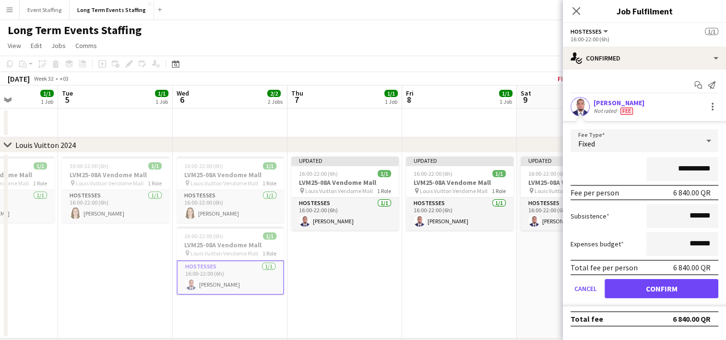
click at [638, 144] on div "Fixed" at bounding box center [635, 140] width 129 height 23
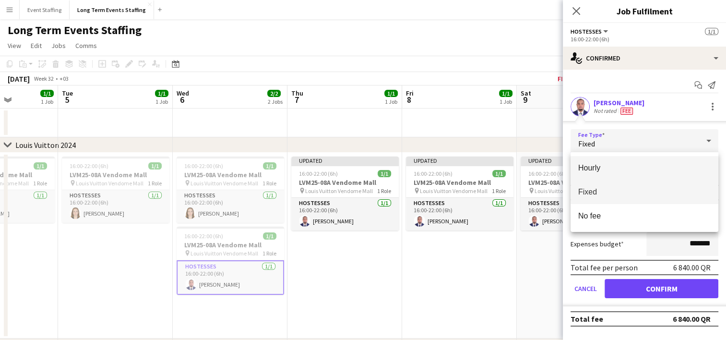
click at [630, 165] on span "Hourly" at bounding box center [644, 167] width 132 height 9
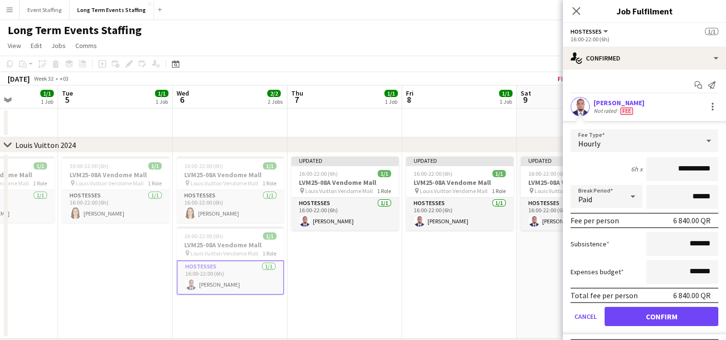
drag, startPoint x: 662, startPoint y: 170, endPoint x: 681, endPoint y: 168, distance: 19.8
click at [681, 168] on input "**********" at bounding box center [682, 169] width 72 height 24
type input "********"
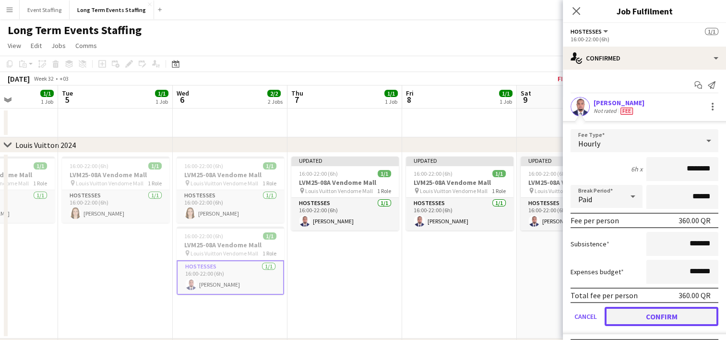
click at [652, 321] on button "Confirm" at bounding box center [662, 316] width 114 height 19
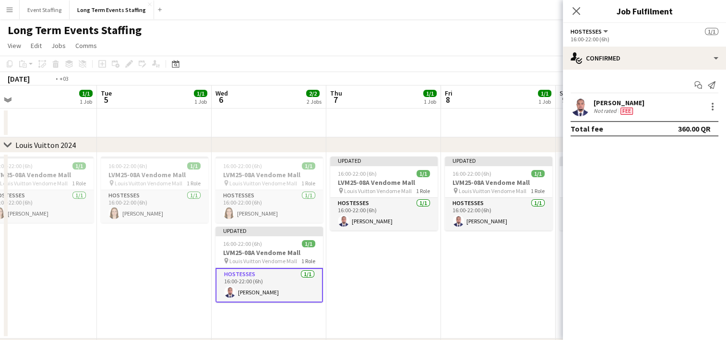
drag, startPoint x: 314, startPoint y: 296, endPoint x: 480, endPoint y: 244, distance: 173.3
click at [480, 244] on app-calendar-viewport "Sat 2 1/1 1 Job Sun 3 1/1 1 Job Mon 4 1/1 1 Job Tue 5 1/1 1 Job Wed 6 2/2 2 Job…" at bounding box center [363, 277] width 726 height 385
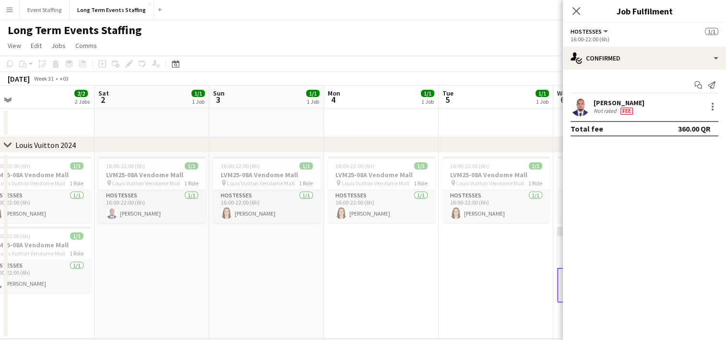
drag, startPoint x: 140, startPoint y: 268, endPoint x: 356, endPoint y: 257, distance: 216.2
click at [356, 257] on app-calendar-viewport "Wed 30 Thu 31 Fri 1 2/2 2 Jobs Sat 2 1/1 1 Job Sun 3 1/1 1 Job Mon 4 1/1 1 Job …" at bounding box center [363, 277] width 726 height 385
click at [165, 212] on app-card-role "Hostesses [DATE] 16:00-22:00 (6h) [PERSON_NAME]" at bounding box center [152, 206] width 107 height 33
click at [714, 107] on div at bounding box center [713, 107] width 12 height 12
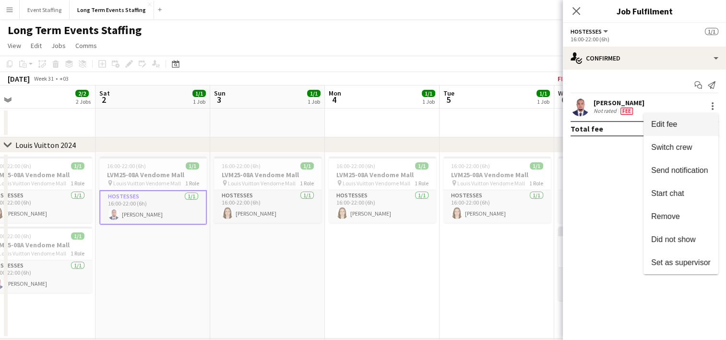
click at [658, 122] on span "Edit fee" at bounding box center [664, 124] width 26 height 8
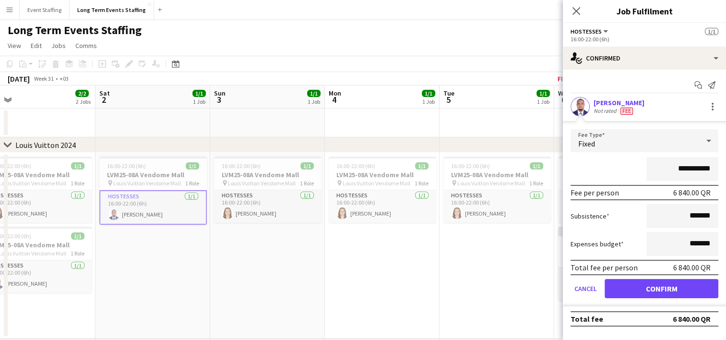
click at [645, 142] on div "Fixed" at bounding box center [635, 140] width 129 height 23
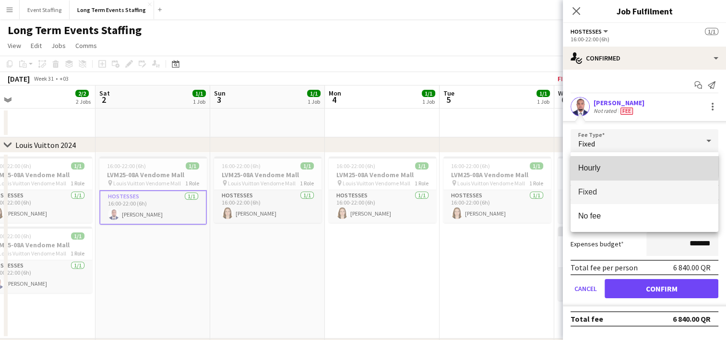
click at [636, 164] on span "Hourly" at bounding box center [644, 167] width 132 height 9
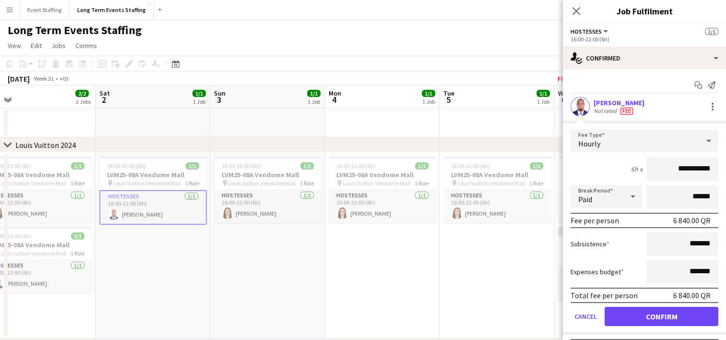
drag, startPoint x: 654, startPoint y: 165, endPoint x: 681, endPoint y: 166, distance: 27.4
click at [681, 166] on input "**********" at bounding box center [682, 169] width 72 height 24
type input "********"
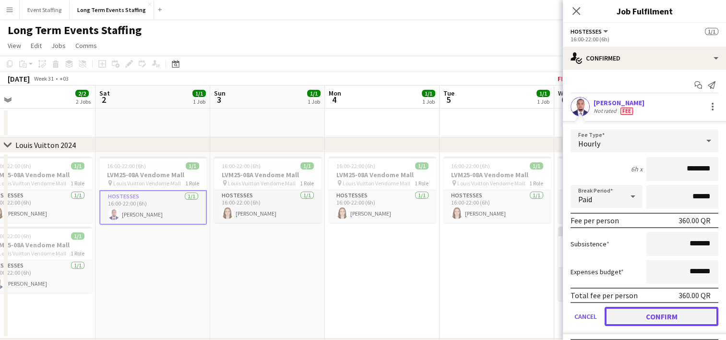
click at [666, 310] on button "Confirm" at bounding box center [662, 316] width 114 height 19
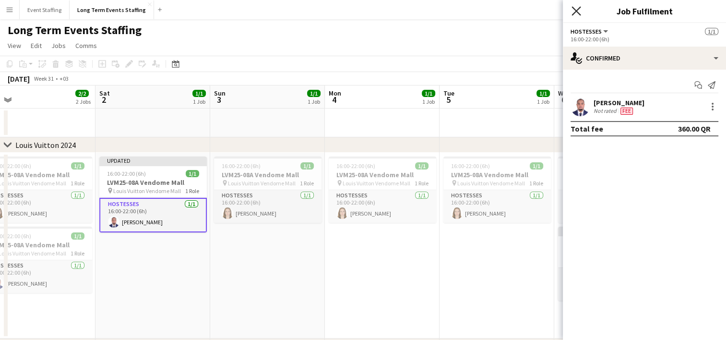
click at [573, 11] on icon "Close pop-in" at bounding box center [575, 10] width 9 height 9
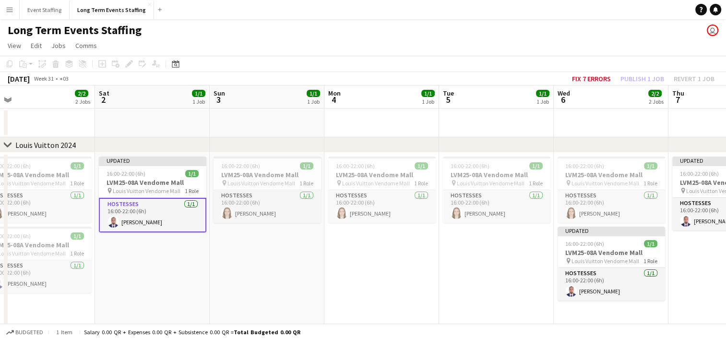
scroll to position [0, 204]
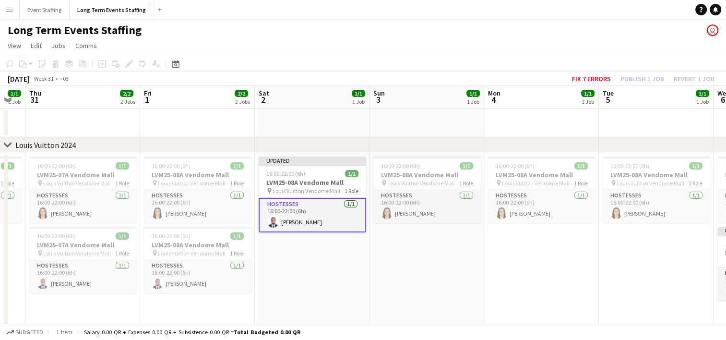
drag, startPoint x: 192, startPoint y: 281, endPoint x: 352, endPoint y: 253, distance: 161.8
click at [352, 253] on app-calendar-viewport "Tue 29 1/1 1 Job Wed 30 1/1 1 Job Thu 31 2/2 2 Jobs Fri 1 2/2 2 Jobs Sat 2 1/1 …" at bounding box center [363, 277] width 726 height 385
click at [198, 283] on app-card-role "Hostesses [DATE] 16:00-22:00 (6h) [PERSON_NAME]" at bounding box center [197, 276] width 107 height 33
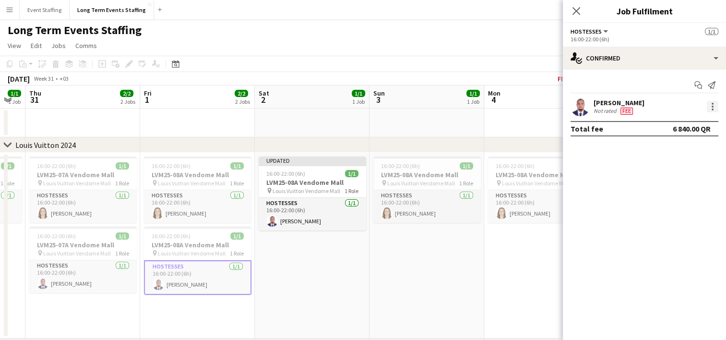
click at [713, 104] on div at bounding box center [713, 104] width 2 height 2
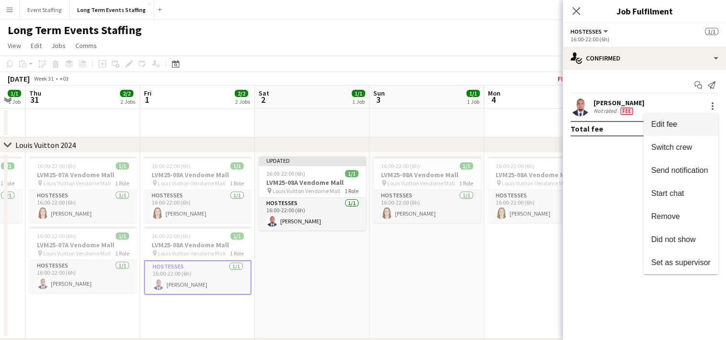
click at [654, 125] on span "Edit fee" at bounding box center [664, 124] width 26 height 8
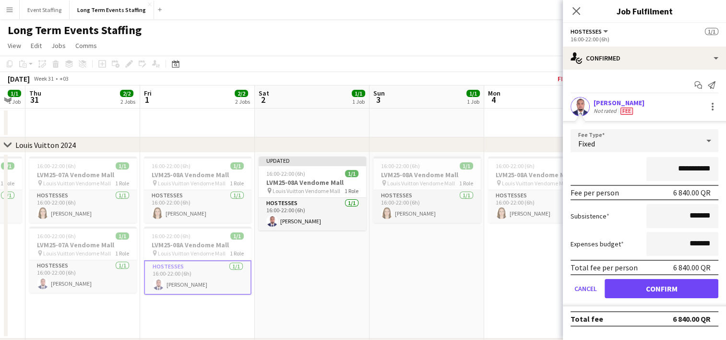
click at [630, 143] on div "Fixed" at bounding box center [635, 140] width 129 height 23
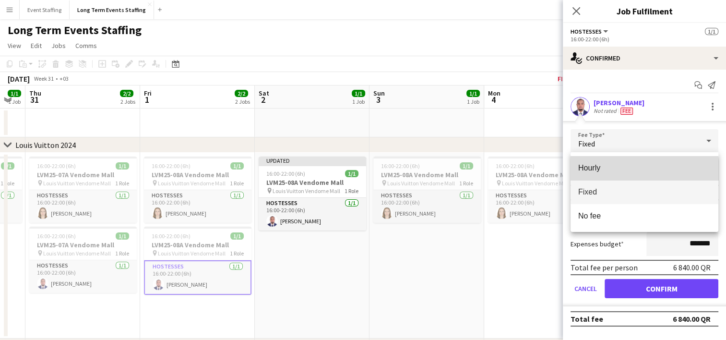
click at [616, 171] on span "Hourly" at bounding box center [644, 167] width 132 height 9
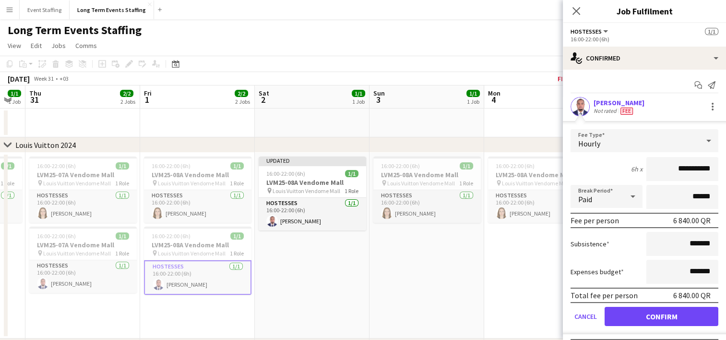
drag, startPoint x: 666, startPoint y: 170, endPoint x: 681, endPoint y: 170, distance: 15.8
click at [681, 170] on input "**********" at bounding box center [682, 169] width 72 height 24
type input "********"
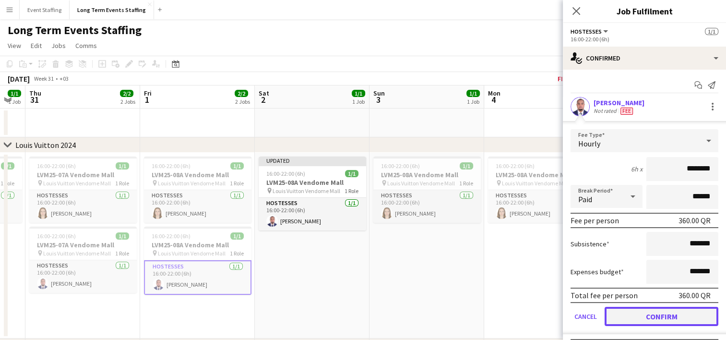
click at [662, 308] on button "Confirm" at bounding box center [662, 316] width 114 height 19
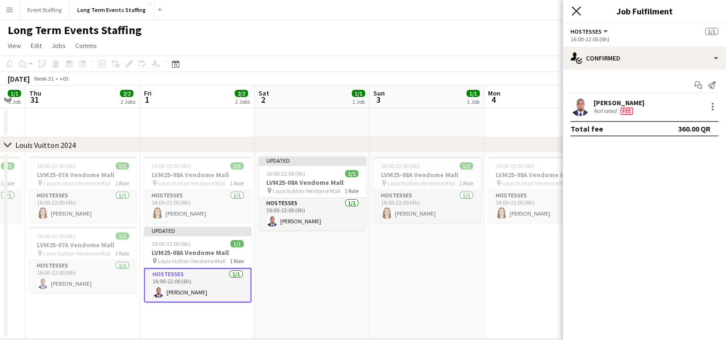
click at [574, 11] on icon "Close pop-in" at bounding box center [575, 10] width 9 height 9
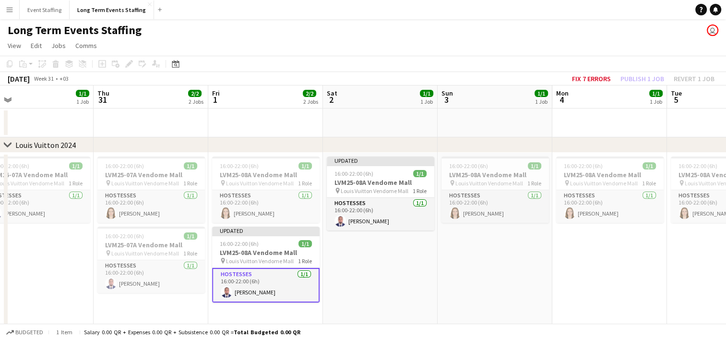
drag, startPoint x: 301, startPoint y: 263, endPoint x: 390, endPoint y: 261, distance: 89.3
click at [390, 261] on app-calendar-viewport "Mon 28 Tue 29 1/1 1 Job Wed 30 1/1 1 Job Thu 31 2/2 2 Jobs Fri 1 2/2 2 Jobs Sat…" at bounding box center [363, 277] width 726 height 385
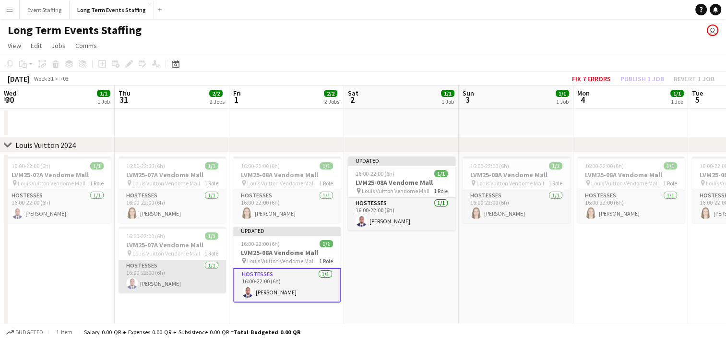
click at [165, 292] on app-card-role "Hostesses [DATE] 16:00-22:00 (6h) [PERSON_NAME]" at bounding box center [172, 276] width 107 height 33
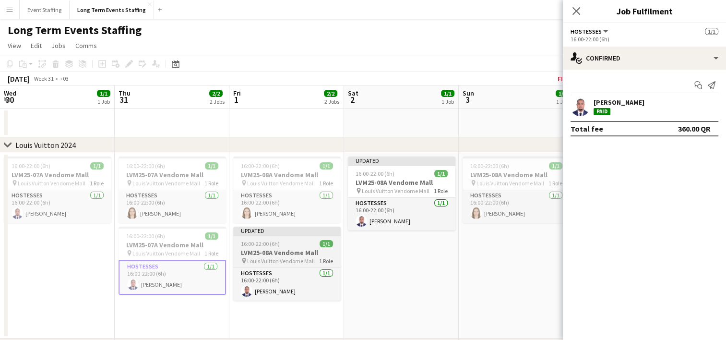
click at [280, 240] on div "16:00-22:00 (6h) 1/1" at bounding box center [286, 243] width 107 height 7
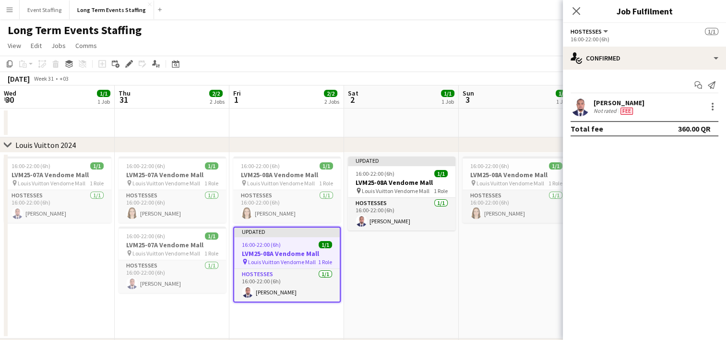
click at [405, 299] on app-date-cell "Updated 16:00-22:00 (6h) 1/1 LVM25-08A Vendome Mall pin Louis Vuitton Vendome M…" at bounding box center [401, 246] width 115 height 186
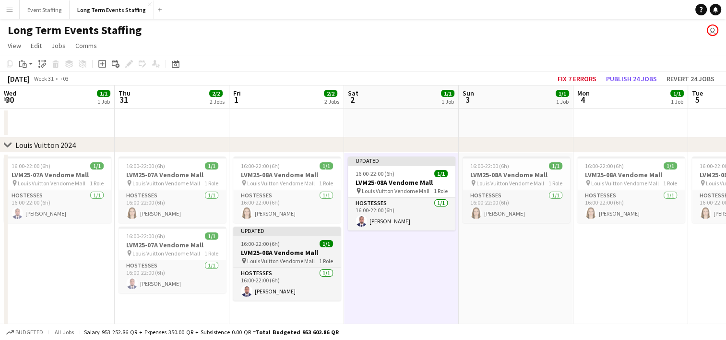
click at [307, 253] on h3 "LVM25-08A Vendome Mall" at bounding box center [286, 252] width 107 height 9
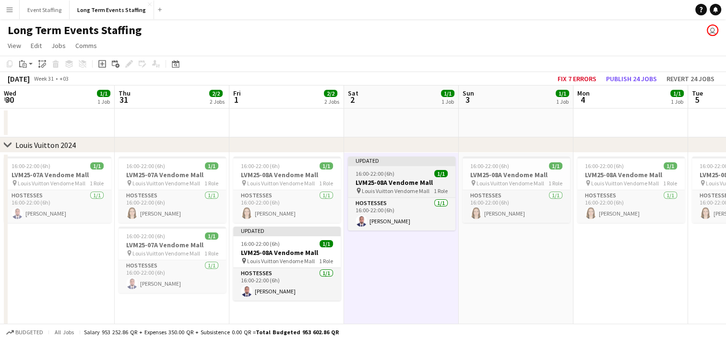
click at [397, 169] on app-job-card "Updated 16:00-22:00 (6h) 1/1 LVM25-08A Vendome Mall pin Louis Vuitton Vendome M…" at bounding box center [401, 193] width 107 height 74
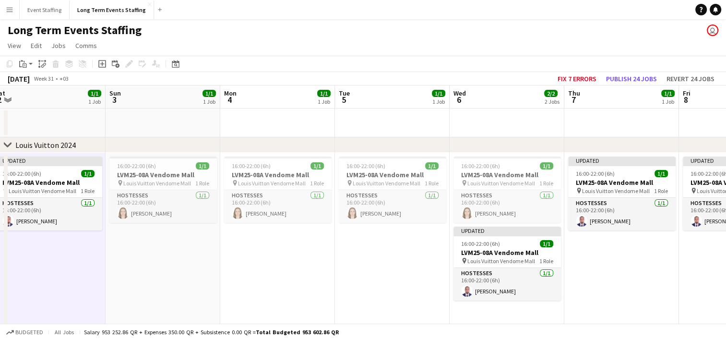
drag, startPoint x: 547, startPoint y: 269, endPoint x: 193, endPoint y: 288, distance: 354.6
click at [193, 288] on app-calendar-viewport "Wed 30 1/1 1 Job Thu 31 2/2 2 Jobs Fri 1 2/2 2 Jobs Sat 2 1/1 1 Job Sun 3 1/1 1…" at bounding box center [363, 277] width 726 height 385
click at [493, 243] on span "16:00-22:00 (6h)" at bounding box center [479, 243] width 39 height 7
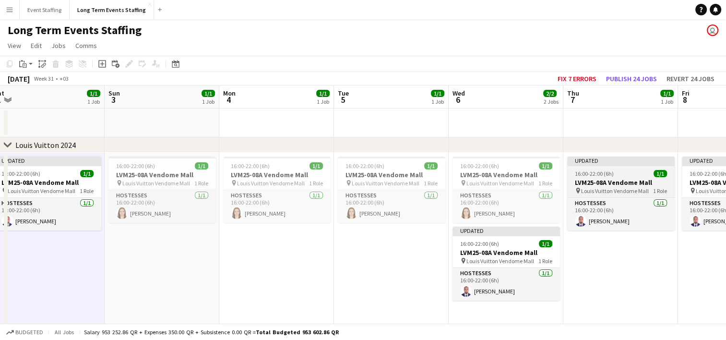
click at [621, 165] on div at bounding box center [620, 165] width 107 height 2
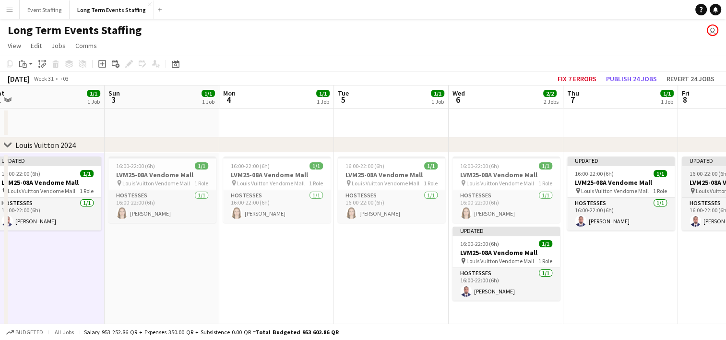
click at [709, 168] on app-job-card "Updated 16:00-22:00 (6h) 1/1 LVM25-08A Vendome Mall pin Louis Vuitton Vendome M…" at bounding box center [735, 193] width 107 height 74
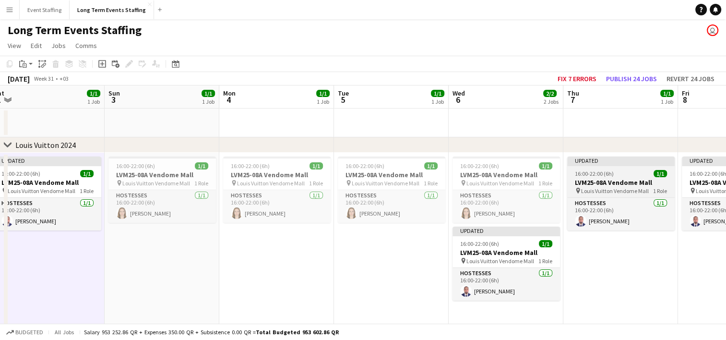
click at [627, 172] on div "16:00-22:00 (6h) 1/1" at bounding box center [620, 173] width 107 height 7
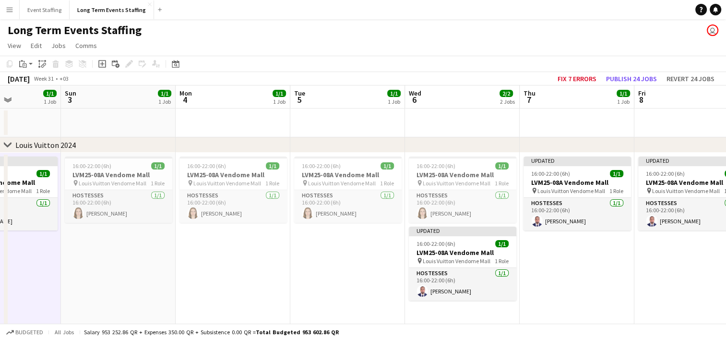
drag, startPoint x: 635, startPoint y: 282, endPoint x: 594, endPoint y: 263, distance: 45.5
click at [594, 263] on app-calendar-viewport "Wed 30 1/1 1 Job Thu 31 2/2 2 Jobs Fri 1 2/2 2 Jobs Sat 2 1/1 1 Job Sun 3 1/1 1…" at bounding box center [363, 277] width 726 height 385
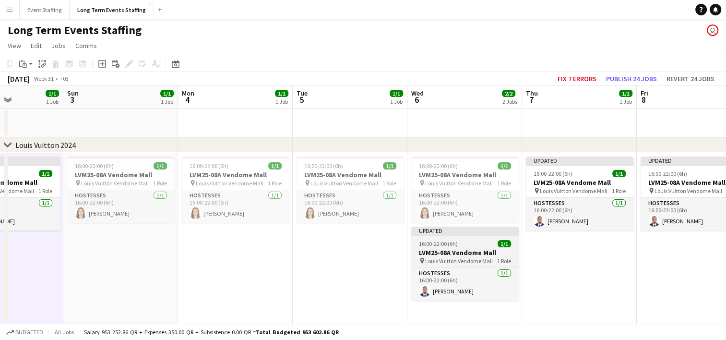
click at [485, 246] on div "16:00-22:00 (6h) 1/1" at bounding box center [464, 243] width 107 height 7
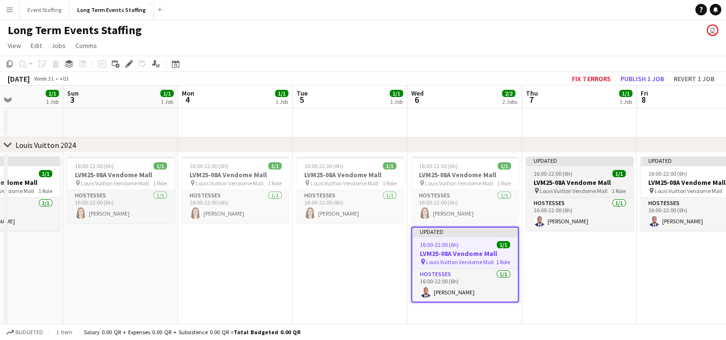
click at [542, 178] on h3 "LVM25-08A Vendome Mall" at bounding box center [579, 182] width 107 height 9
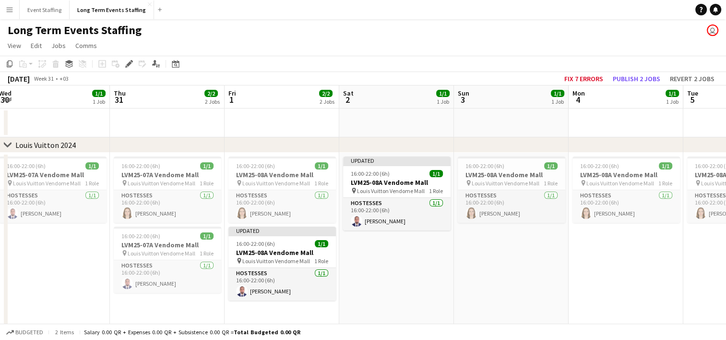
drag, startPoint x: 189, startPoint y: 285, endPoint x: 549, endPoint y: 217, distance: 366.7
click at [549, 217] on app-calendar-viewport "Mon 28 1/1 1 Job Tue 29 1/1 1 Job Wed 30 1/1 1 Job Thu 31 2/2 2 Jobs Fri 1 2/2 …" at bounding box center [363, 277] width 726 height 385
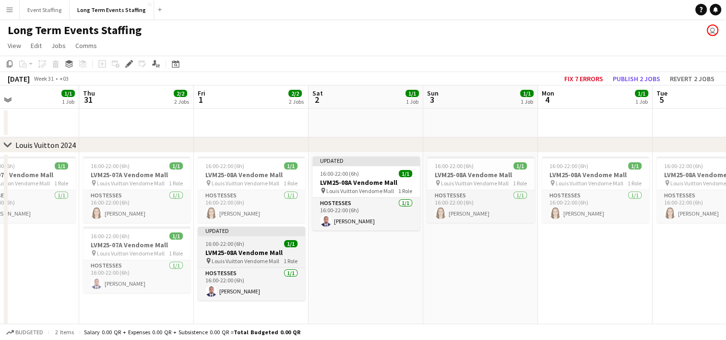
click at [244, 238] on app-job-card "Updated 16:00-22:00 (6h) 1/1 LVM25-08A Vendome Mall pin Louis Vuitton Vendome M…" at bounding box center [251, 263] width 107 height 74
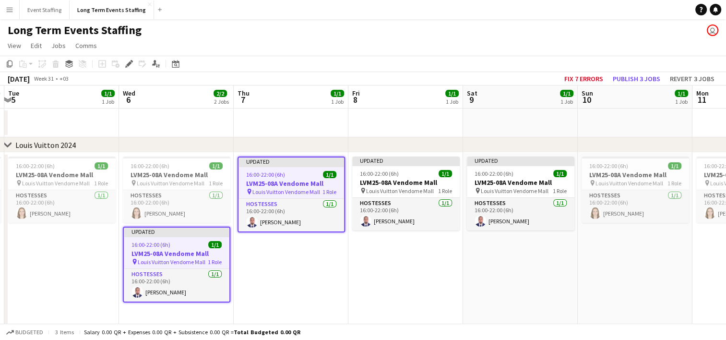
drag, startPoint x: 526, startPoint y: 279, endPoint x: 97, endPoint y: 279, distance: 429.4
click at [97, 279] on app-calendar-viewport "Fri 1 2/2 2 Jobs Sat 2 1/1 1 Job Sun 3 1/1 1 Job Mon 4 1/1 1 Job Tue 5 1/1 1 Jo…" at bounding box center [363, 277] width 726 height 385
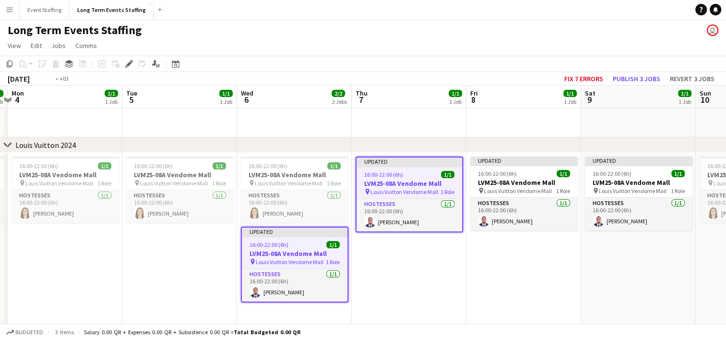
drag, startPoint x: 601, startPoint y: 266, endPoint x: 478, endPoint y: 250, distance: 124.4
click at [478, 250] on app-calendar-viewport "Fri 1 2/2 2 Jobs Sat 2 1/1 1 Job Sun 3 1/1 1 Job Mon 4 1/1 1 Job Tue 5 1/1 1 Jo…" at bounding box center [363, 277] width 726 height 385
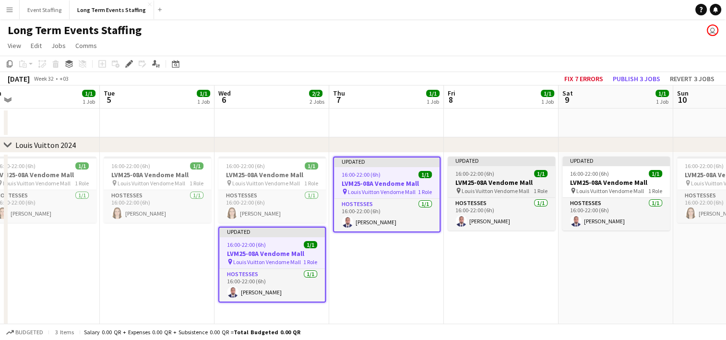
click at [488, 175] on span "16:00-22:00 (6h)" at bounding box center [474, 173] width 39 height 7
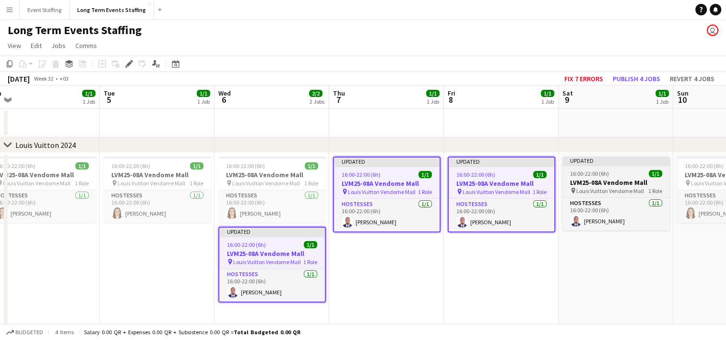
click at [597, 180] on h3 "LVM25-08A Vendome Mall" at bounding box center [615, 182] width 107 height 9
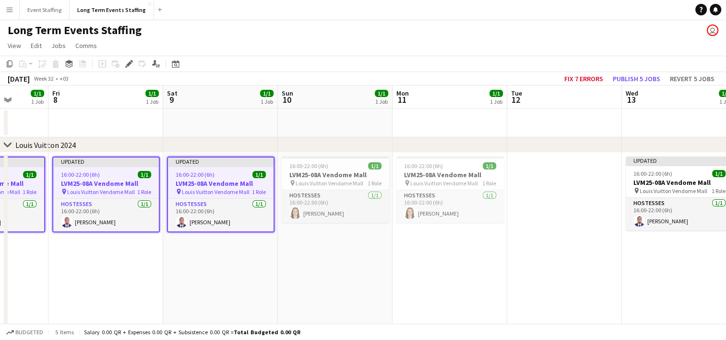
drag, startPoint x: 645, startPoint y: 301, endPoint x: 238, endPoint y: 288, distance: 406.6
click at [238, 288] on app-calendar-viewport "Mon 4 1/1 1 Job Tue 5 1/1 1 Job Wed 6 2/2 2 Jobs Thu 7 1/1 1 Job Fri 8 1/1 1 Jo…" at bounding box center [363, 277] width 726 height 385
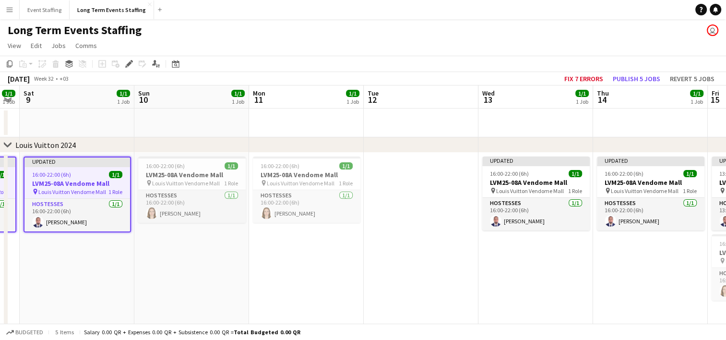
drag, startPoint x: 576, startPoint y: 298, endPoint x: 441, endPoint y: 280, distance: 136.1
click at [441, 280] on app-calendar-viewport "Wed 6 2/2 2 Jobs Thu 7 1/1 1 Job Fri 8 1/1 1 Job Sat 9 1/1 1 Job Sun 10 1/1 1 J…" at bounding box center [363, 277] width 726 height 385
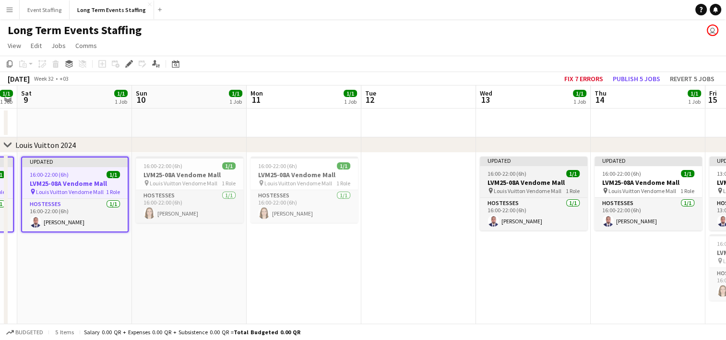
click at [528, 184] on h3 "LVM25-08A Vendome Mall" at bounding box center [533, 182] width 107 height 9
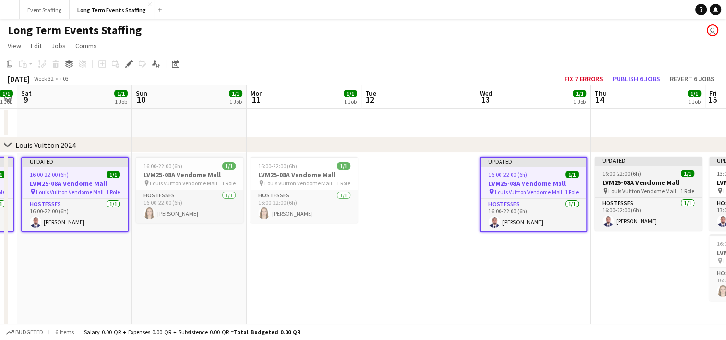
click at [631, 180] on h3 "LVM25-08A Vendome Mall" at bounding box center [648, 182] width 107 height 9
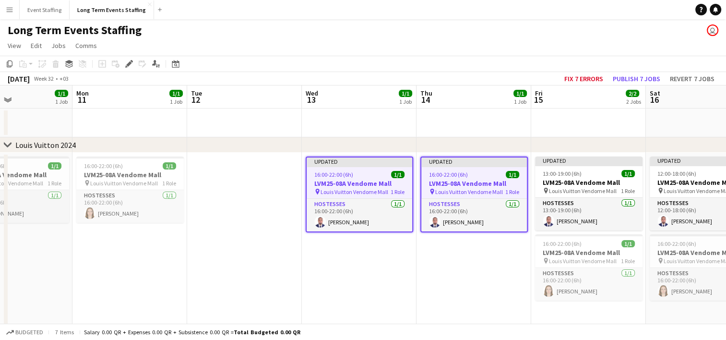
drag, startPoint x: 632, startPoint y: 273, endPoint x: 456, endPoint y: 278, distance: 176.7
click at [456, 278] on app-calendar-viewport "Fri 8 1/1 1 Job Sat 9 1/1 1 Job Sun 10 1/1 1 Job Mon 11 1/1 1 Job Tue 12 Wed 13…" at bounding box center [363, 277] width 726 height 385
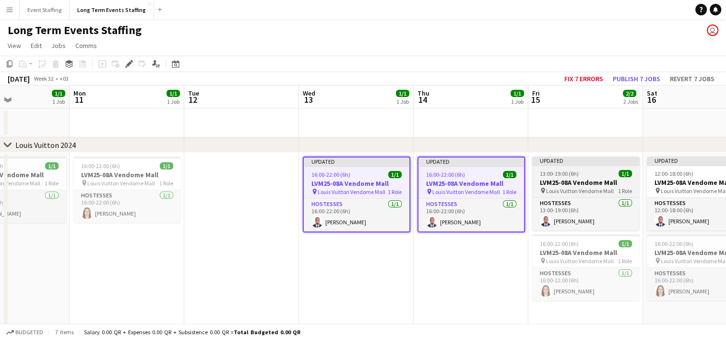
click at [559, 177] on app-job-card "Updated 13:00-19:00 (6h) 1/1 LVM25-08A Vendome Mall pin Louis Vuitton Vendome M…" at bounding box center [585, 193] width 107 height 74
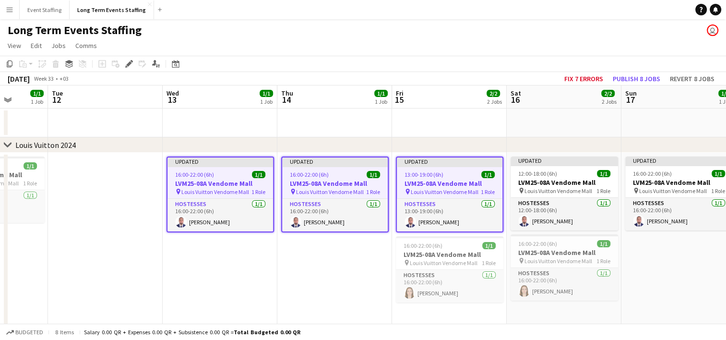
scroll to position [0, 415]
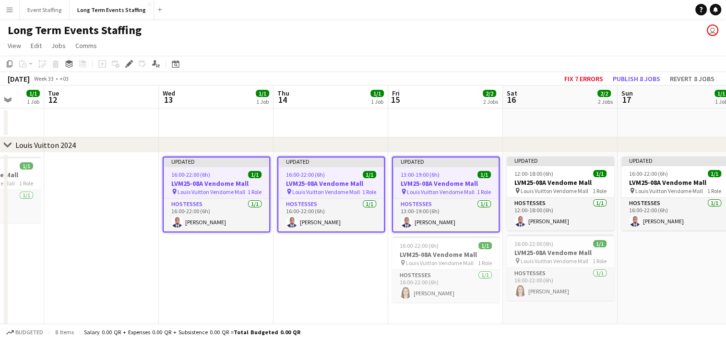
drag, startPoint x: 478, startPoint y: 301, endPoint x: 338, endPoint y: 296, distance: 140.2
click at [338, 296] on app-calendar-viewport "Fri 8 1/1 1 Job Sat 9 1/1 1 Job Sun 10 1/1 1 Job Mon 11 1/1 1 Job Tue 12 Wed 13…" at bounding box center [363, 277] width 726 height 385
click at [553, 163] on div "Updated" at bounding box center [560, 160] width 107 height 8
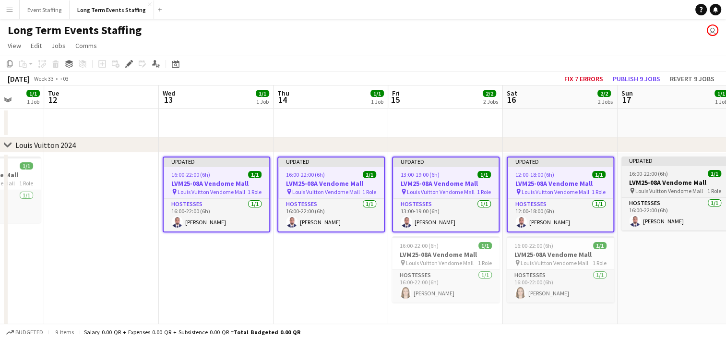
click at [652, 174] on span "16:00-22:00 (6h)" at bounding box center [648, 173] width 39 height 7
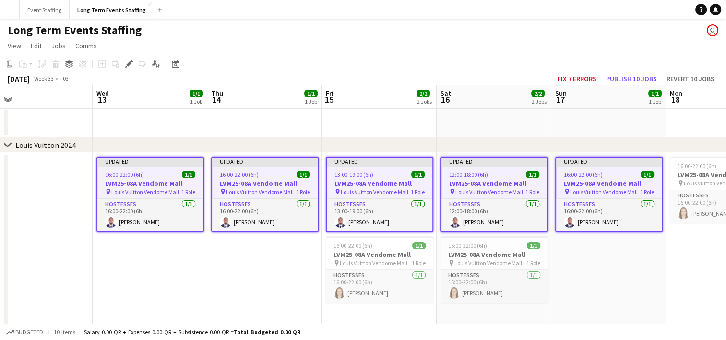
drag, startPoint x: 687, startPoint y: 292, endPoint x: 383, endPoint y: 281, distance: 303.9
click at [383, 281] on app-calendar-viewport "Sun 10 1/1 1 Job Mon 11 1/1 1 Job Tue 12 Wed 13 1/1 1 Job Thu 14 1/1 1 Job Fri …" at bounding box center [363, 277] width 726 height 385
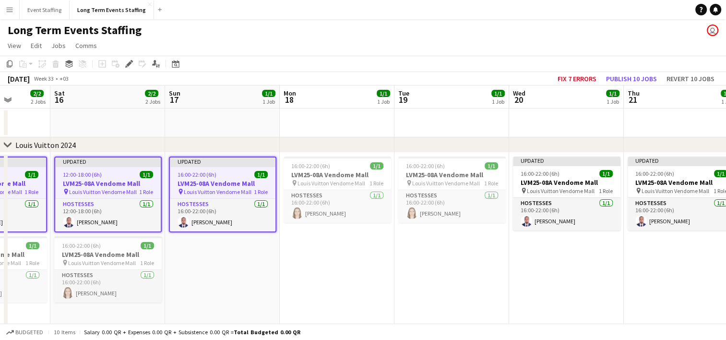
drag, startPoint x: 620, startPoint y: 286, endPoint x: 457, endPoint y: 261, distance: 165.0
click at [457, 261] on app-calendar-viewport "Tue 12 Wed 13 1/1 1 Job Thu 14 1/1 1 Job Fri 15 2/2 2 Jobs Sat 16 2/2 2 Jobs Su…" at bounding box center [363, 277] width 726 height 385
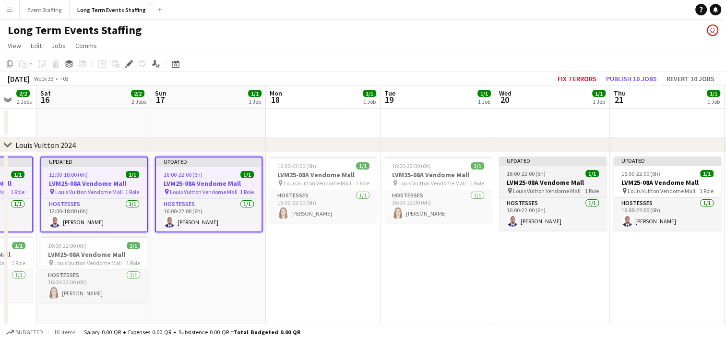
click at [535, 180] on h3 "LVM25-08A Vendome Mall" at bounding box center [552, 182] width 107 height 9
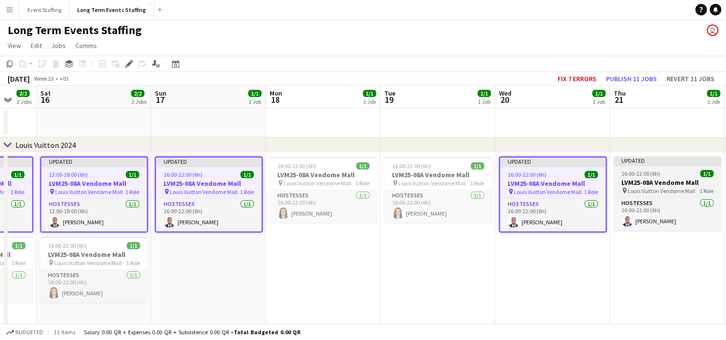
click at [635, 175] on span "16:00-22:00 (6h)" at bounding box center [640, 173] width 39 height 7
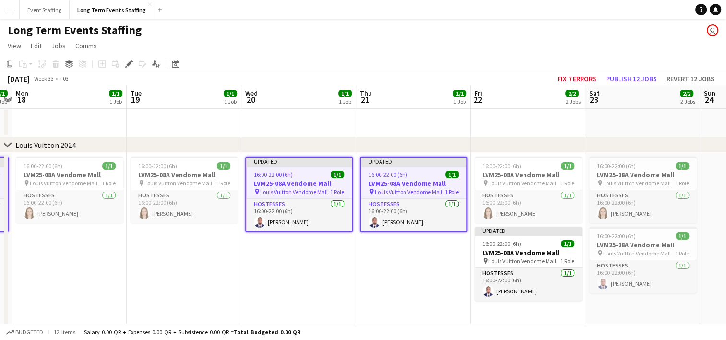
drag, startPoint x: 641, startPoint y: 278, endPoint x: 384, endPoint y: 254, distance: 258.3
click at [384, 254] on app-calendar-viewport "Thu 14 1/1 1 Job Fri 15 2/2 2 Jobs Sat 16 2/2 2 Jobs Sun 17 1/1 1 Job Mon 18 1/…" at bounding box center [363, 277] width 726 height 385
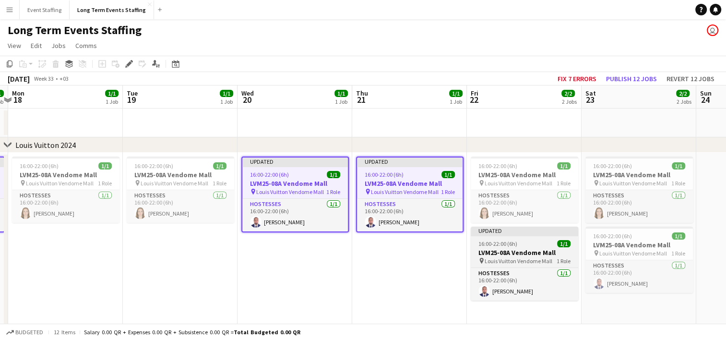
click at [478, 250] on h3 "LVM25-08A Vendome Mall" at bounding box center [524, 252] width 107 height 9
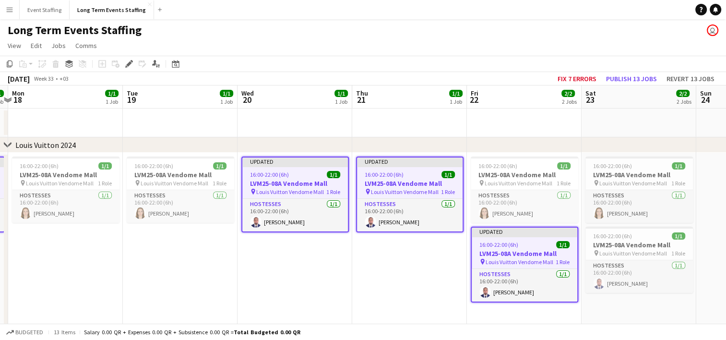
click at [478, 250] on h3 "LVM25-08A Vendome Mall" at bounding box center [525, 253] width 106 height 9
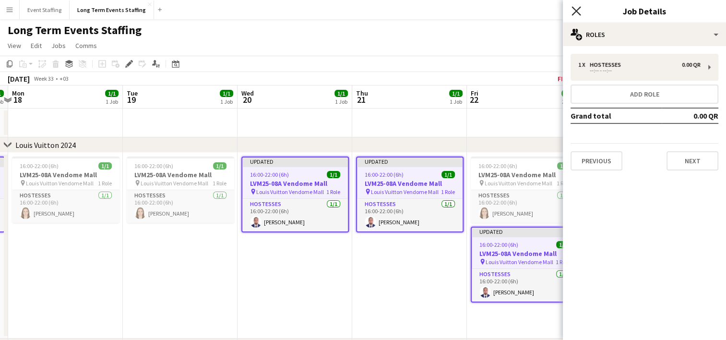
click at [576, 13] on icon "Close pop-in" at bounding box center [575, 10] width 9 height 9
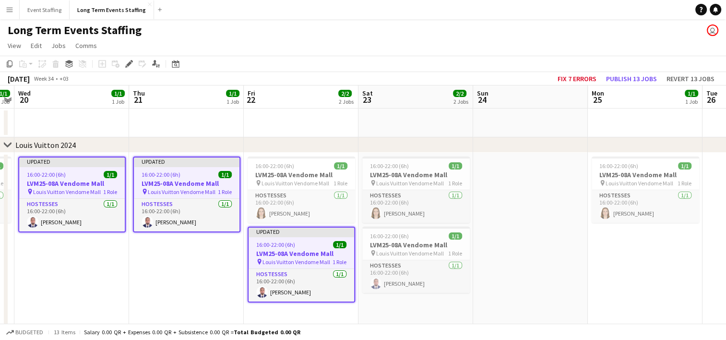
scroll to position [0, 446]
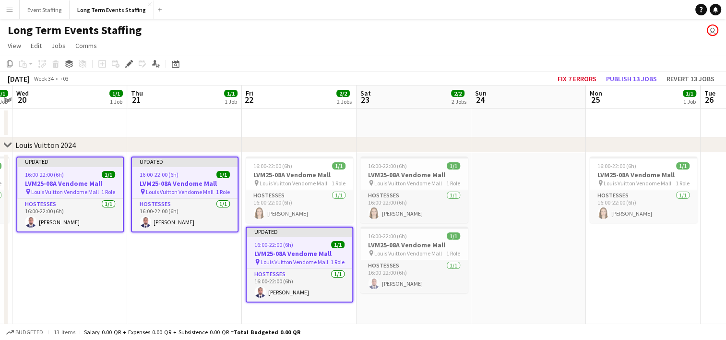
drag, startPoint x: 642, startPoint y: 312, endPoint x: 416, endPoint y: 297, distance: 225.5
click at [416, 297] on app-calendar-viewport "Sat 16 2/2 2 Jobs Sun 17 1/1 1 Job Mon 18 1/1 1 Job Tue 19 1/1 1 Job Wed 20 1/1…" at bounding box center [363, 277] width 726 height 385
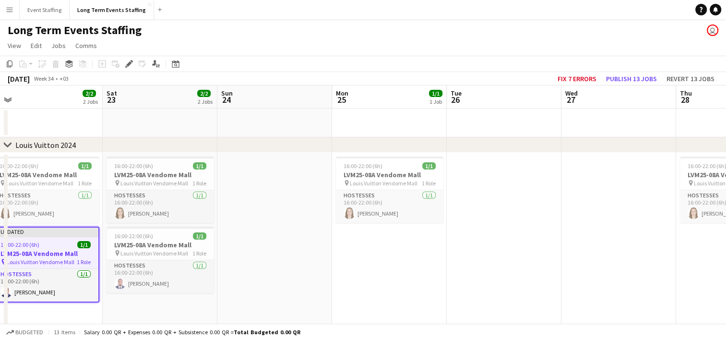
drag, startPoint x: 553, startPoint y: 304, endPoint x: 249, endPoint y: 259, distance: 307.1
click at [249, 259] on app-calendar-viewport "Wed 20 1/1 1 Job Thu 21 1/1 1 Job Fri 22 2/2 2 Jobs Sat 23 2/2 2 Jobs Sun 24 Mo…" at bounding box center [363, 277] width 726 height 385
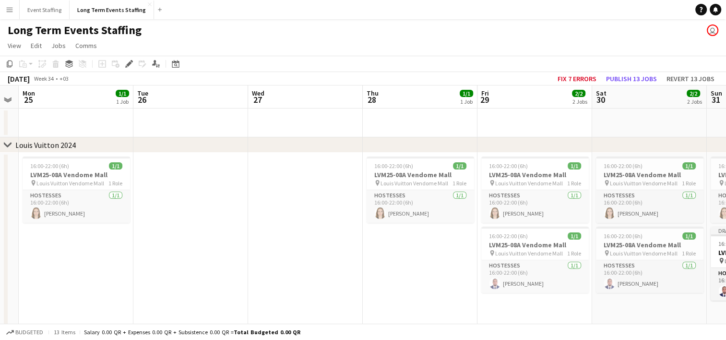
drag, startPoint x: 525, startPoint y: 274, endPoint x: 262, endPoint y: 260, distance: 264.3
click at [262, 260] on app-calendar-viewport "Fri 22 2/2 2 Jobs Sat 23 2/2 2 Jobs Sun 24 Mon 25 1/1 1 Job Tue 26 Wed 27 Thu 2…" at bounding box center [363, 277] width 726 height 385
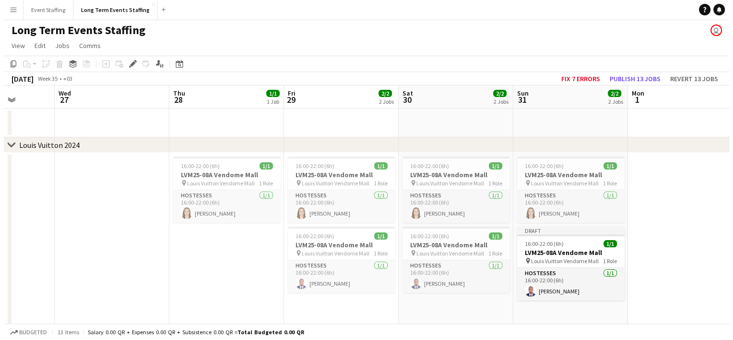
scroll to position [0, 294]
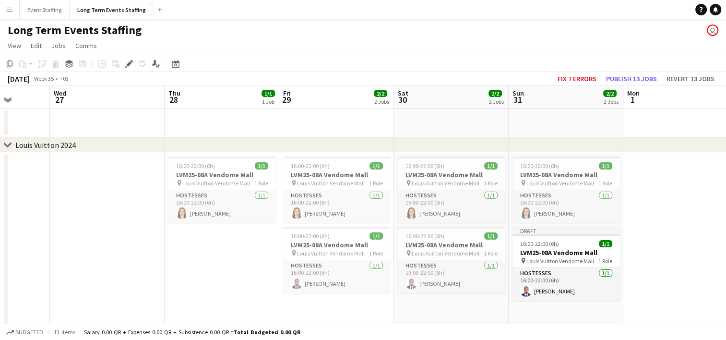
drag, startPoint x: 414, startPoint y: 284, endPoint x: 215, endPoint y: 262, distance: 199.3
click at [215, 262] on app-calendar-viewport "Sun 24 Mon 25 1/1 1 Job Tue 26 Wed 27 Thu 28 1/1 1 Job Fri 29 2/2 2 Jobs Sat 30…" at bounding box center [363, 277] width 726 height 385
click at [626, 80] on button "Publish 13 jobs" at bounding box center [631, 78] width 59 height 12
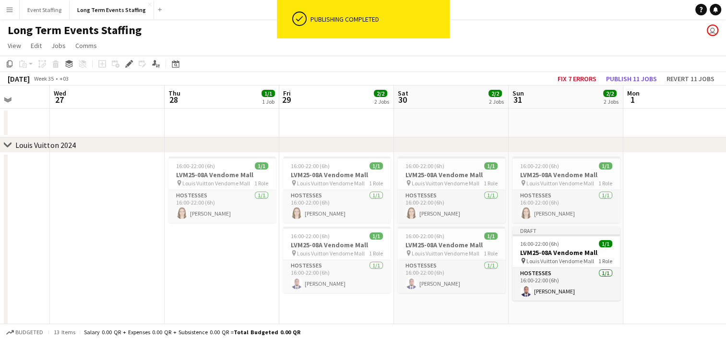
click at [11, 8] on app-icon "Menu" at bounding box center [10, 10] width 8 height 8
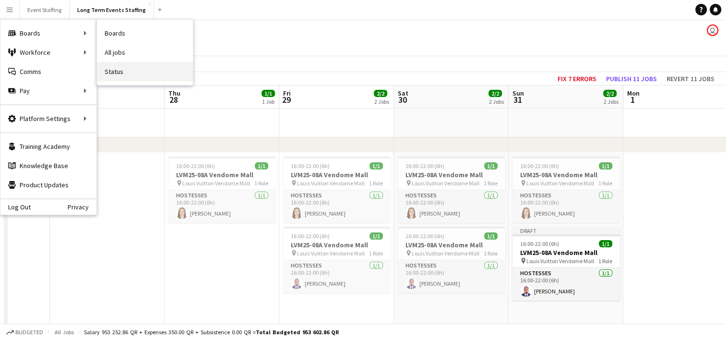
click at [113, 71] on link "Status" at bounding box center [145, 71] width 96 height 19
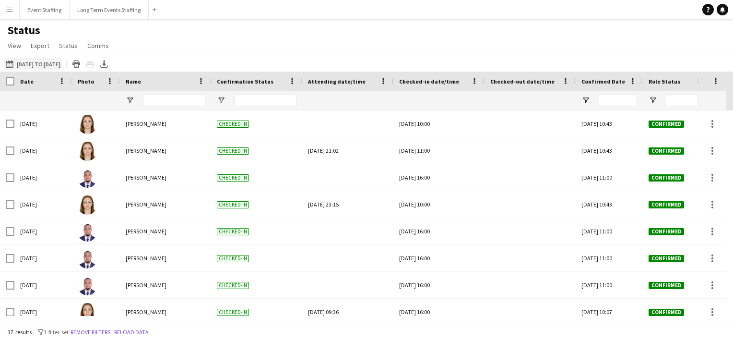
click at [44, 67] on button "[DATE] to [DATE] [DATE] to [DATE]" at bounding box center [33, 64] width 59 height 12
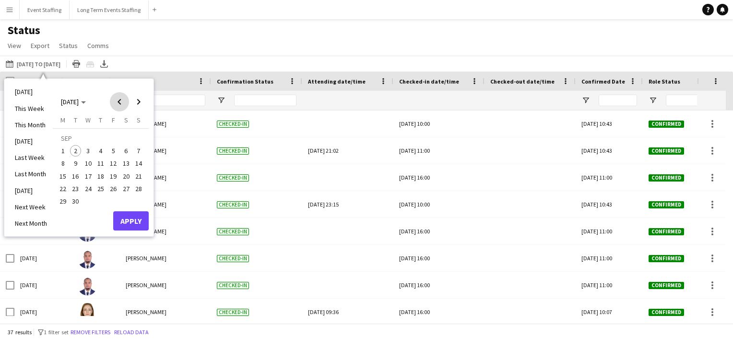
click at [117, 99] on span "Previous month" at bounding box center [119, 101] width 19 height 19
click at [112, 139] on span "1" at bounding box center [113, 138] width 12 height 13
click at [140, 189] on span "31" at bounding box center [139, 191] width 12 height 12
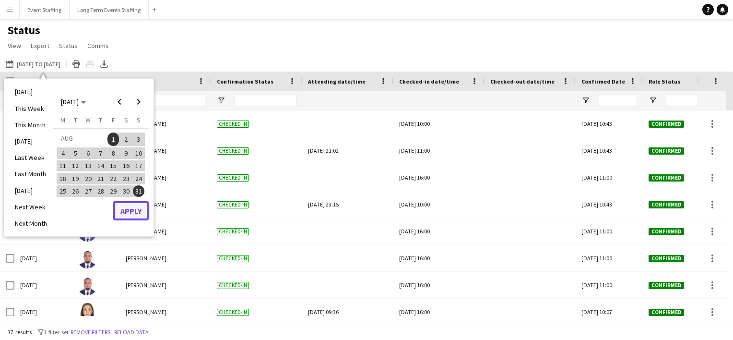
click at [133, 214] on button "Apply" at bounding box center [131, 210] width 36 height 19
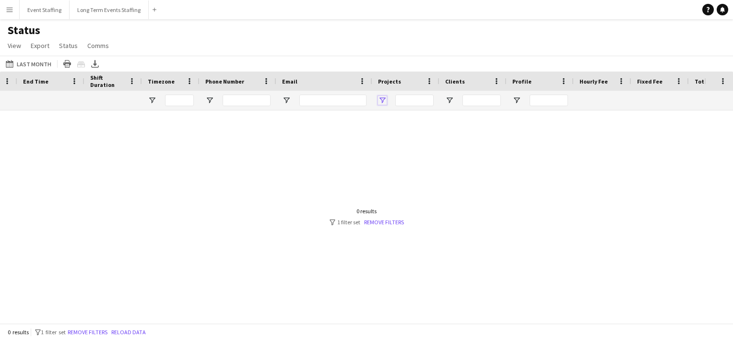
click at [384, 102] on span "Open Filter Menu" at bounding box center [382, 100] width 9 height 9
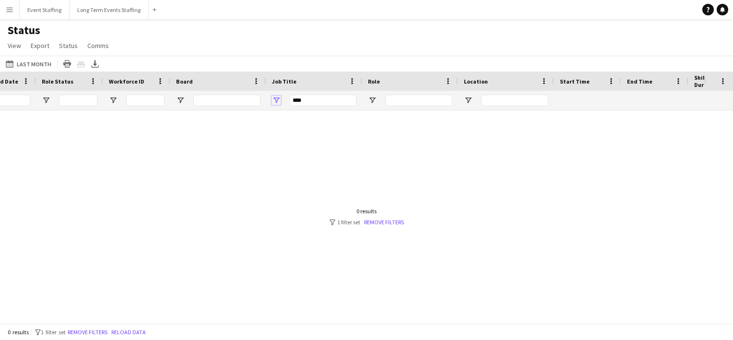
click at [278, 100] on span "Open Filter Menu" at bounding box center [276, 100] width 9 height 9
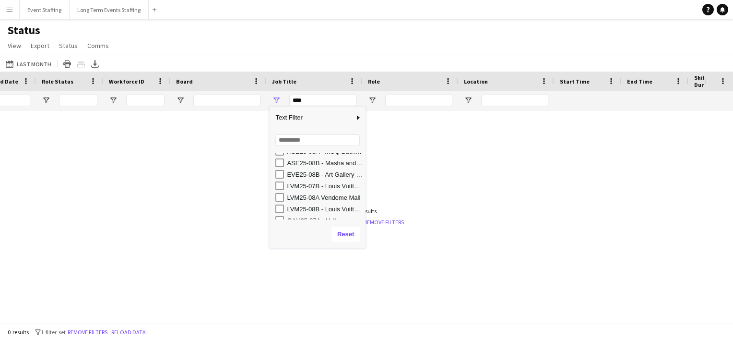
click at [328, 198] on div "LVM25-08A Vendome Mall" at bounding box center [325, 197] width 76 height 7
type input "**********"
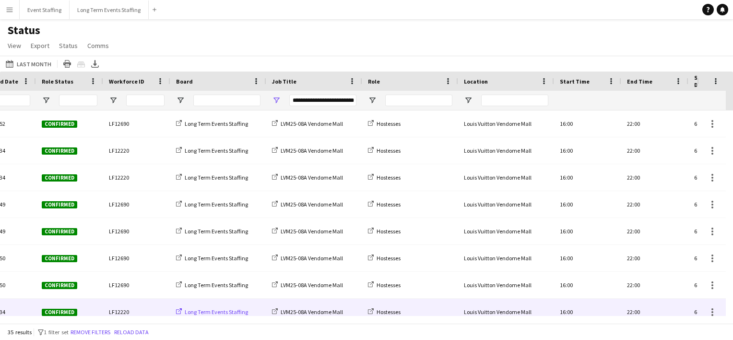
drag, startPoint x: 315, startPoint y: 323, endPoint x: 198, endPoint y: 310, distance: 117.8
click at [198, 310] on main "Status View Views Default view New view Update view Delete view Edit name Custo…" at bounding box center [366, 173] width 733 height 308
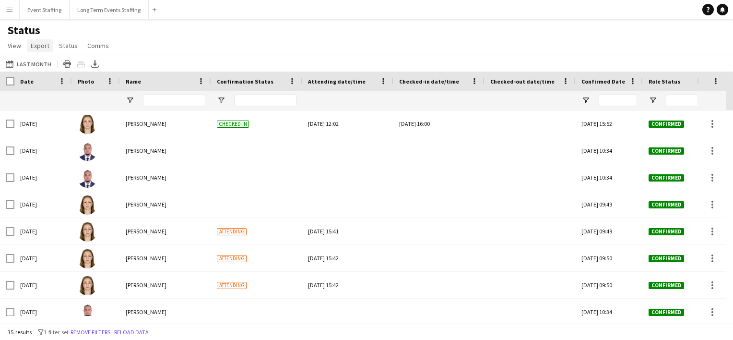
click at [41, 42] on span "Export" at bounding box center [40, 45] width 19 height 9
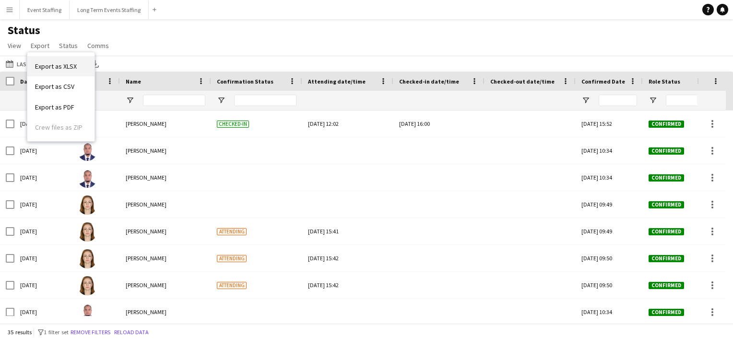
click at [50, 68] on span "Export as XLSX" at bounding box center [56, 66] width 42 height 9
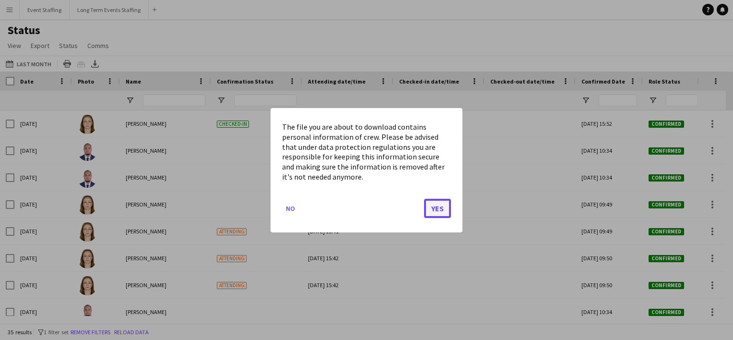
click at [435, 207] on button "Yes" at bounding box center [437, 207] width 27 height 19
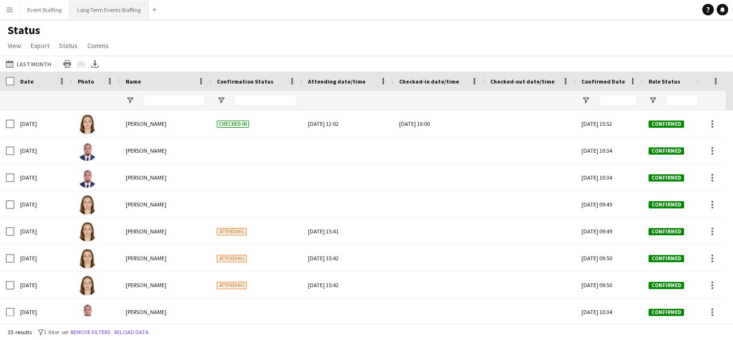
click at [106, 7] on button "Long Term Events Staffing Close" at bounding box center [109, 9] width 79 height 19
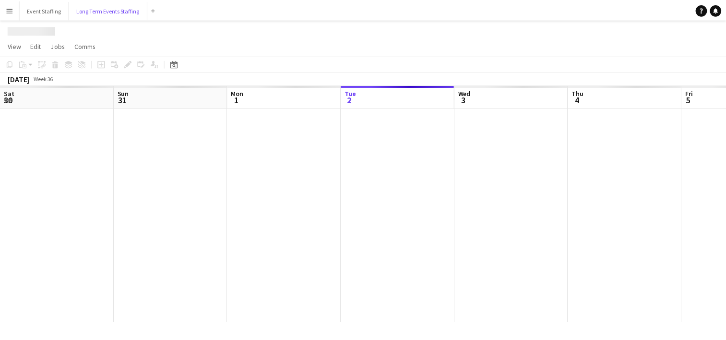
scroll to position [0, 229]
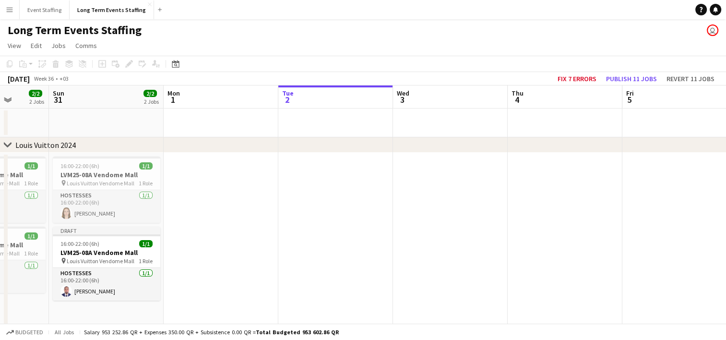
drag, startPoint x: 48, startPoint y: 205, endPoint x: 211, endPoint y: 154, distance: 171.6
click at [211, 154] on app-calendar-viewport "Thu 28 Fri 29 2/2 2 Jobs Sat 30 2/2 2 Jobs Sun 31 2/2 2 Jobs Mon 1 Tue 2 Wed 3 …" at bounding box center [363, 277] width 726 height 385
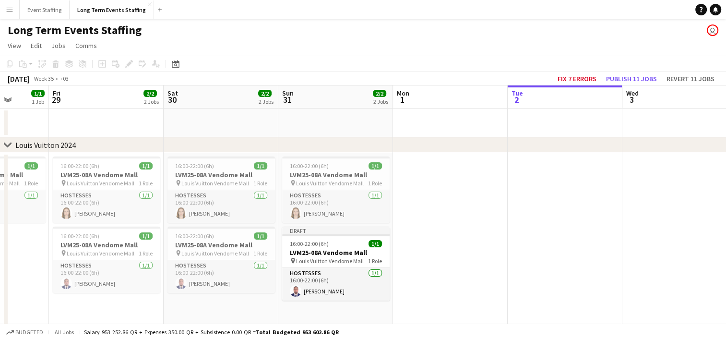
scroll to position [0, 275]
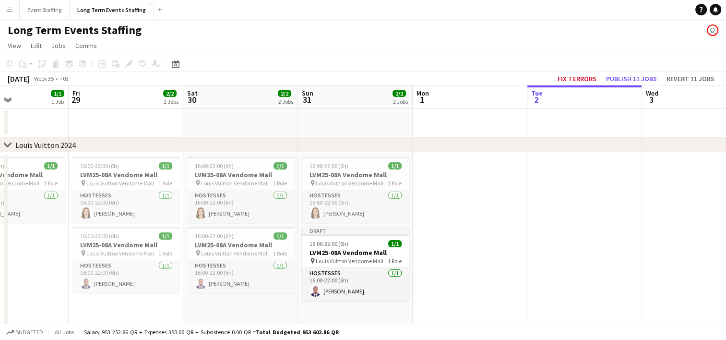
drag, startPoint x: 115, startPoint y: 182, endPoint x: 494, endPoint y: 12, distance: 415.8
click at [494, 12] on div "Menu Boards Boards Boards All jobs Status Workforce Workforce My Workforce Recr…" at bounding box center [363, 243] width 726 height 487
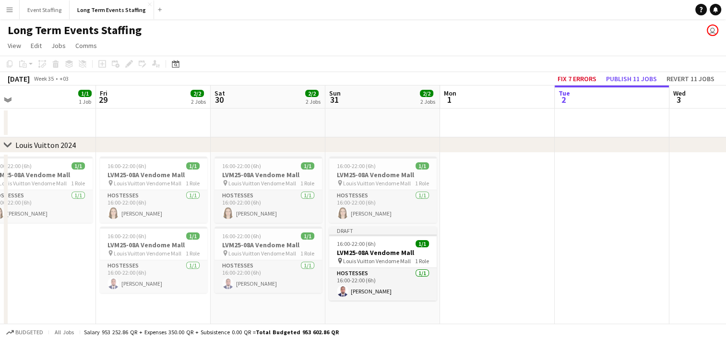
drag, startPoint x: 22, startPoint y: 232, endPoint x: 508, endPoint y: 229, distance: 486.1
click at [508, 229] on app-calendar-viewport "Tue 26 Wed 27 Thu 28 1/1 1 Job Fri 29 2/2 2 Jobs Sat 30 2/2 2 Jobs Sun 31 2/2 2…" at bounding box center [363, 277] width 726 height 385
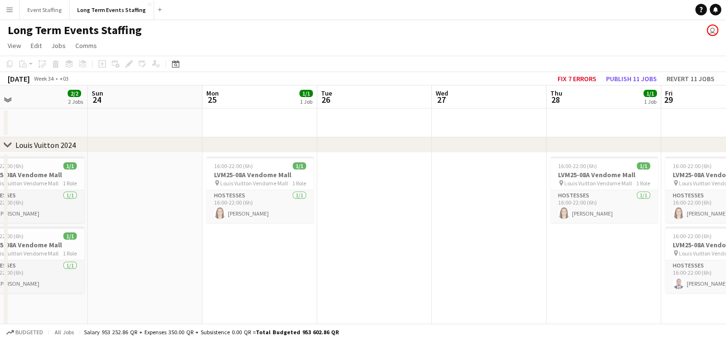
drag, startPoint x: 125, startPoint y: 202, endPoint x: 570, endPoint y: 165, distance: 446.4
click at [570, 165] on app-calendar-viewport "Fri 22 2/2 2 Jobs Sat 23 2/2 2 Jobs Sun 24 Mon 25 1/1 1 Job Tue 26 Wed 27 Thu 2…" at bounding box center [363, 277] width 726 height 385
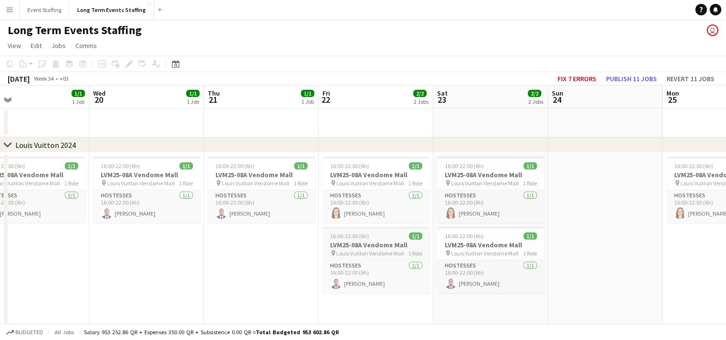
drag, startPoint x: 215, startPoint y: 193, endPoint x: 573, endPoint y: 237, distance: 361.0
click at [573, 237] on app-calendar-viewport "Sun 17 Mon 18 1/1 1 Job Tue 19 1/1 1 Job Wed 20 1/1 1 Job Thu 21 1/1 1 Job Fri …" at bounding box center [363, 277] width 726 height 385
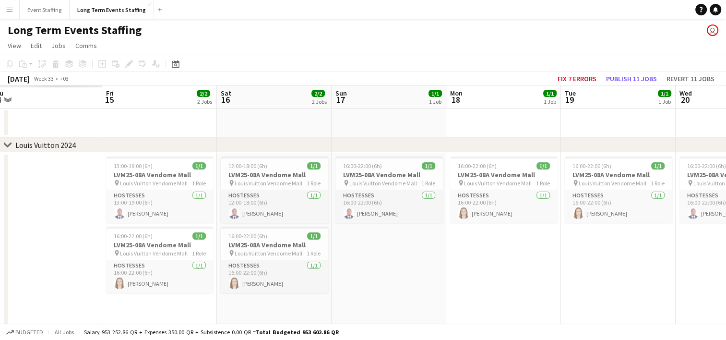
drag, startPoint x: 226, startPoint y: 227, endPoint x: 648, endPoint y: 274, distance: 424.8
click at [648, 274] on app-calendar-viewport "Tue 12 Wed 13 Thu 14 Fri 15 2/2 2 Jobs Sat 16 2/2 2 Jobs Sun 17 1/1 1 Job Mon 1…" at bounding box center [363, 277] width 726 height 385
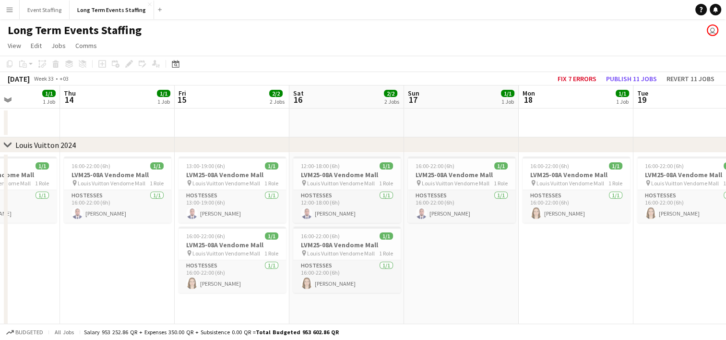
drag, startPoint x: 260, startPoint y: 269, endPoint x: 622, endPoint y: 282, distance: 362.0
click at [622, 282] on app-calendar-viewport "Mon 11 1/1 1 Job Tue 12 Wed 13 1/1 1 Job Thu 14 1/1 1 Job Fri 15 2/2 2 Jobs Sat…" at bounding box center [363, 277] width 726 height 385
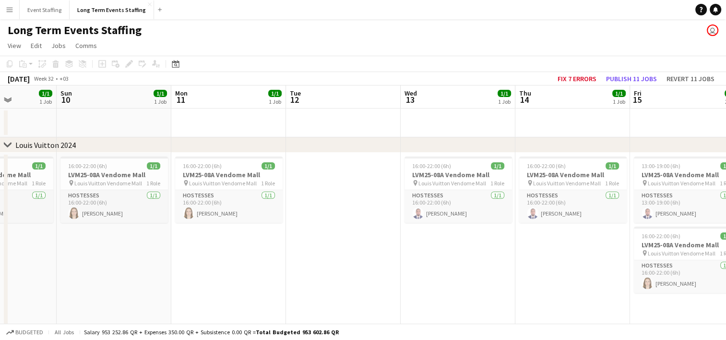
drag, startPoint x: 304, startPoint y: 294, endPoint x: 580, endPoint y: 309, distance: 276.8
click at [580, 309] on app-calendar-viewport "Fri 8 1/1 1 Job Sat 9 1/1 1 Job Sun 10 1/1 1 Job Mon 11 1/1 1 Job Tue 12 Wed 13…" at bounding box center [363, 277] width 726 height 385
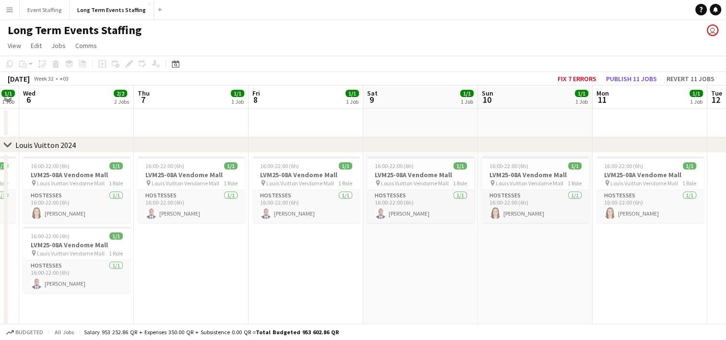
drag, startPoint x: 238, startPoint y: 278, endPoint x: 555, endPoint y: 309, distance: 318.6
click at [555, 309] on app-calendar-viewport "Mon 4 Tue 5 1/1 1 Job Wed 6 2/2 2 Jobs Thu 7 1/1 1 Job Fri 8 1/1 1 Job Sat 9 1/…" at bounding box center [363, 277] width 726 height 385
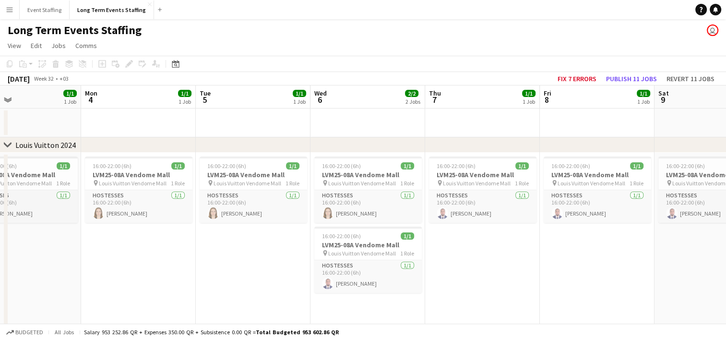
drag, startPoint x: 228, startPoint y: 299, endPoint x: 512, endPoint y: 301, distance: 283.6
click at [512, 301] on app-calendar-viewport "Fri 1 Sat 2 Sun 3 1/1 1 Job Mon 4 1/1 1 Job Tue 5 1/1 1 Job Wed 6 2/2 2 Jobs Th…" at bounding box center [363, 277] width 726 height 385
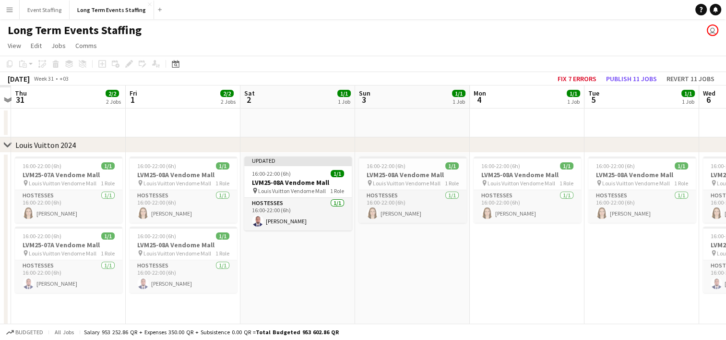
drag, startPoint x: 193, startPoint y: 306, endPoint x: 483, endPoint y: 318, distance: 290.0
click at [483, 318] on app-calendar-viewport "Tue 29 Wed 30 Thu 31 2/2 2 Jobs Fri 1 2/2 2 Jobs Sat 2 1/1 1 Job Sun 3 1/1 1 Jo…" at bounding box center [363, 277] width 726 height 385
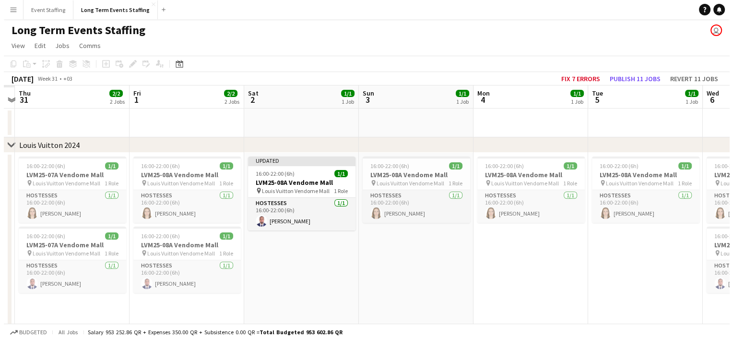
scroll to position [0, 194]
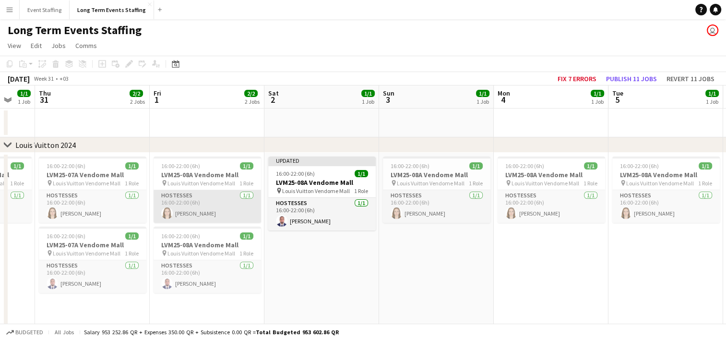
click at [204, 207] on app-card-role "Hostesses [DATE] 16:00-22:00 (6h) [PERSON_NAME]" at bounding box center [207, 206] width 107 height 33
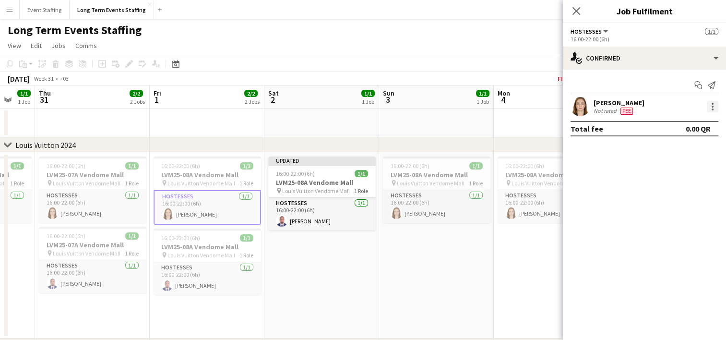
click at [713, 107] on div at bounding box center [713, 107] width 12 height 12
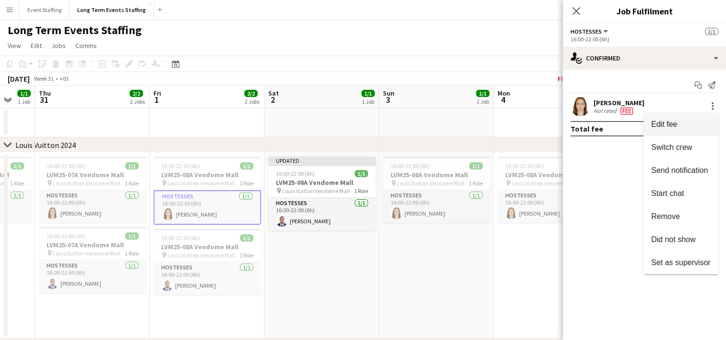
click at [669, 123] on span "Edit fee" at bounding box center [664, 124] width 26 height 8
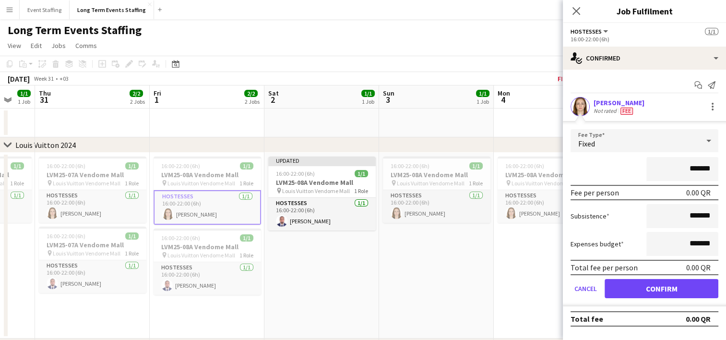
click at [634, 136] on div "Fixed" at bounding box center [635, 140] width 129 height 23
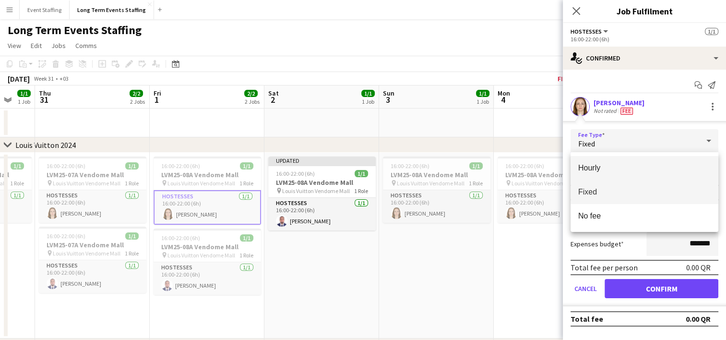
click at [622, 169] on span "Hourly" at bounding box center [644, 167] width 132 height 9
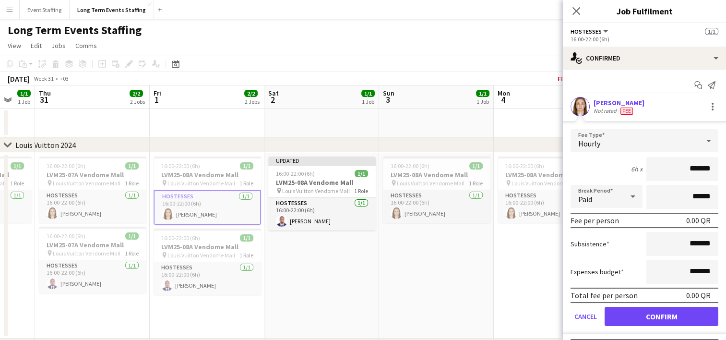
click at [672, 171] on input "*******" at bounding box center [682, 169] width 72 height 24
type input "********"
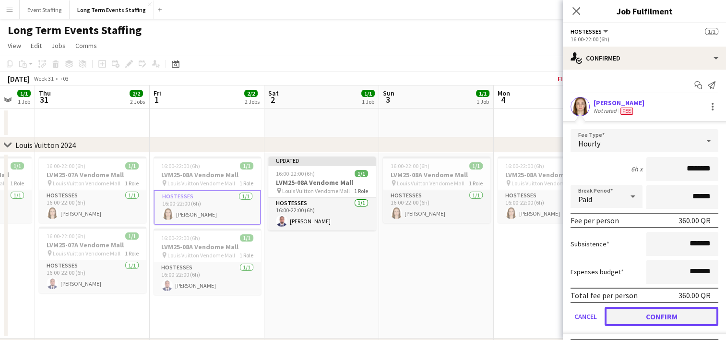
click at [653, 319] on button "Confirm" at bounding box center [662, 316] width 114 height 19
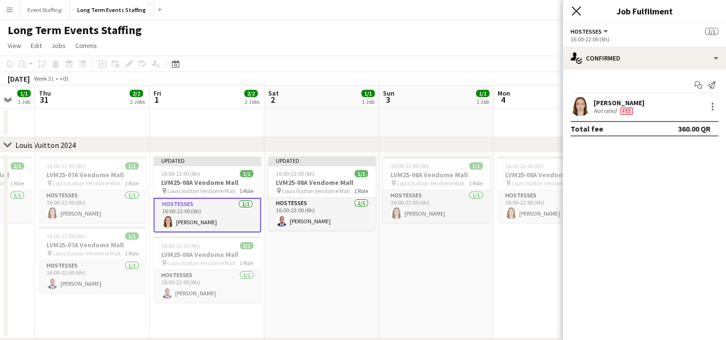
click at [578, 12] on icon "Close pop-in" at bounding box center [575, 10] width 9 height 9
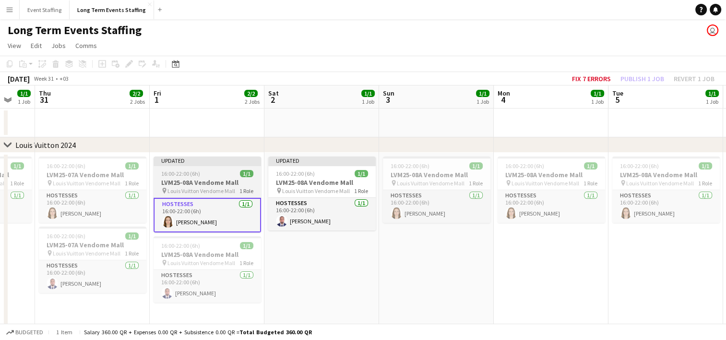
click at [202, 176] on div "16:00-22:00 (6h) 1/1" at bounding box center [207, 173] width 107 height 7
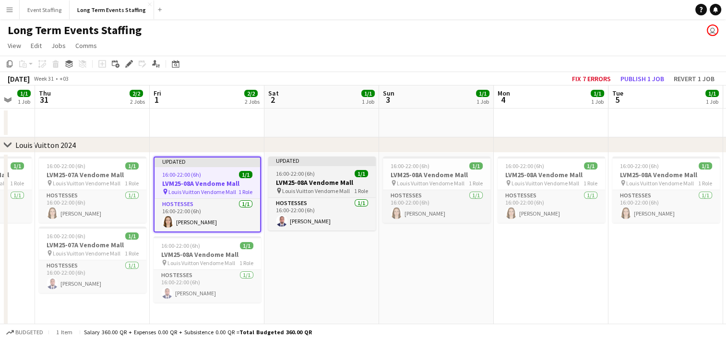
click at [289, 184] on h3 "LVM25-08A Vendome Mall" at bounding box center [321, 182] width 107 height 9
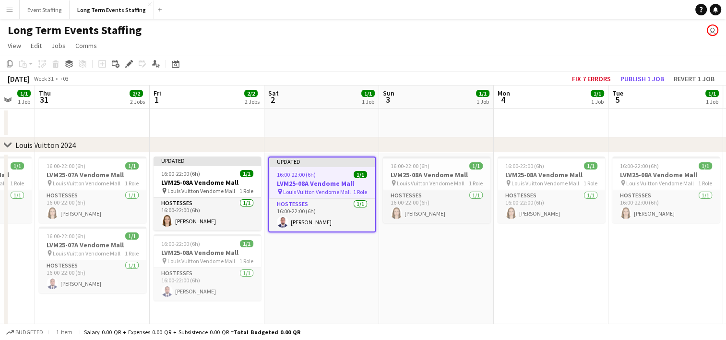
click at [305, 174] on span "16:00-22:00 (6h)" at bounding box center [296, 174] width 39 height 7
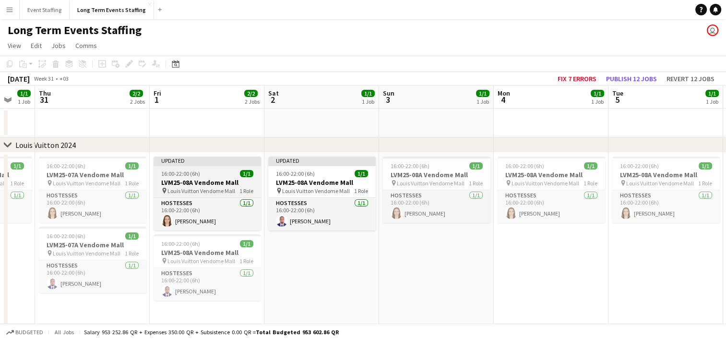
click at [213, 171] on div "16:00-22:00 (6h) 1/1" at bounding box center [207, 173] width 107 height 7
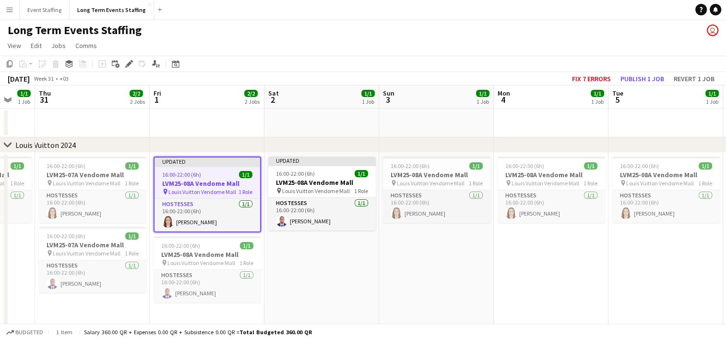
click at [340, 305] on app-date-cell "Updated 16:00-22:00 (6h) 1/1 LVM25-08A Vendome Mall pin Louis Vuitton Vendome M…" at bounding box center [321, 246] width 115 height 186
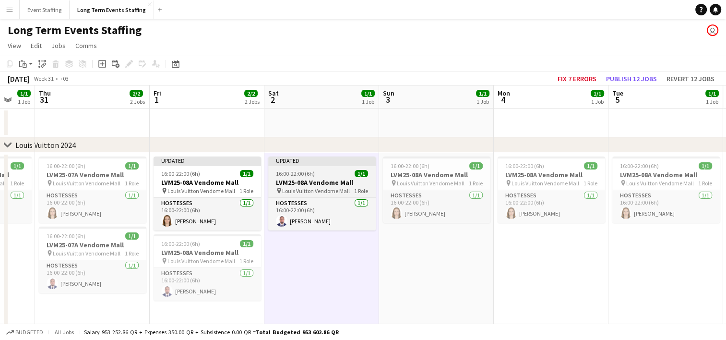
click at [313, 174] on span "16:00-22:00 (6h)" at bounding box center [295, 173] width 39 height 7
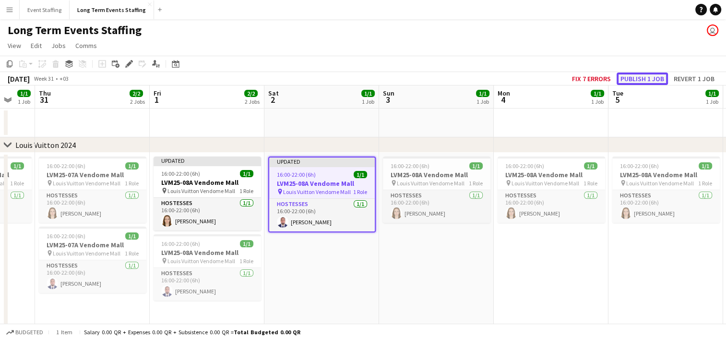
click at [637, 72] on button "Publish 1 job" at bounding box center [642, 78] width 51 height 12
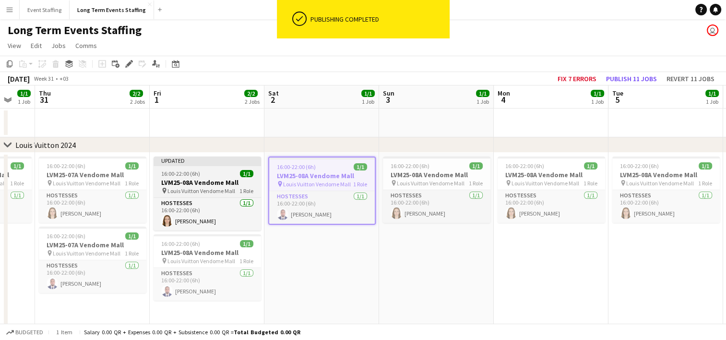
click at [219, 175] on div "16:00-22:00 (6h) 1/1" at bounding box center [207, 173] width 107 height 7
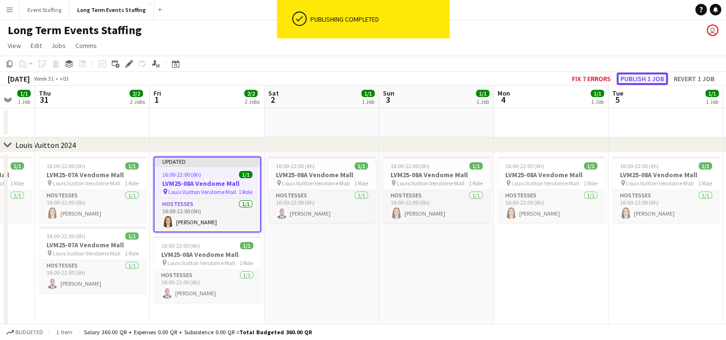
click at [633, 81] on button "Publish 1 job" at bounding box center [642, 78] width 51 height 12
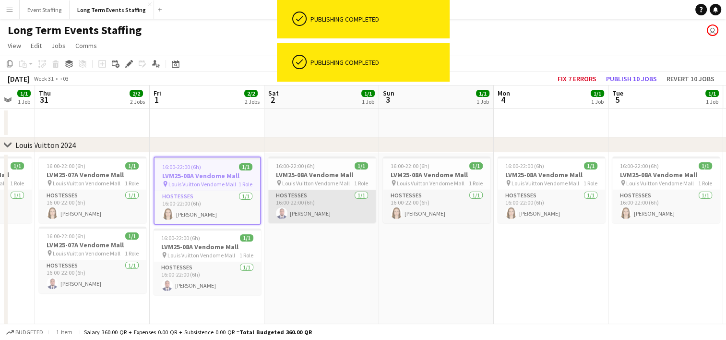
click at [336, 210] on app-card-role "Hostesses [DATE] 16:00-22:00 (6h) [PERSON_NAME]" at bounding box center [321, 206] width 107 height 33
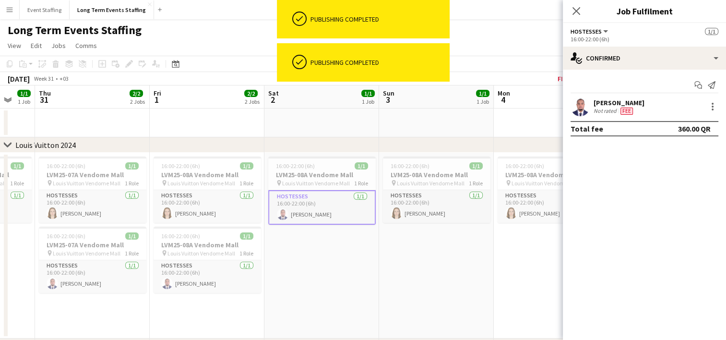
click at [322, 277] on app-date-cell "16:00-22:00 (6h) 1/1 LVM25-08A Vendome Mall pin Louis Vuitton Vendome Mall 1 Ro…" at bounding box center [321, 246] width 115 height 186
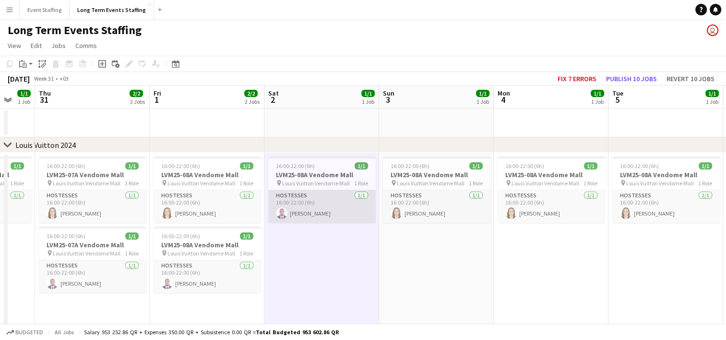
click at [306, 202] on app-card-role "Hostesses [DATE] 16:00-22:00 (6h) [PERSON_NAME]" at bounding box center [321, 206] width 107 height 33
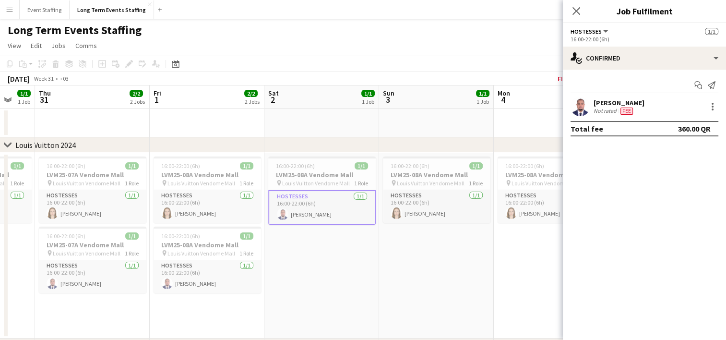
click at [5, 7] on button "Menu" at bounding box center [9, 9] width 19 height 19
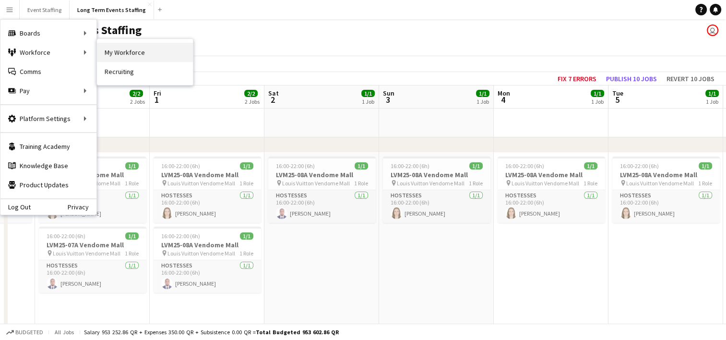
click at [123, 50] on link "My Workforce" at bounding box center [145, 52] width 96 height 19
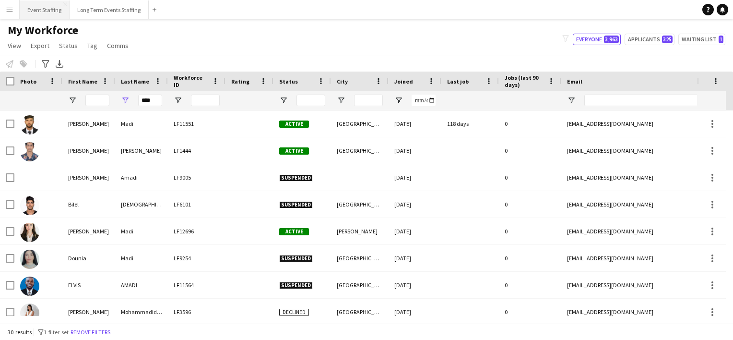
click at [29, 14] on button "Event Staffing Close" at bounding box center [45, 9] width 50 height 19
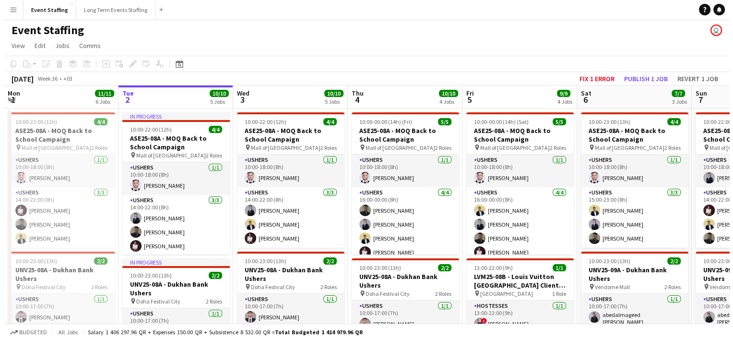
scroll to position [0, 263]
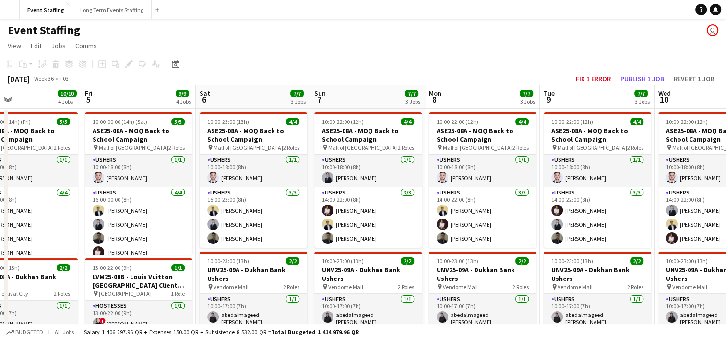
drag, startPoint x: 647, startPoint y: 230, endPoint x: 269, endPoint y: 224, distance: 377.7
click at [89, 10] on button "Long Term Events Staffing Close" at bounding box center [111, 9] width 79 height 19
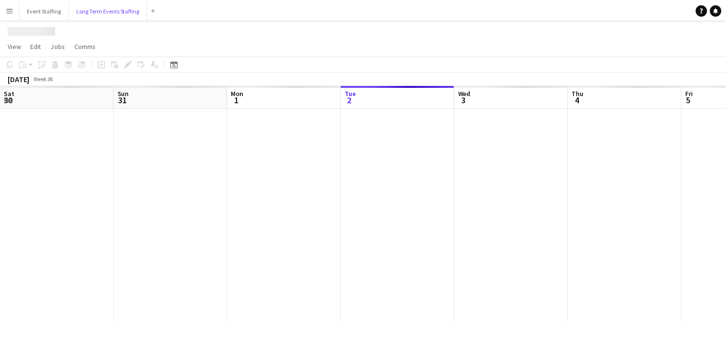
scroll to position [0, 229]
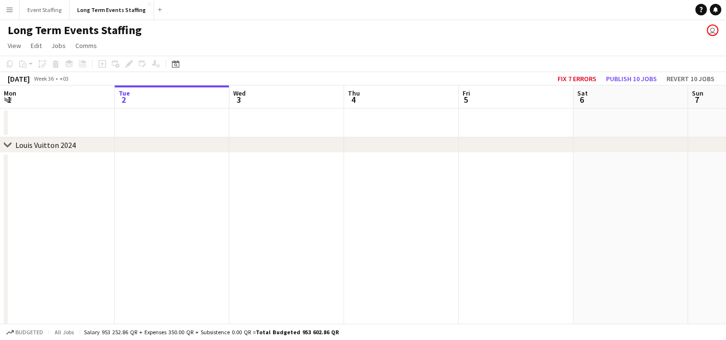
click at [150, 167] on app-date-cell at bounding box center [172, 246] width 115 height 186
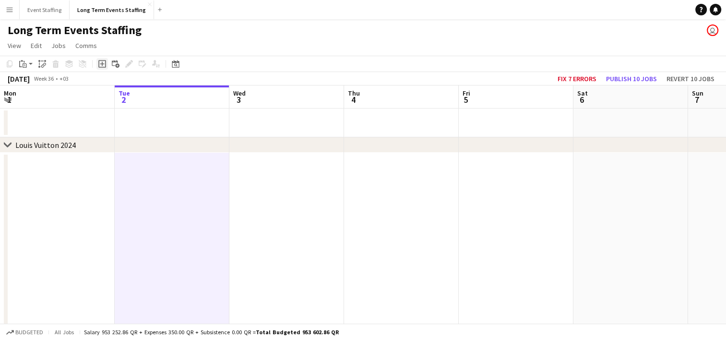
click at [100, 61] on icon "Add job" at bounding box center [102, 64] width 8 height 8
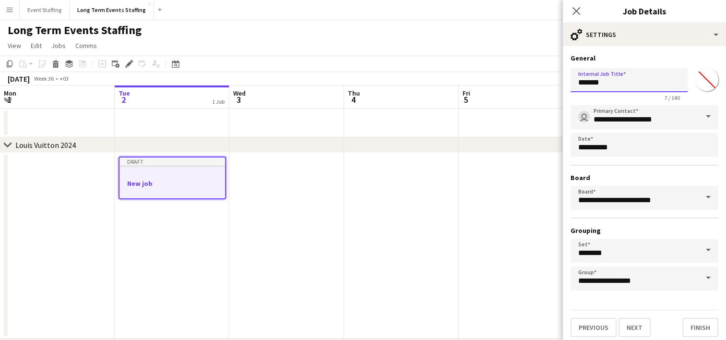
drag, startPoint x: 605, startPoint y: 88, endPoint x: 503, endPoint y: 67, distance: 103.9
click at [503, 67] on body "Menu Boards Boards Boards All jobs Status Workforce Workforce My Workforce Recr…" at bounding box center [363, 243] width 726 height 487
type input "****"
click at [634, 324] on button "Next" at bounding box center [634, 327] width 32 height 19
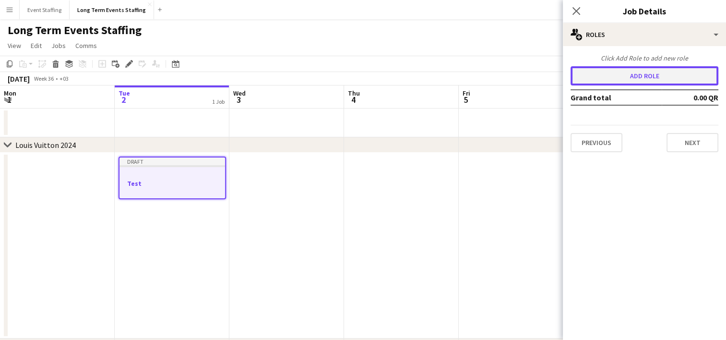
click at [606, 77] on button "Add role" at bounding box center [645, 75] width 148 height 19
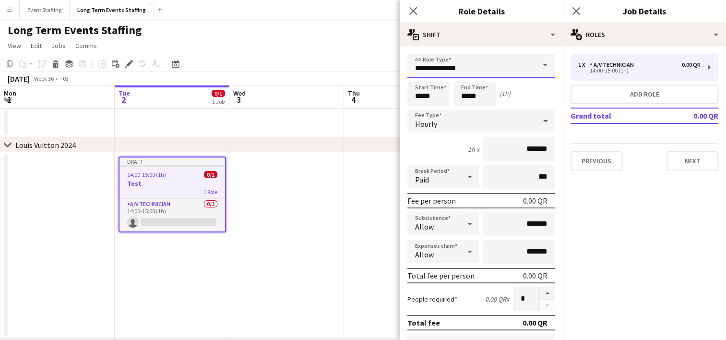
click at [441, 75] on input "**********" at bounding box center [481, 66] width 148 height 24
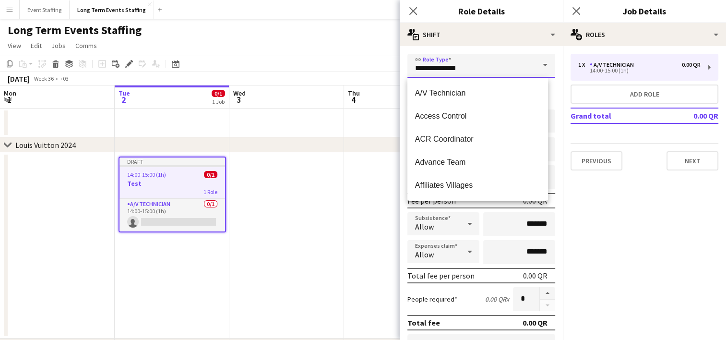
click at [441, 75] on input "**********" at bounding box center [481, 66] width 148 height 24
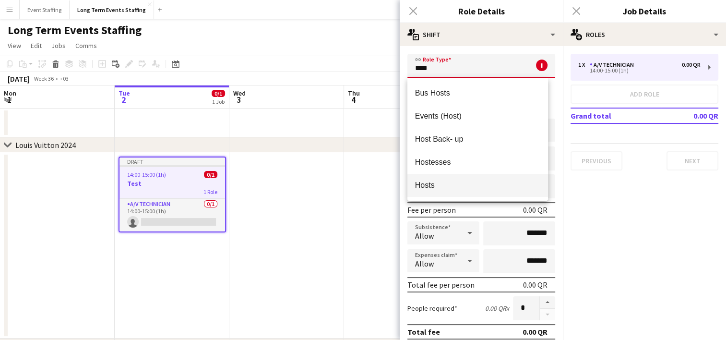
click at [443, 178] on mat-option "Hosts" at bounding box center [477, 185] width 141 height 23
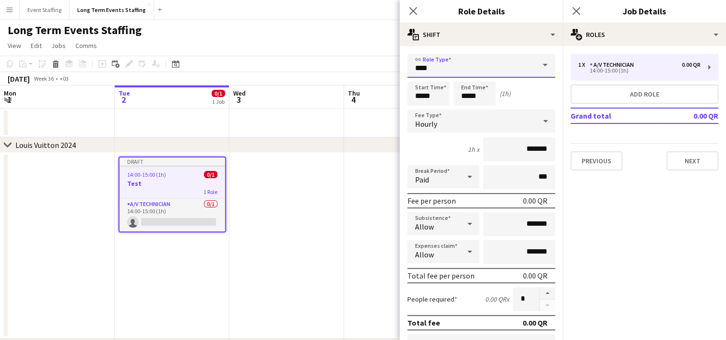
type input "*****"
click at [433, 95] on input "*****" at bounding box center [428, 94] width 42 height 24
click at [438, 110] on div at bounding box center [437, 111] width 19 height 10
type input "*****"
click at [438, 110] on div at bounding box center [437, 111] width 19 height 10
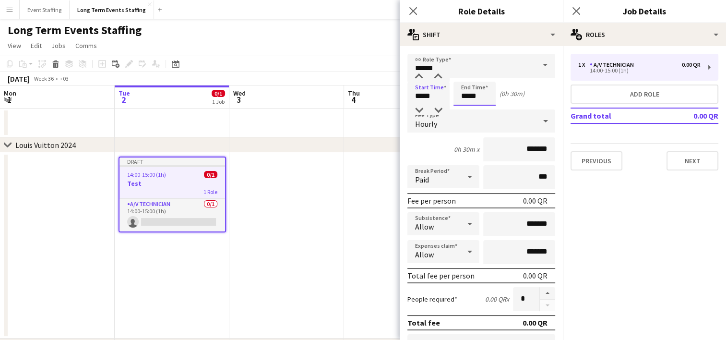
click at [468, 95] on input "*****" at bounding box center [474, 94] width 42 height 24
click at [464, 77] on div at bounding box center [464, 77] width 19 height 10
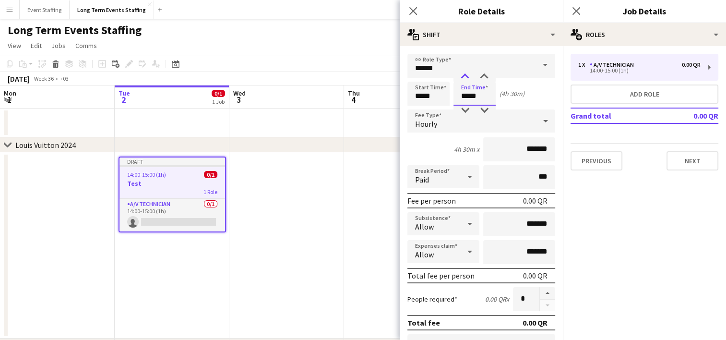
click at [464, 77] on div at bounding box center [464, 77] width 19 height 10
type input "*****"
click at [464, 77] on div at bounding box center [464, 77] width 19 height 10
click at [475, 121] on div "Hourly" at bounding box center [471, 120] width 129 height 23
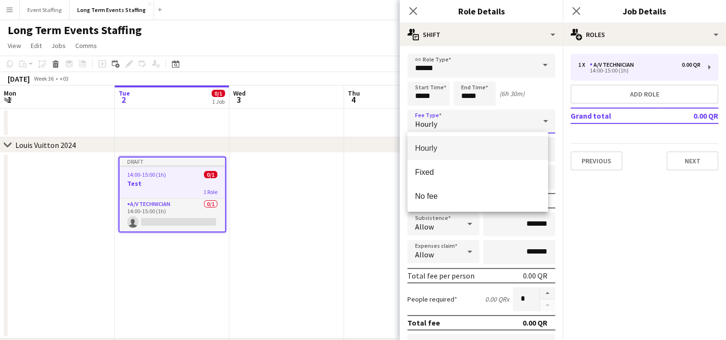
click at [475, 121] on div at bounding box center [363, 170] width 726 height 340
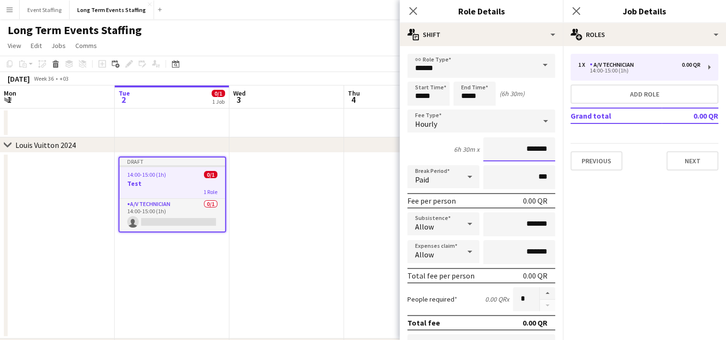
click at [503, 149] on input "*******" at bounding box center [519, 149] width 72 height 24
type input "********"
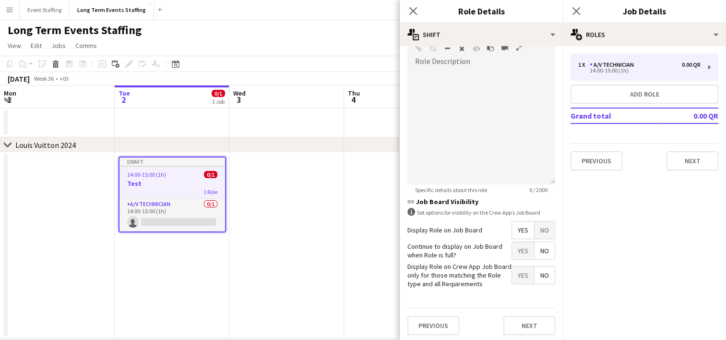
click at [536, 229] on span "No" at bounding box center [545, 229] width 20 height 17
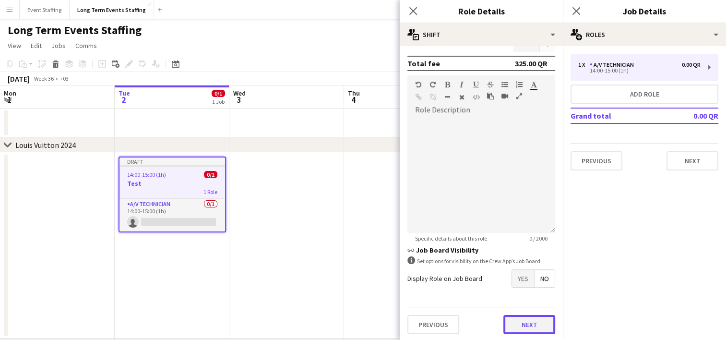
scroll to position [0, 0]
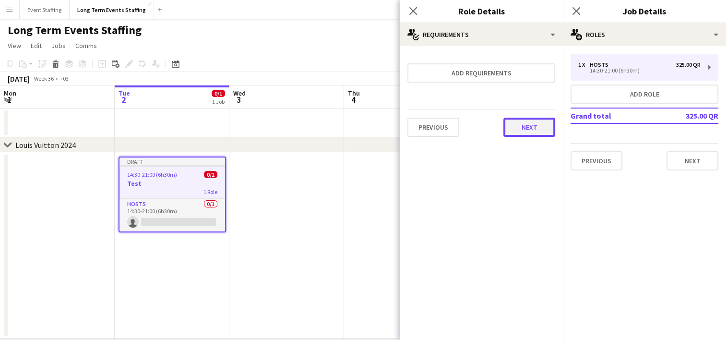
click at [518, 125] on button "Next" at bounding box center [529, 127] width 52 height 19
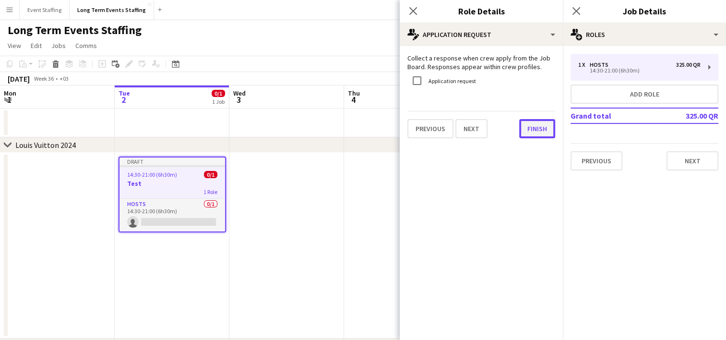
click at [531, 129] on button "Finish" at bounding box center [537, 128] width 36 height 19
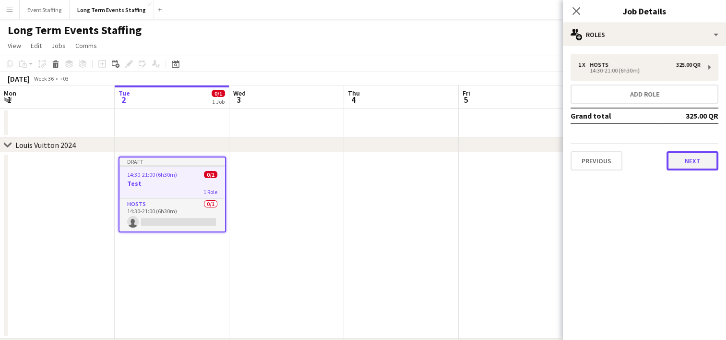
click at [685, 152] on button "Next" at bounding box center [692, 160] width 52 height 19
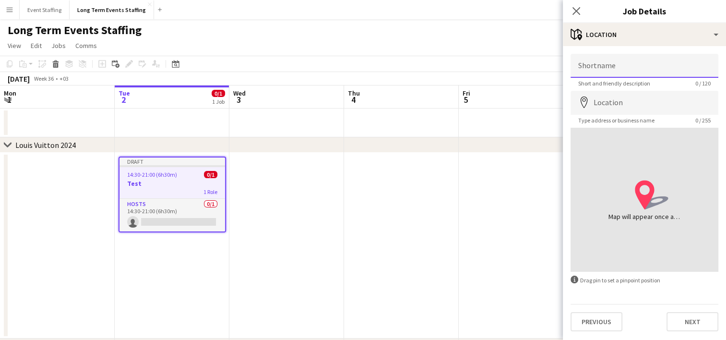
click at [606, 65] on input "Shortname" at bounding box center [645, 66] width 148 height 24
type input "****"
click at [604, 96] on input "Location" at bounding box center [645, 103] width 148 height 24
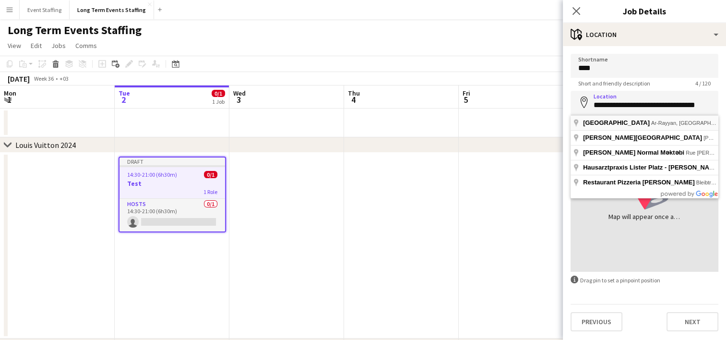
type input "**********"
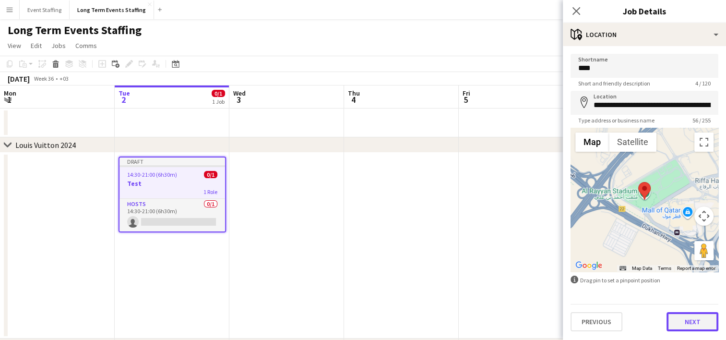
click at [693, 326] on button "Next" at bounding box center [692, 321] width 52 height 19
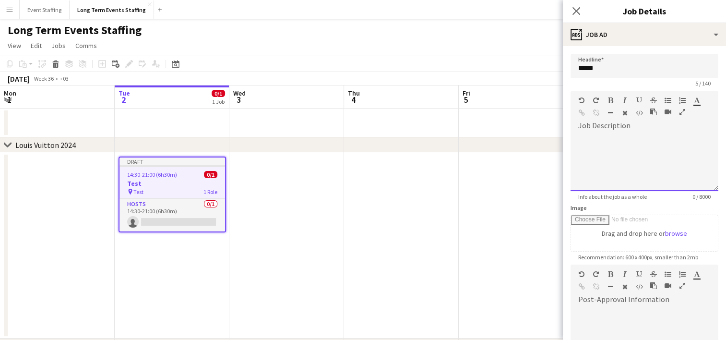
click at [619, 131] on div at bounding box center [645, 159] width 148 height 64
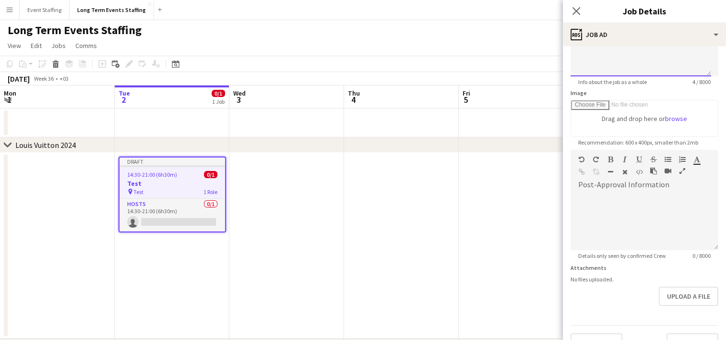
scroll to position [133, 0]
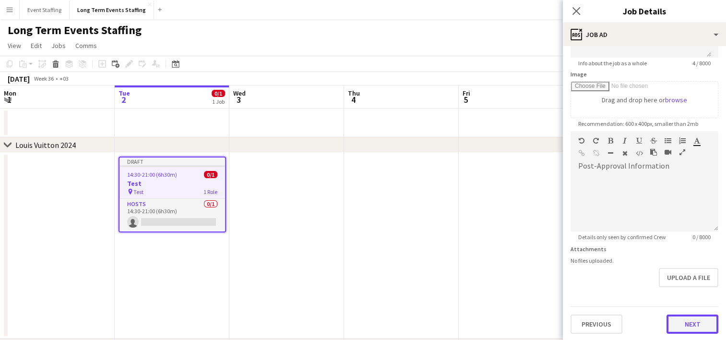
click at [683, 331] on button "Next" at bounding box center [692, 323] width 52 height 19
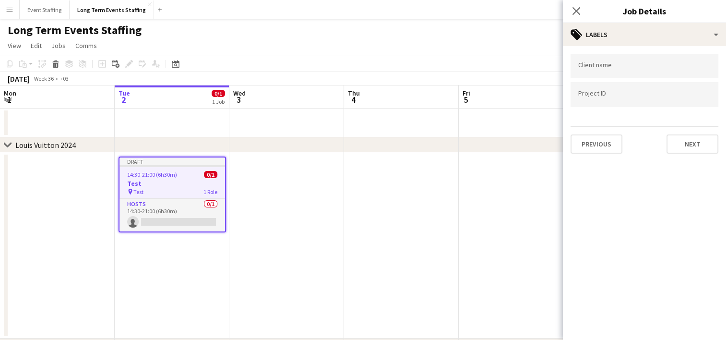
scroll to position [0, 0]
click at [609, 69] on input "Type to search client labels..." at bounding box center [644, 69] width 132 height 9
type input "****"
click at [604, 92] on form at bounding box center [644, 97] width 132 height 10
type input "****"
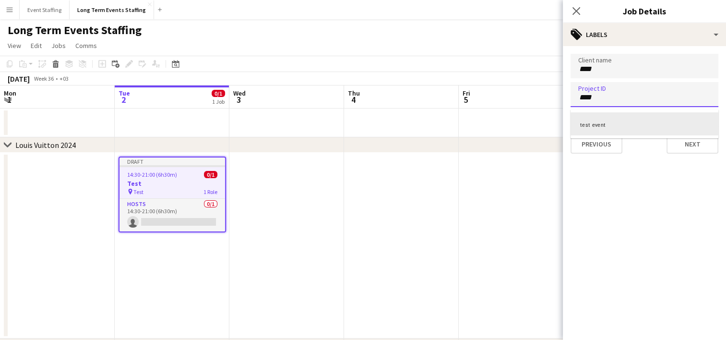
click at [656, 116] on div "test event" at bounding box center [645, 123] width 148 height 23
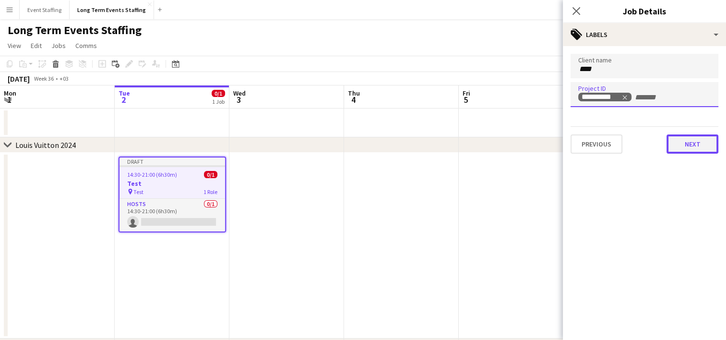
click at [685, 146] on button "Next" at bounding box center [692, 143] width 52 height 19
type input "*******"
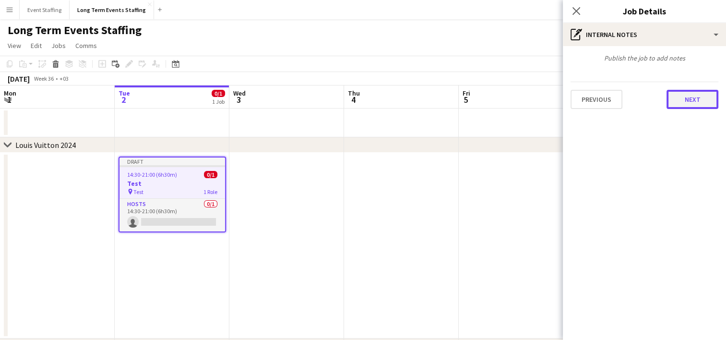
click at [676, 93] on button "Next" at bounding box center [692, 99] width 52 height 19
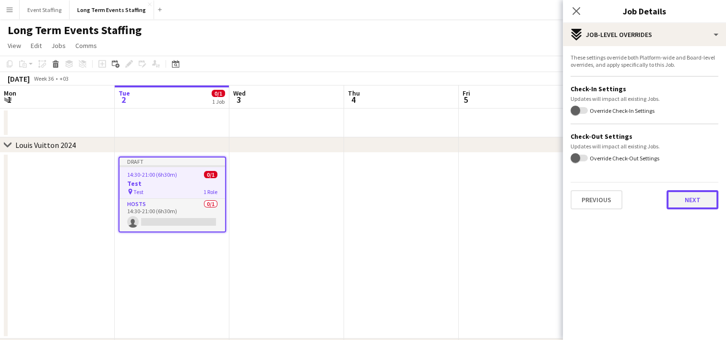
click at [694, 203] on button "Next" at bounding box center [692, 199] width 52 height 19
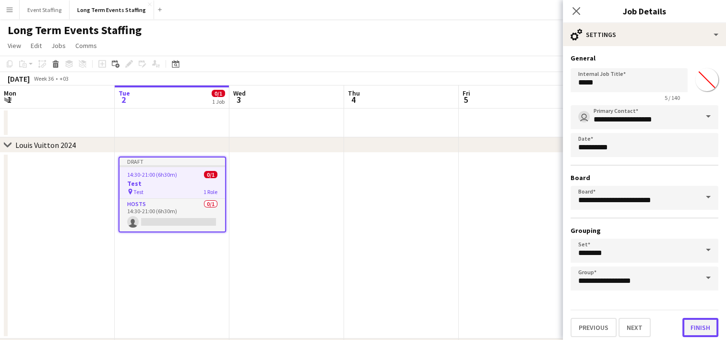
click at [702, 329] on button "Finish" at bounding box center [700, 327] width 36 height 19
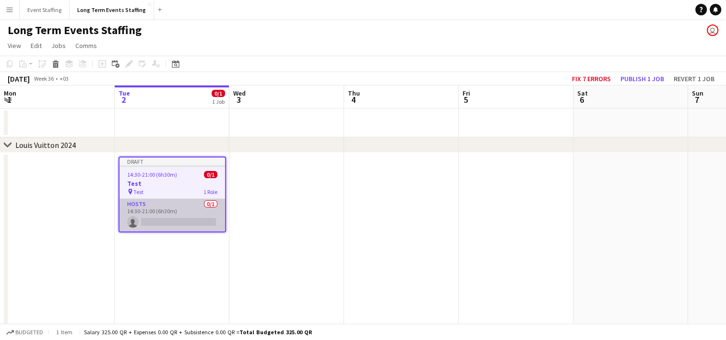
click at [161, 213] on app-card-role "Hosts 0/1 14:30-21:00 (6h30m) single-neutral-actions" at bounding box center [172, 215] width 106 height 33
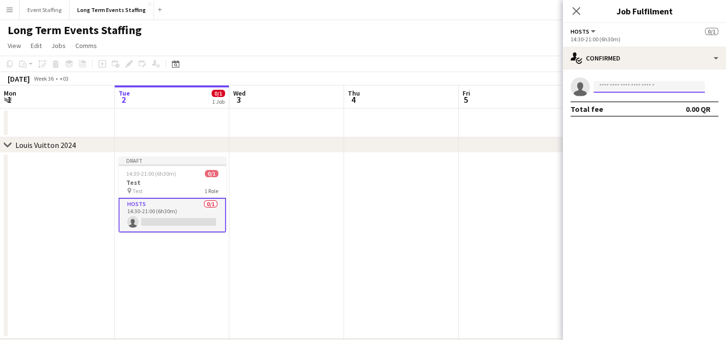
click at [634, 88] on input at bounding box center [649, 87] width 111 height 12
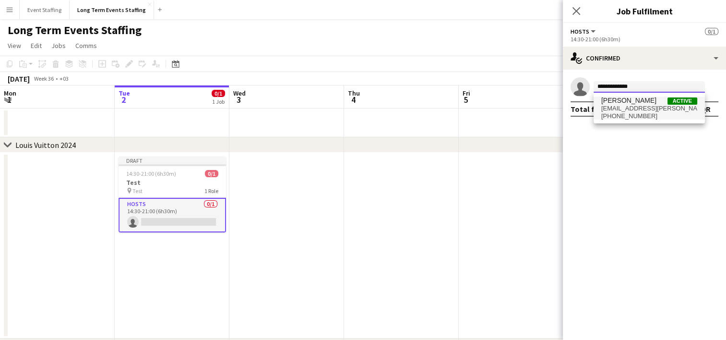
type input "**********"
click at [630, 108] on span "[EMAIL_ADDRESS][PERSON_NAME][DOMAIN_NAME]" at bounding box center [649, 109] width 96 height 8
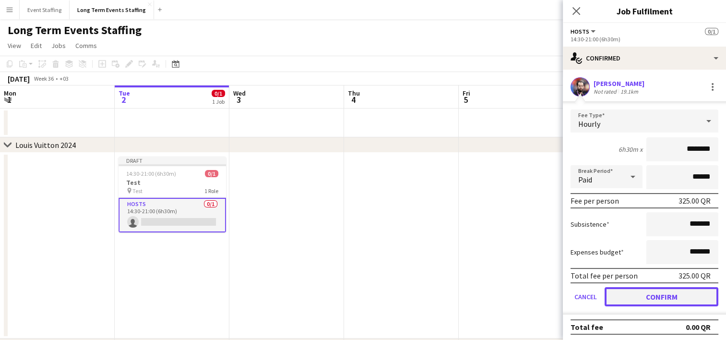
click at [650, 292] on button "Confirm" at bounding box center [662, 296] width 114 height 19
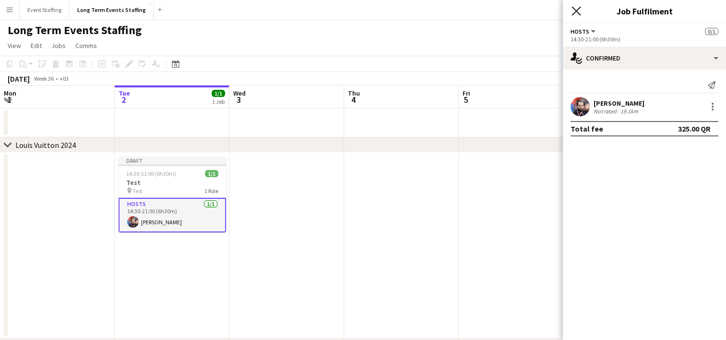
click at [579, 11] on icon "Close pop-in" at bounding box center [575, 10] width 9 height 9
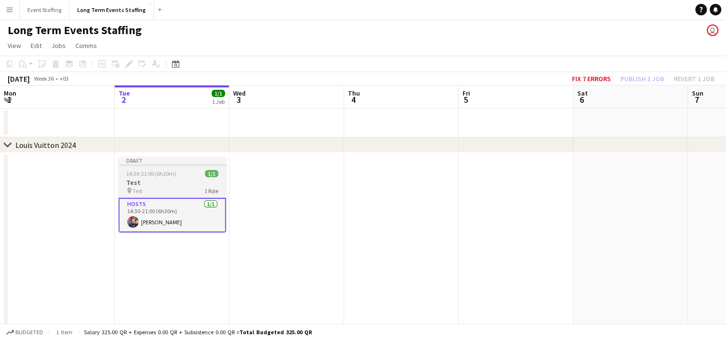
click at [165, 177] on span "14:30-21:00 (6h30m)" at bounding box center [151, 173] width 50 height 7
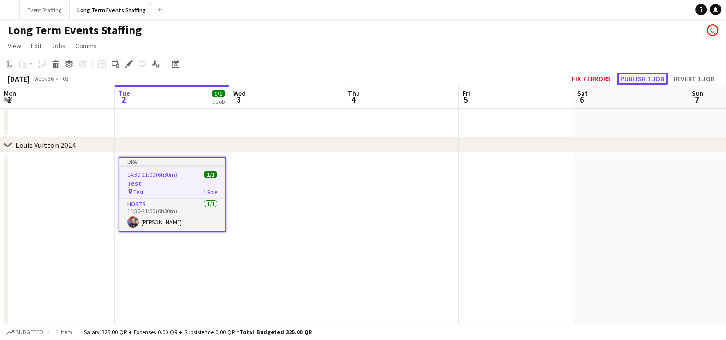
click at [629, 84] on button "Publish 1 job" at bounding box center [642, 78] width 51 height 12
click at [629, 84] on div "Fix 7 errors Publish 1 job Revert 1 job" at bounding box center [643, 78] width 166 height 12
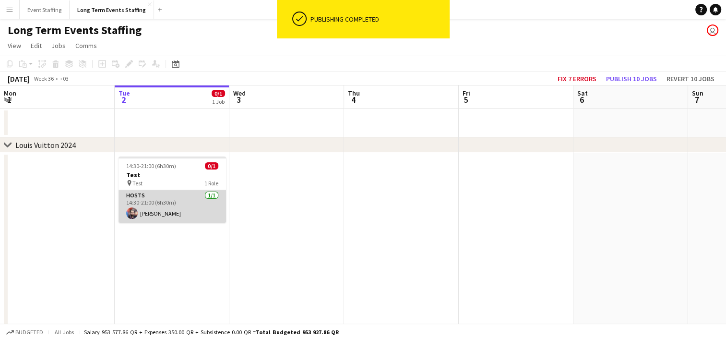
click at [152, 200] on app-card-role "Hosts [DATE] 14:30-21:00 (6h30m) [PERSON_NAME]" at bounding box center [172, 206] width 107 height 33
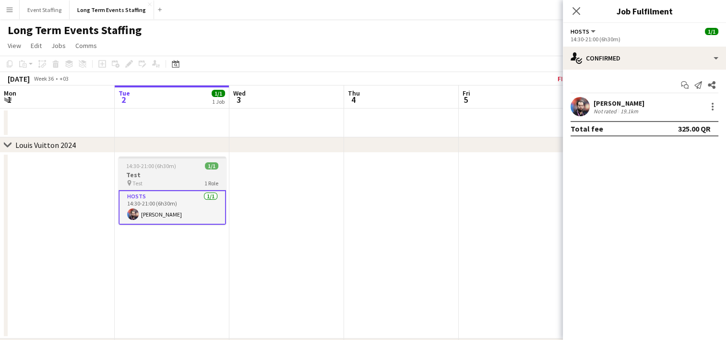
click at [165, 175] on h3 "Test" at bounding box center [172, 174] width 107 height 9
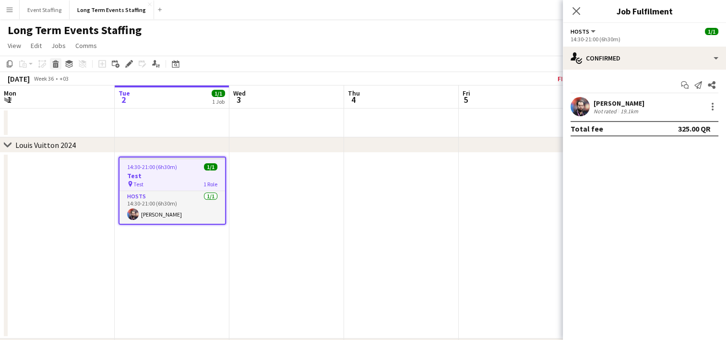
click at [51, 66] on div "Delete" at bounding box center [56, 64] width 12 height 12
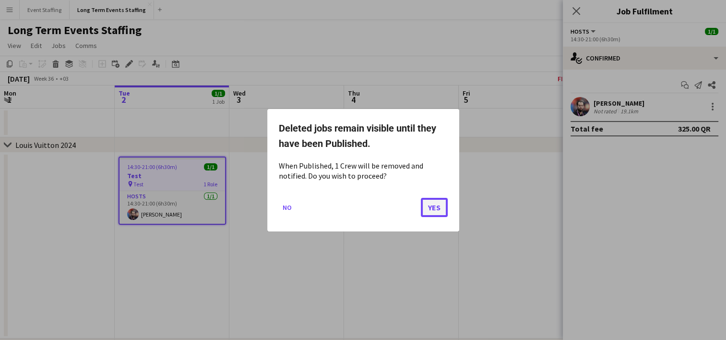
click at [433, 202] on button "Yes" at bounding box center [434, 206] width 27 height 19
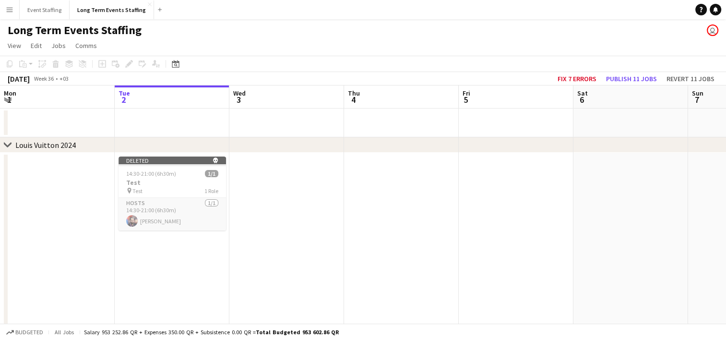
click at [182, 267] on app-date-cell "Deleted skull 14:30-21:00 (6h30m) 1/1 Test pin Test 1 Role Hosts [DATE] 14:30-2…" at bounding box center [172, 246] width 115 height 186
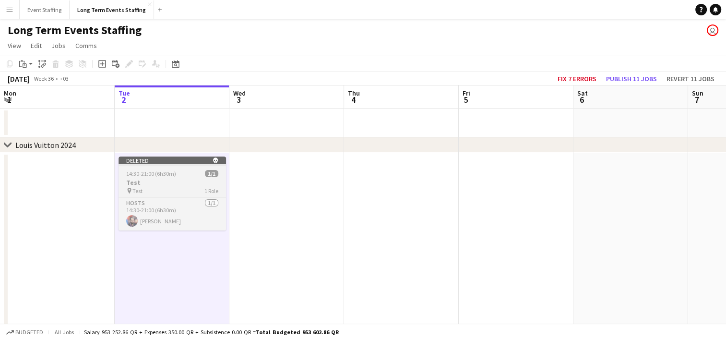
click at [163, 182] on h3 "Test" at bounding box center [172, 182] width 107 height 9
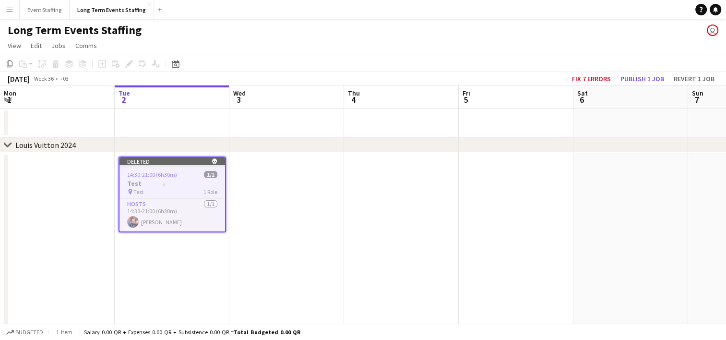
click at [155, 181] on h3 "Test" at bounding box center [172, 183] width 106 height 9
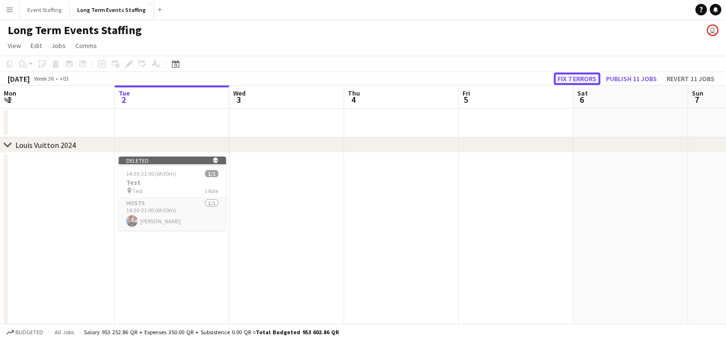
click at [571, 79] on button "Fix 7 errors" at bounding box center [577, 78] width 47 height 12
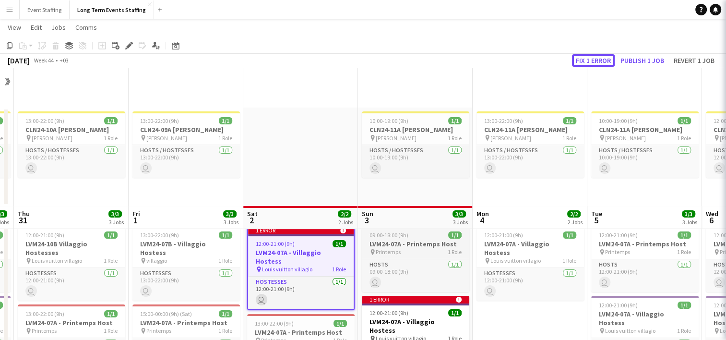
scroll to position [137, 0]
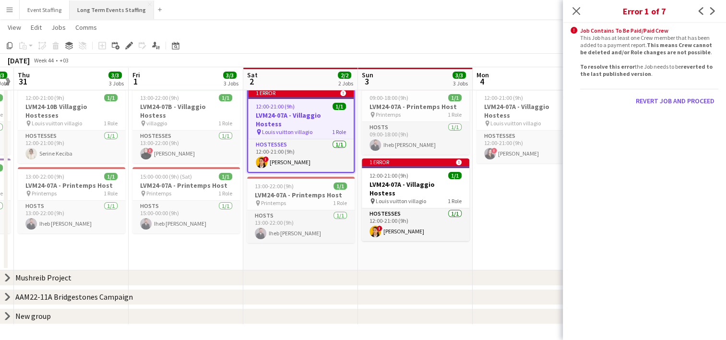
click at [100, 5] on button "Long Term Events Staffing Close" at bounding box center [112, 9] width 84 height 19
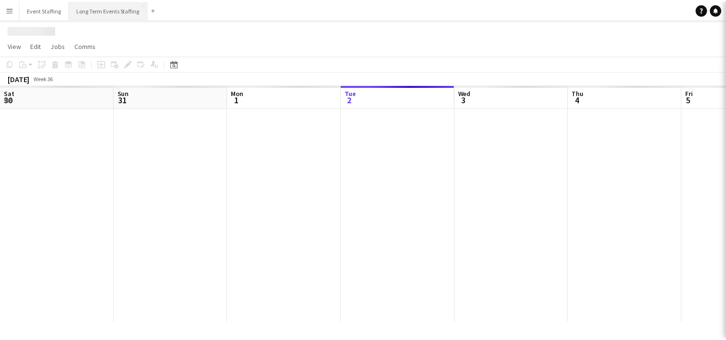
scroll to position [0, 229]
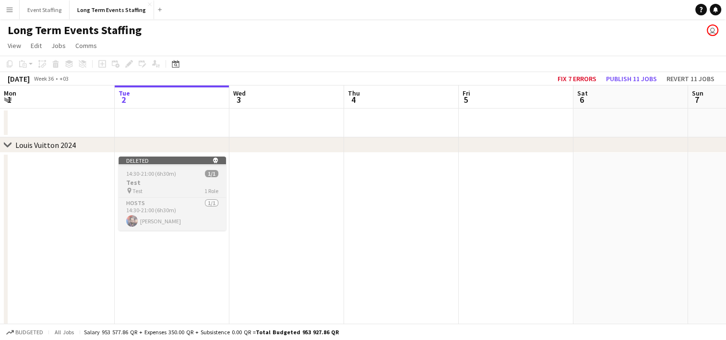
click at [172, 188] on div "pin Test 1 Role" at bounding box center [172, 191] width 107 height 8
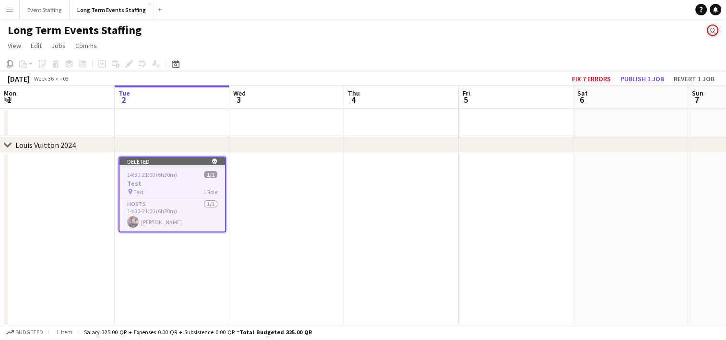
scroll to position [0, 229]
drag, startPoint x: 172, startPoint y: 188, endPoint x: 145, endPoint y: 185, distance: 27.6
click at [145, 185] on h3 "Test" at bounding box center [173, 183] width 106 height 9
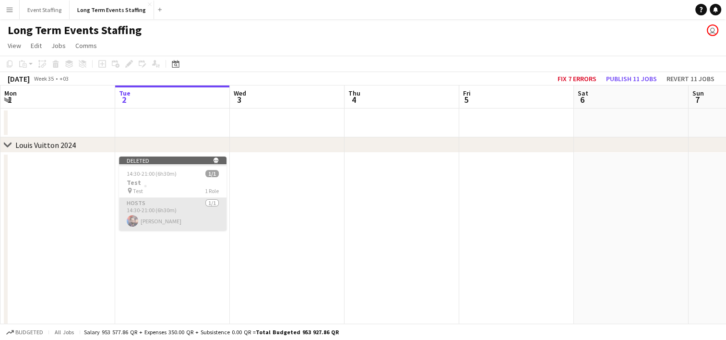
click at [159, 201] on app-card-role "Hosts [DATE] 14:30-21:00 (6h30m) [PERSON_NAME]" at bounding box center [172, 214] width 107 height 33
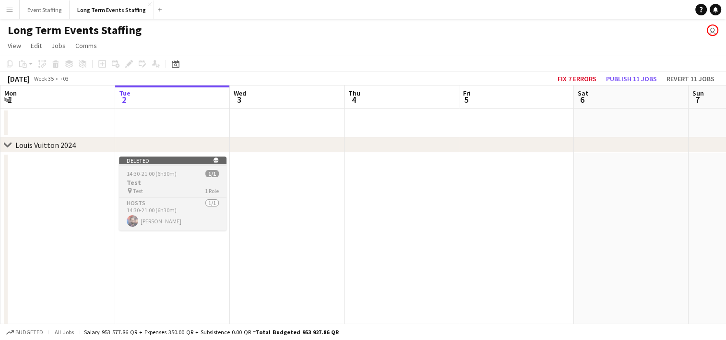
click at [159, 181] on h3 "Test" at bounding box center [172, 182] width 107 height 9
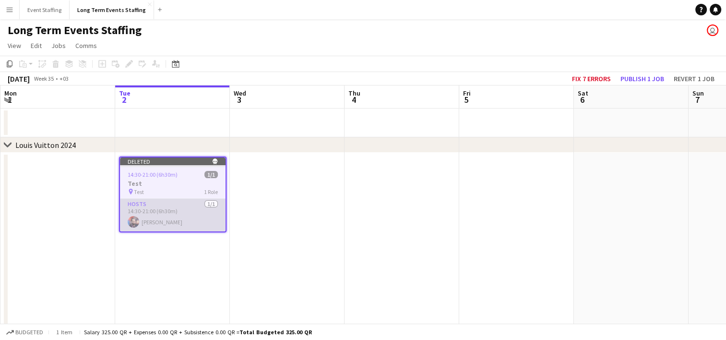
click at [182, 223] on app-card-role "Hosts [DATE] 14:30-21:00 (6h30m) [PERSON_NAME]" at bounding box center [173, 215] width 106 height 33
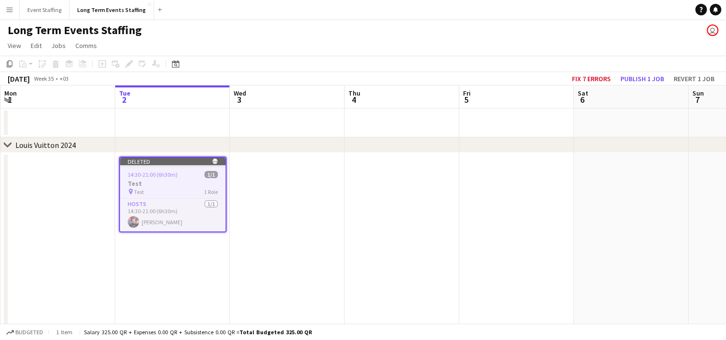
click at [167, 178] on span "14:30-21:00 (6h30m)" at bounding box center [153, 174] width 50 height 7
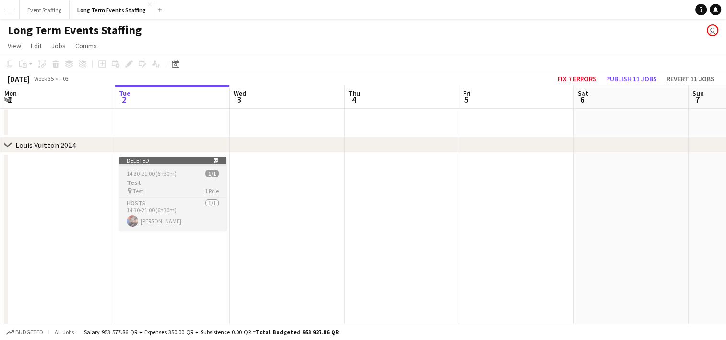
click at [161, 181] on h3 "Test" at bounding box center [172, 182] width 107 height 9
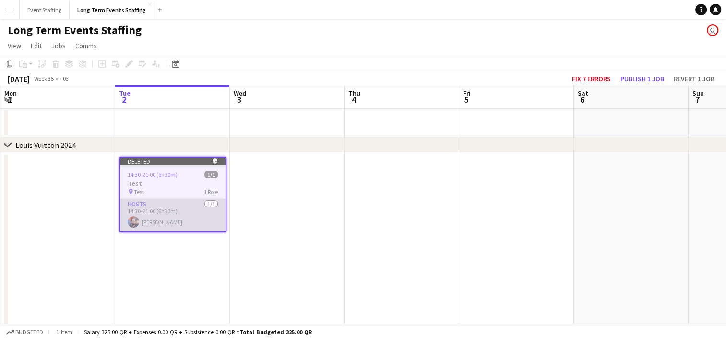
drag, startPoint x: 161, startPoint y: 181, endPoint x: 150, endPoint y: 224, distance: 44.1
click at [150, 224] on app-card-role "Hosts [DATE] 14:30-21:00 (6h30m) [PERSON_NAME]" at bounding box center [173, 215] width 106 height 33
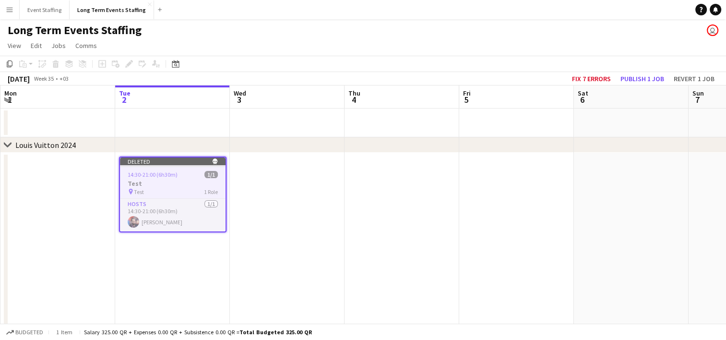
click at [159, 194] on div "pin Test 1 Role" at bounding box center [173, 192] width 106 height 8
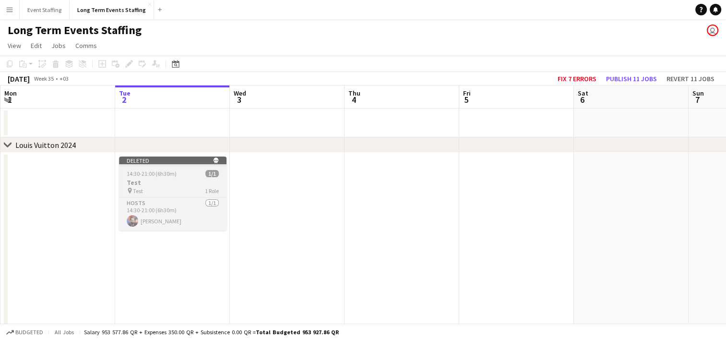
click at [186, 178] on h3 "Test" at bounding box center [172, 182] width 107 height 9
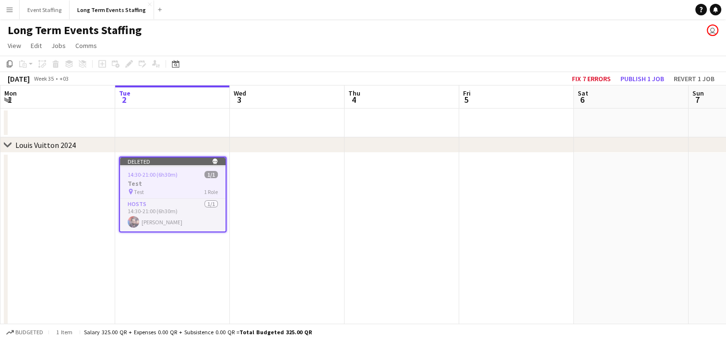
click at [215, 162] on icon at bounding box center [215, 161] width 5 height 6
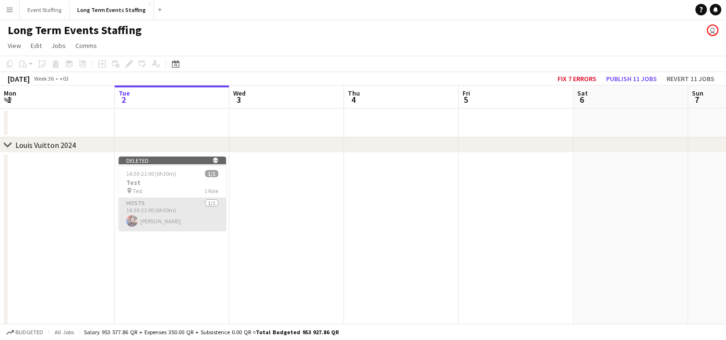
click at [151, 225] on app-card-role "Hosts [DATE] 14:30-21:00 (6h30m) [PERSON_NAME]" at bounding box center [172, 214] width 107 height 33
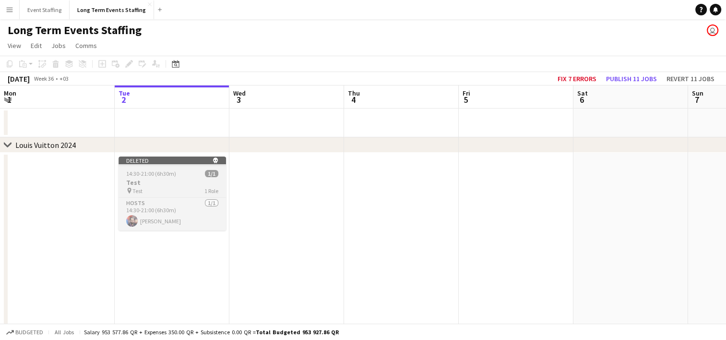
click at [157, 190] on div "pin Test 1 Role" at bounding box center [172, 191] width 107 height 8
